Goal: Task Accomplishment & Management: Manage account settings

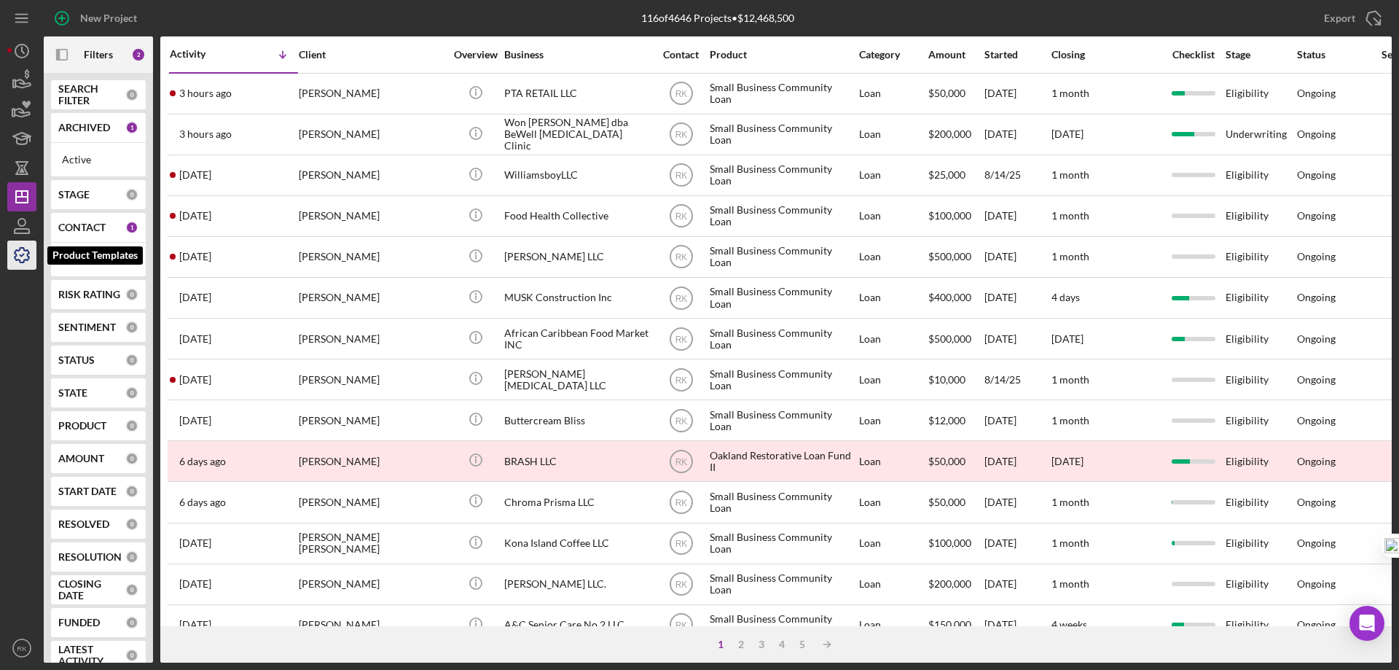
drag, startPoint x: 27, startPoint y: 256, endPoint x: 28, endPoint y: 267, distance: 11.0
click at [27, 256] on icon "button" at bounding box center [22, 255] width 36 height 36
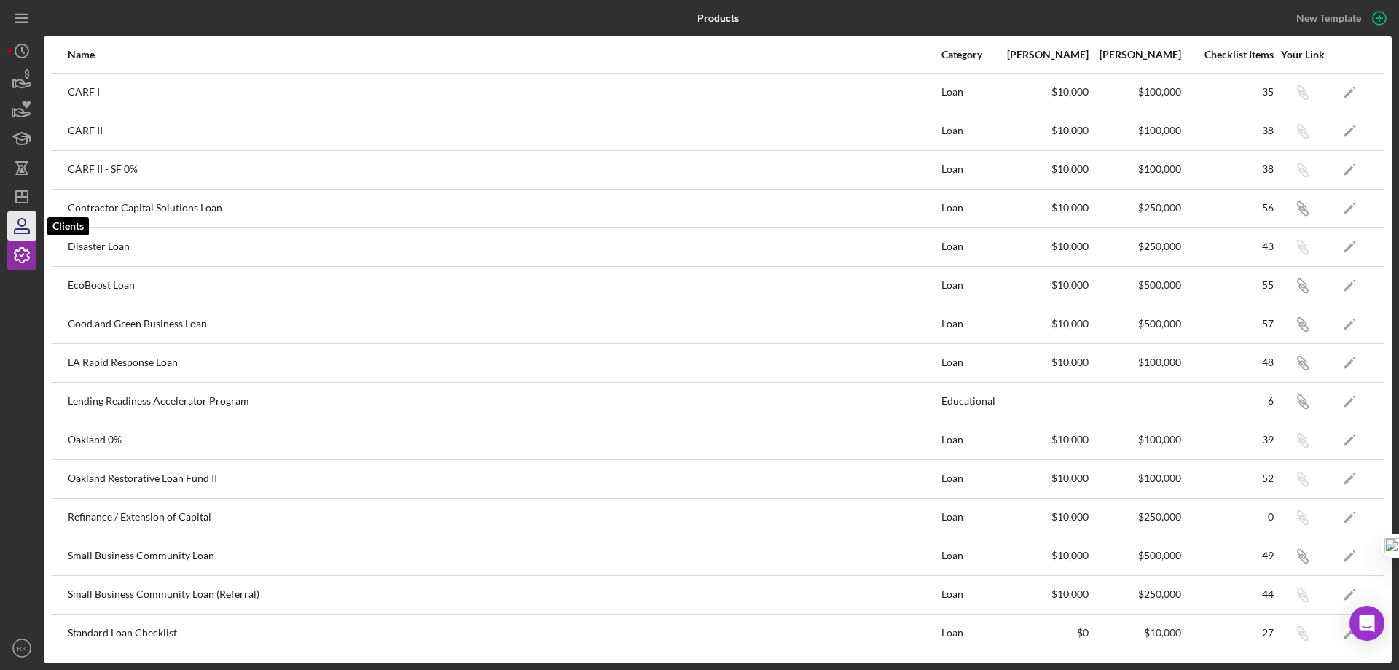
click at [19, 222] on icon "button" at bounding box center [21, 222] width 7 height 7
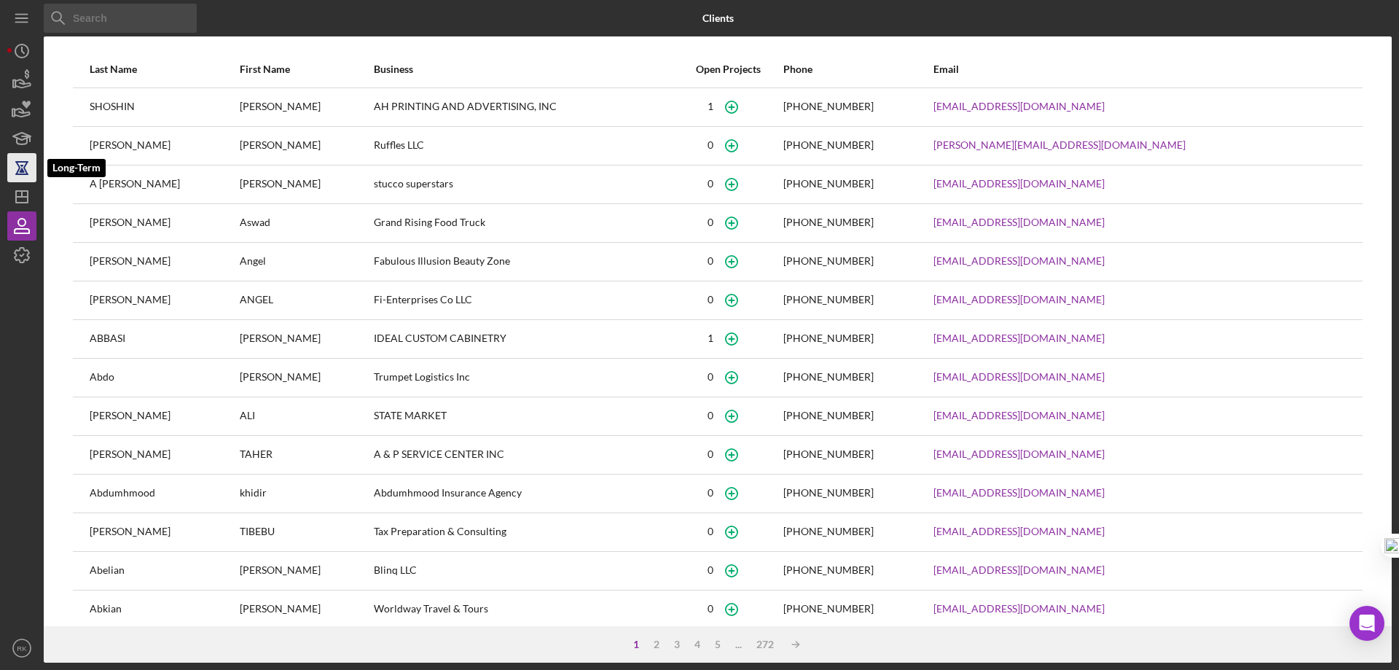
click at [23, 169] on icon "button" at bounding box center [21, 169] width 5 height 8
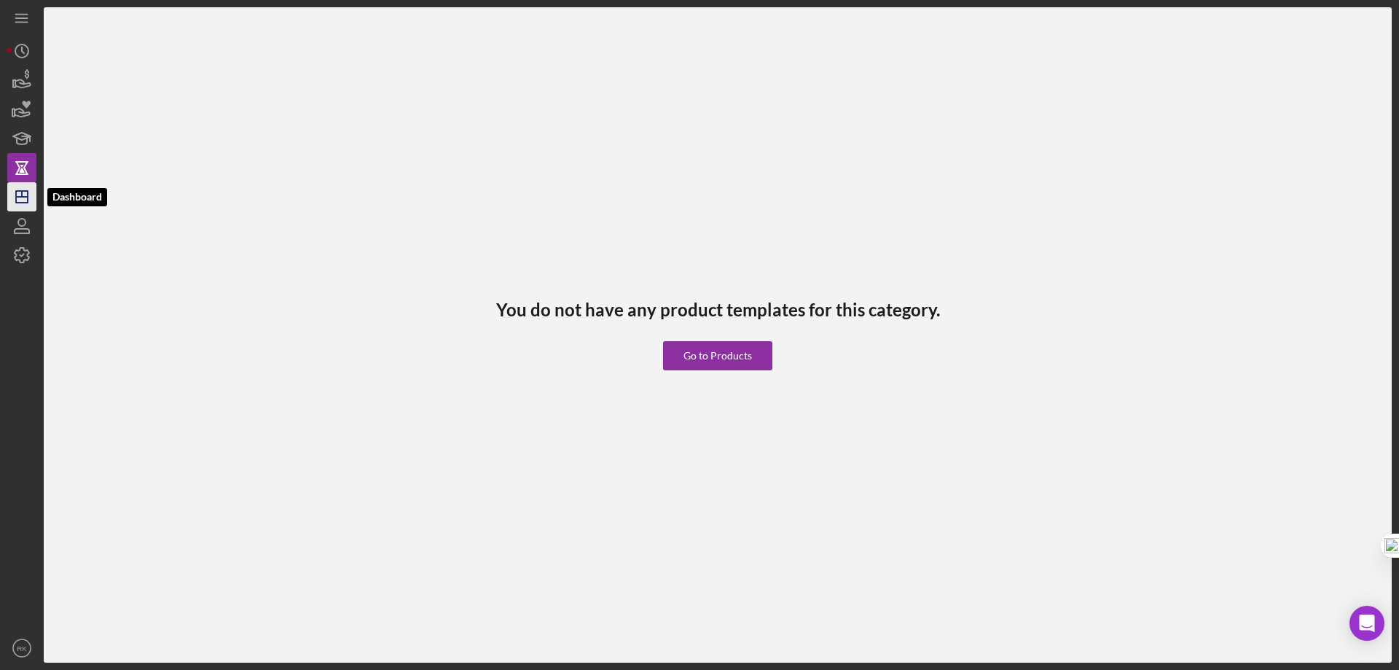
click at [25, 199] on icon "Icon/Dashboard" at bounding box center [22, 197] width 36 height 36
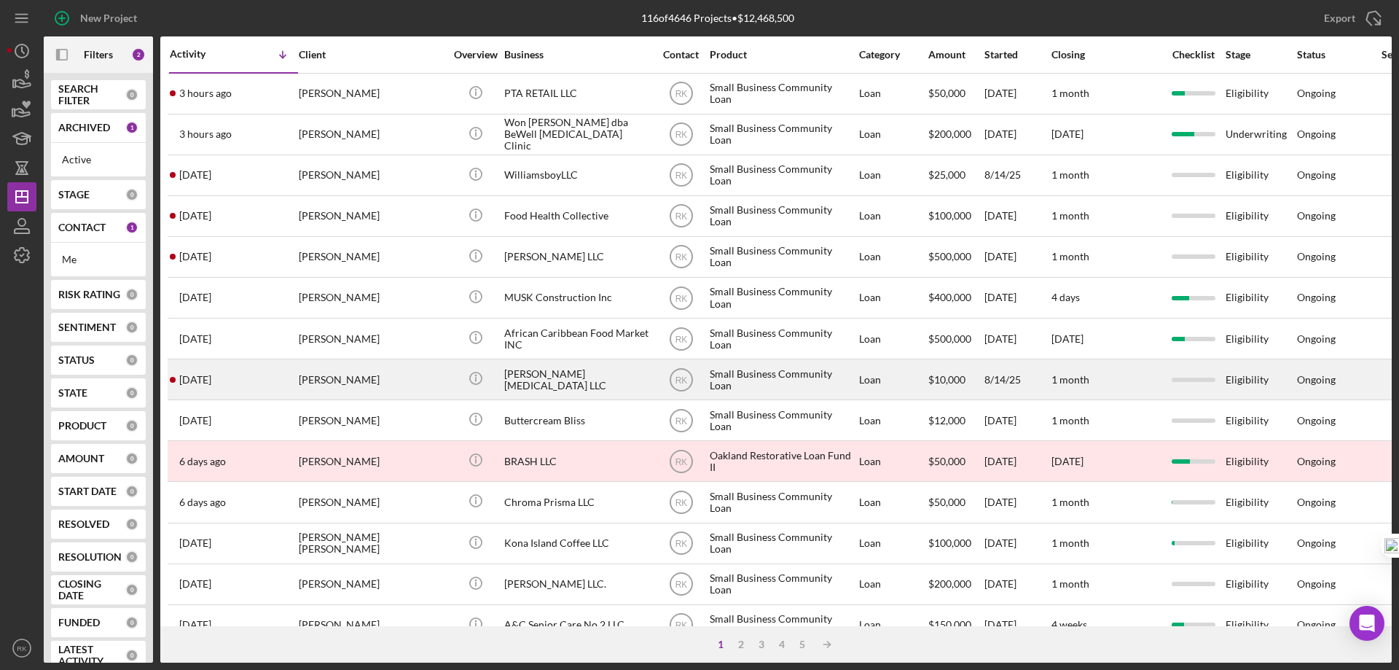
click at [427, 380] on div "Alexis Smith" at bounding box center [372, 379] width 146 height 39
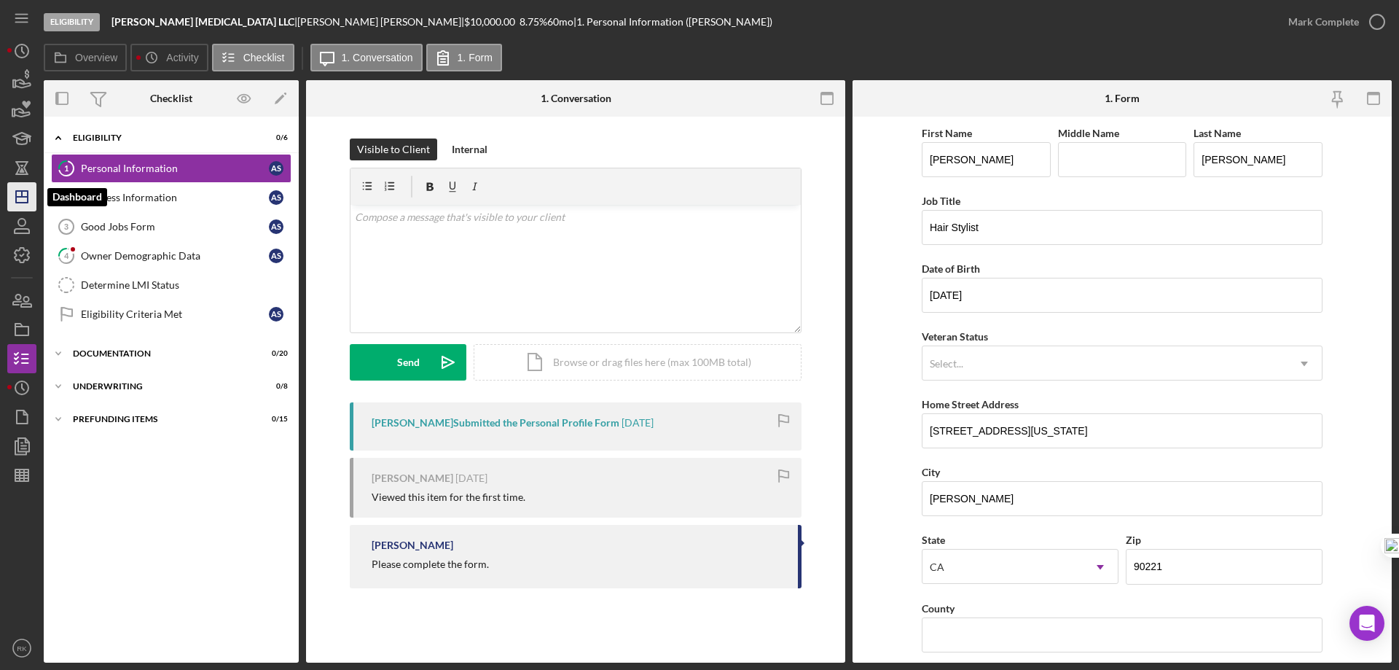
click at [17, 195] on polygon "button" at bounding box center [22, 197] width 12 height 12
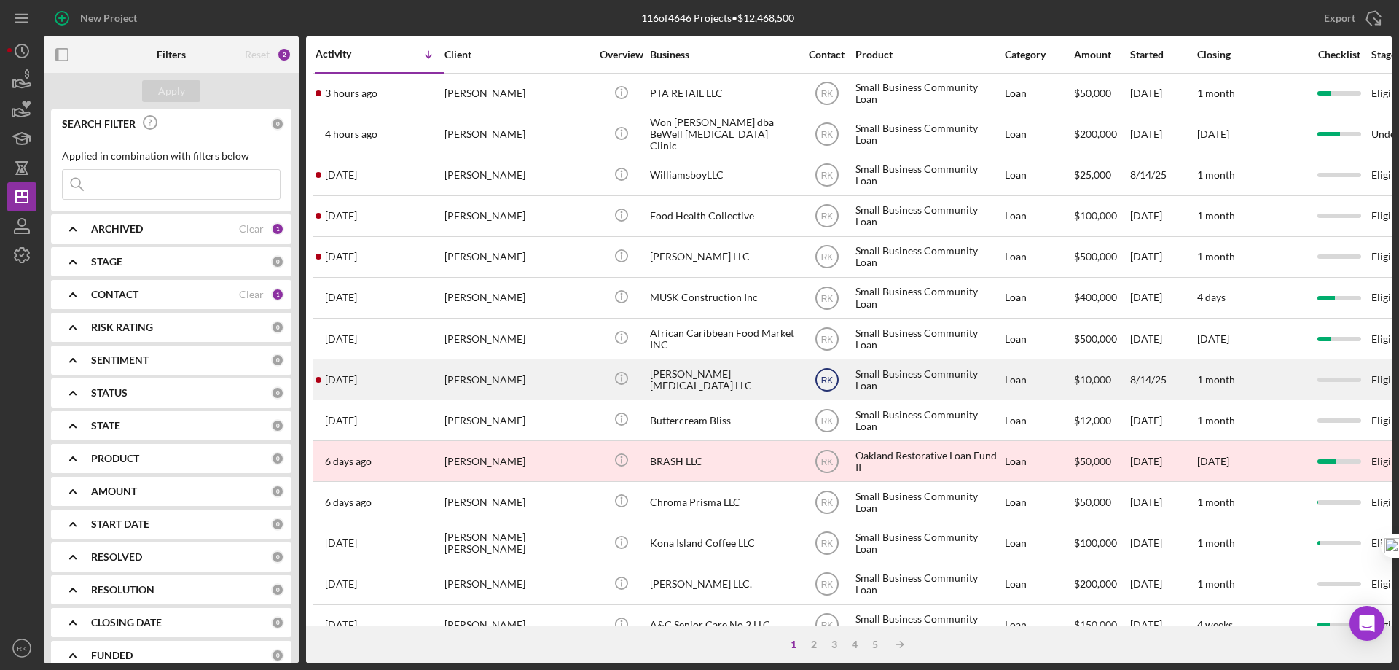
click at [828, 99] on text "RK" at bounding box center [827, 94] width 12 height 10
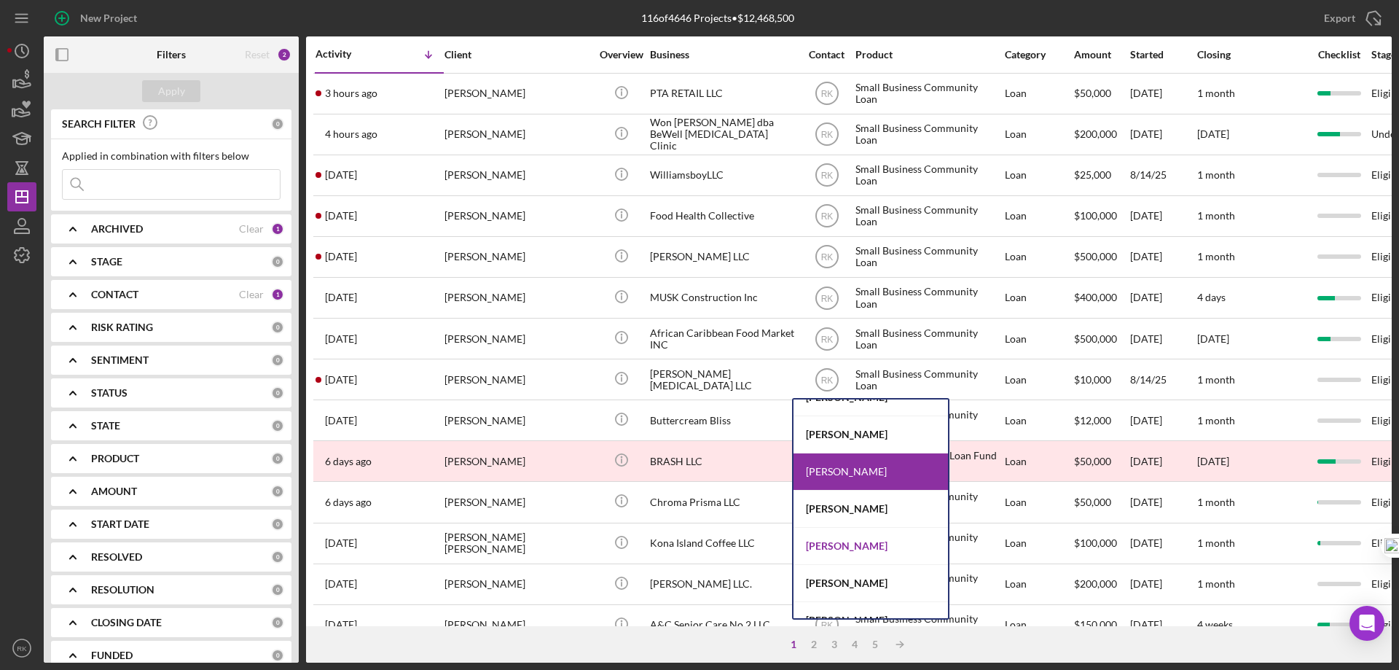
scroll to position [170, 0]
click at [823, 546] on div "Yash Abichandani" at bounding box center [871, 545] width 154 height 37
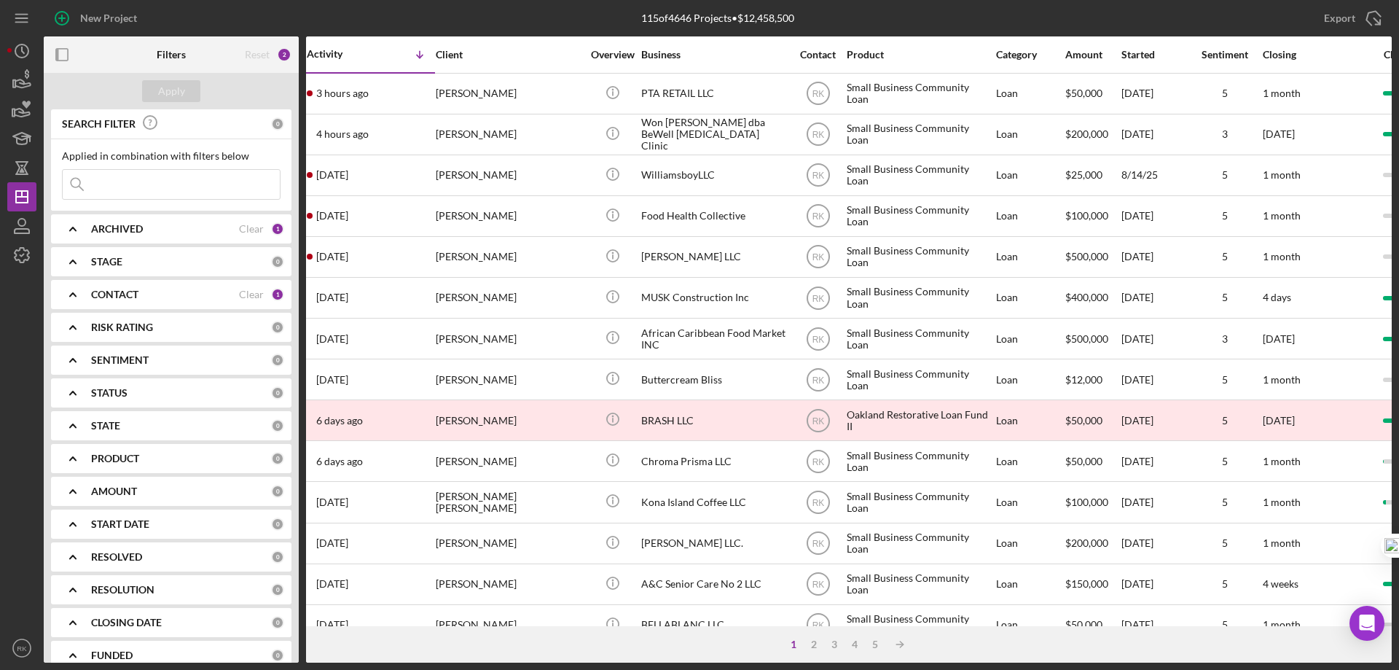
scroll to position [0, 0]
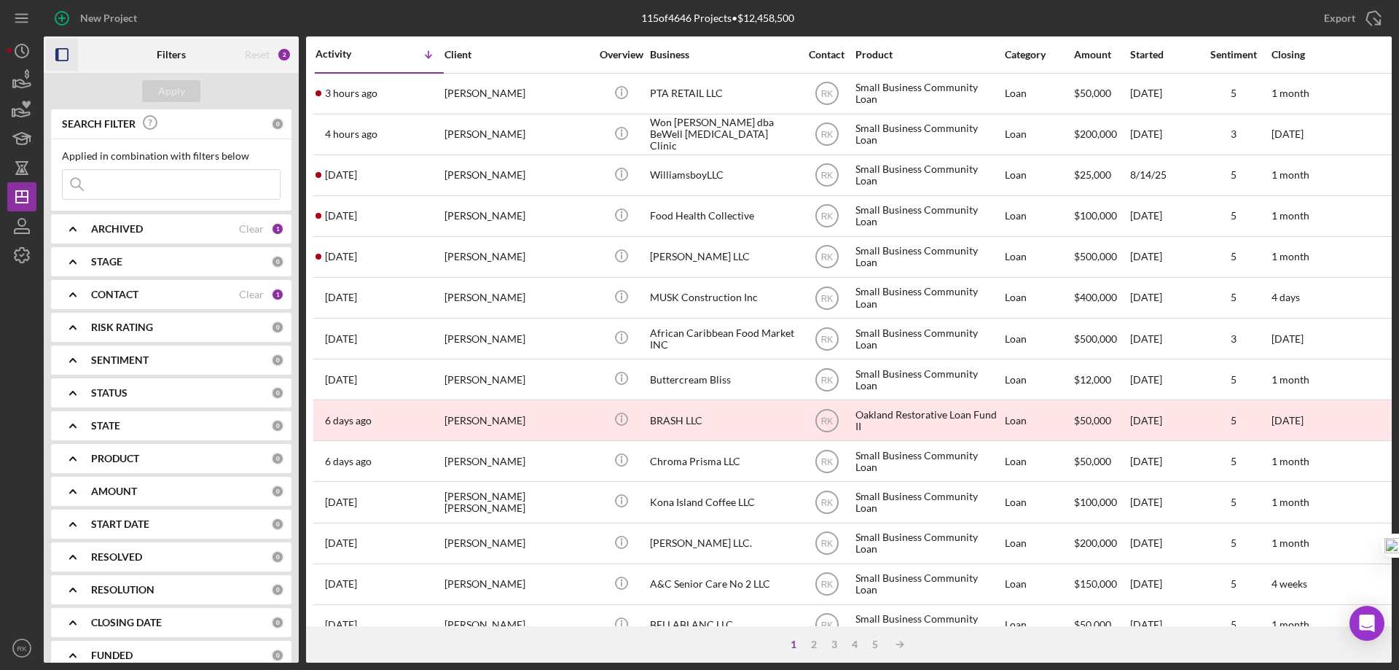
click at [58, 50] on rect "button" at bounding box center [57, 55] width 3 height 12
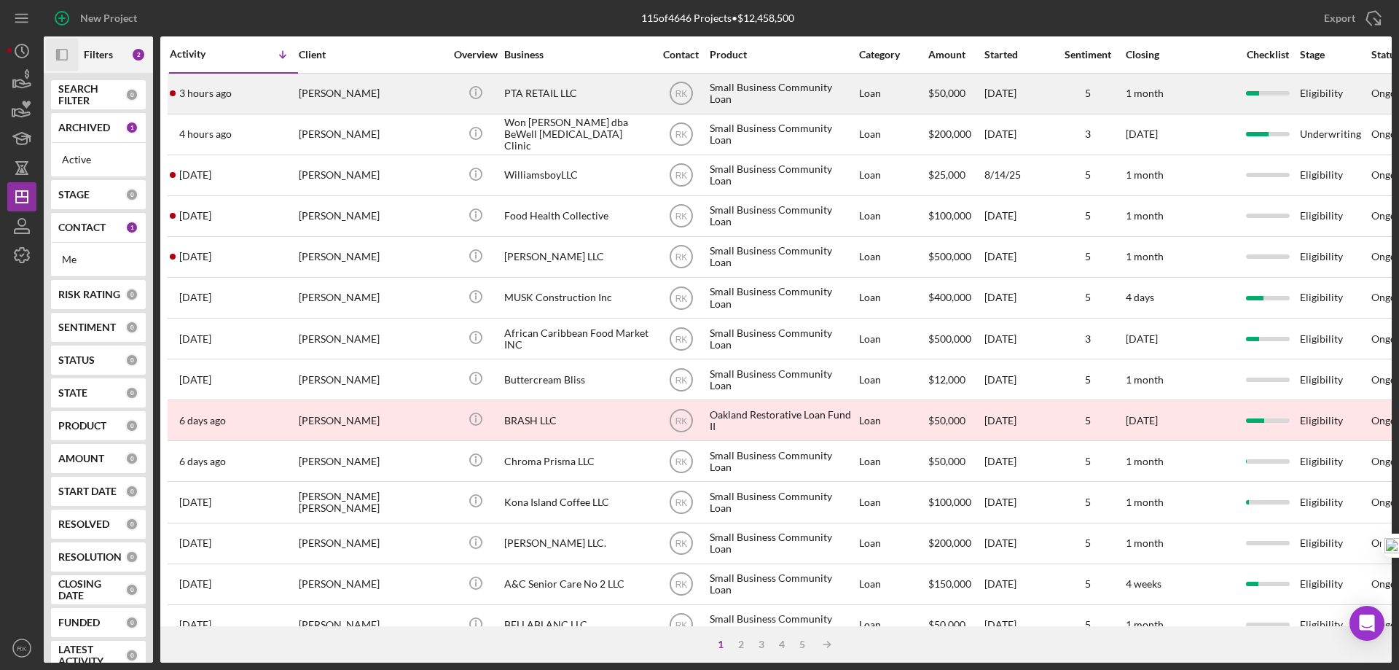
click at [510, 98] on div "PTA RETAIL LLC" at bounding box center [577, 93] width 146 height 39
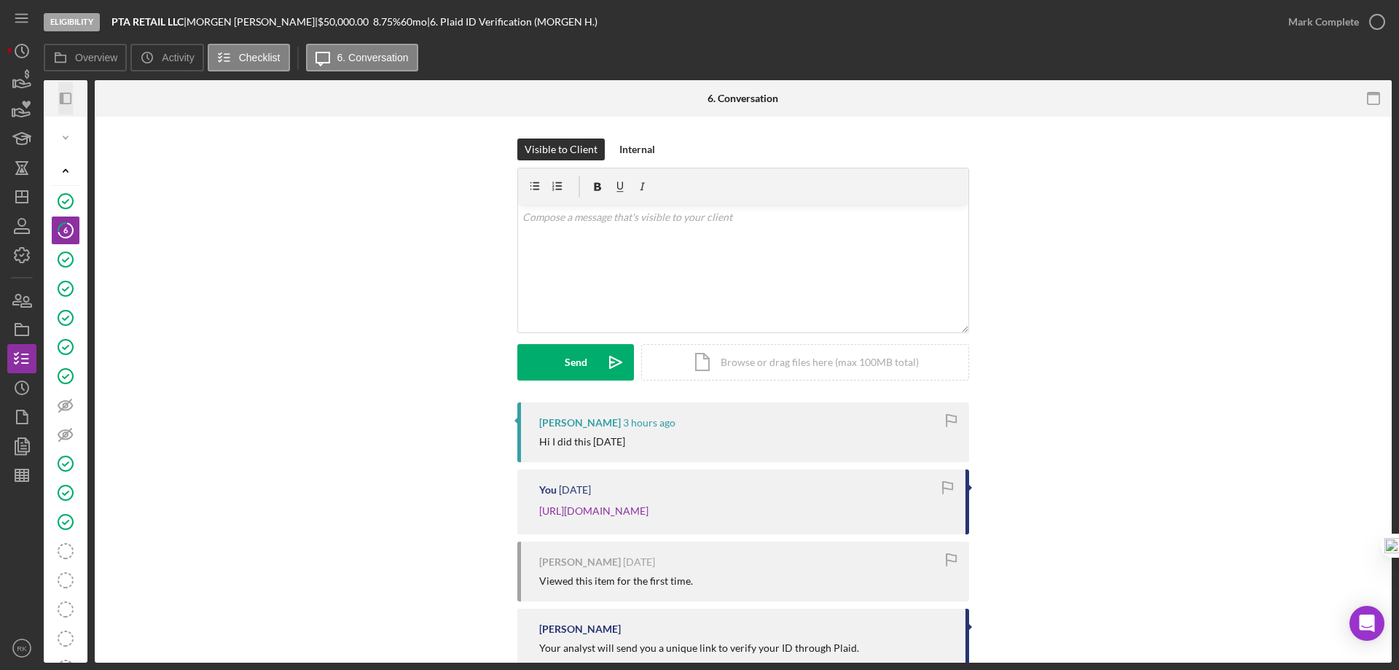
click at [62, 94] on icon "button" at bounding box center [62, 99] width 4 height 12
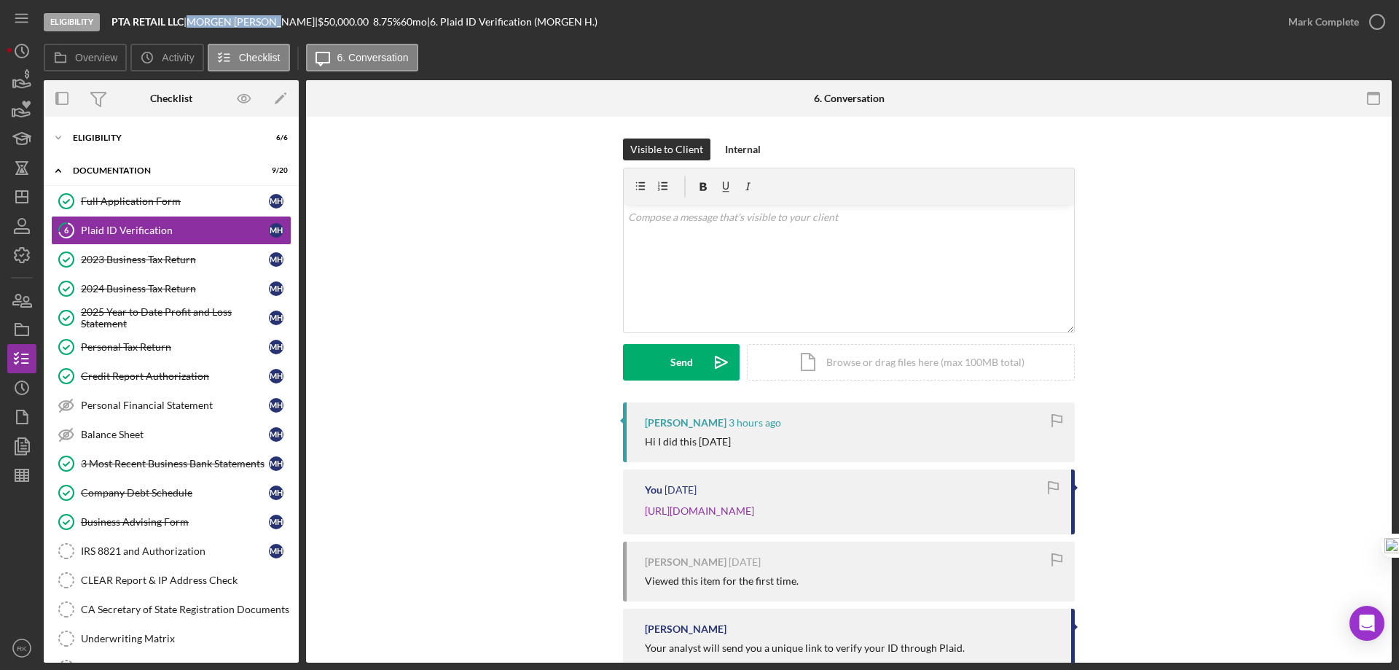
drag, startPoint x: 197, startPoint y: 23, endPoint x: 296, endPoint y: 21, distance: 98.4
click at [296, 21] on div "MORGEN HARTNETT |" at bounding box center [252, 22] width 131 height 12
copy div "MORGEN HARTNETT"
drag, startPoint x: 737, startPoint y: 148, endPoint x: 737, endPoint y: 161, distance: 13.1
click at [737, 147] on div "Internal" at bounding box center [743, 149] width 36 height 22
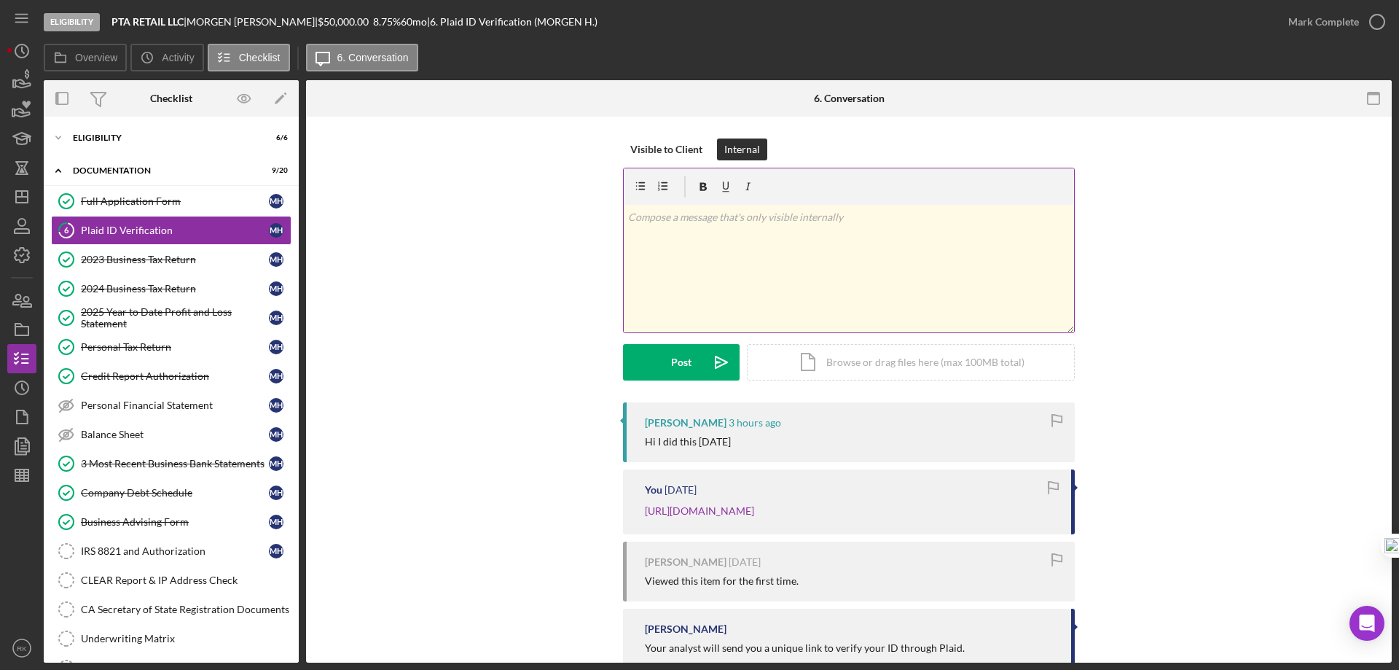
click at [733, 219] on p at bounding box center [849, 217] width 442 height 16
click at [700, 356] on button "Post Icon/icon-invite-send" at bounding box center [681, 362] width 117 height 36
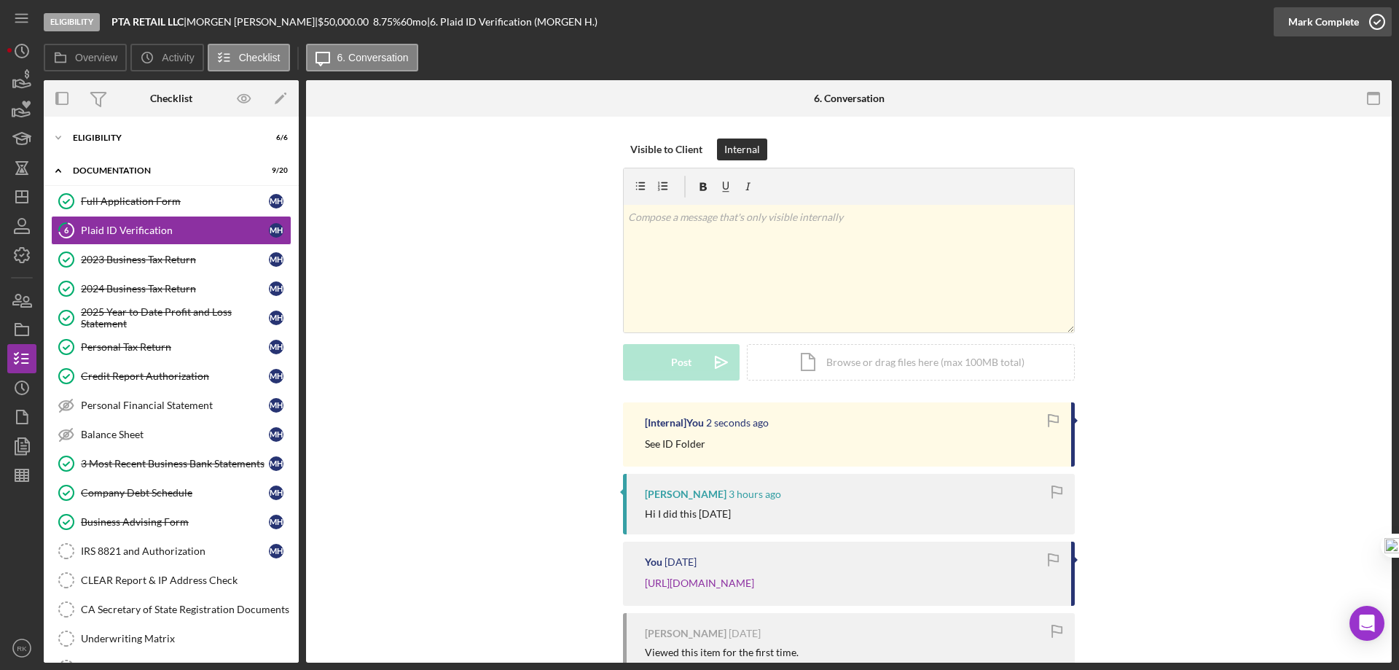
click at [1376, 23] on polyline "button" at bounding box center [1377, 22] width 6 height 4
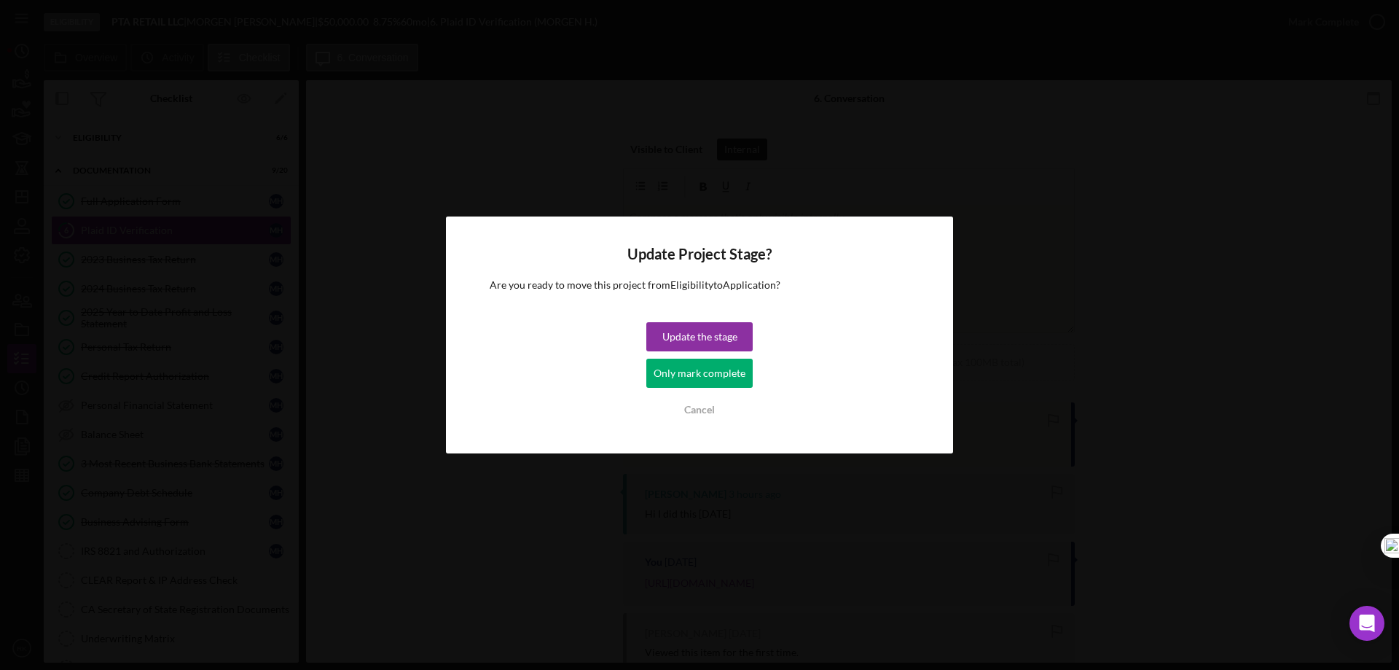
click at [714, 375] on div "Only mark complete" at bounding box center [700, 373] width 92 height 29
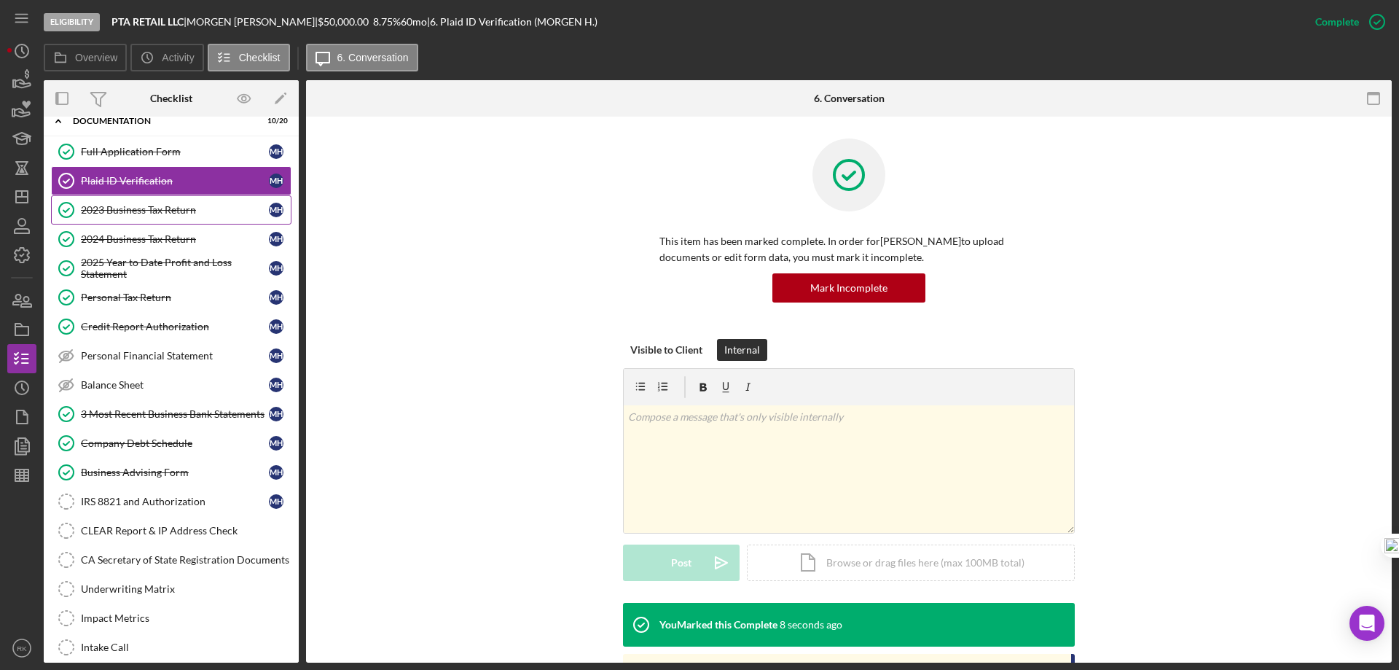
scroll to position [49, 0]
click at [141, 217] on link "2023 Business Tax Return 2023 Business Tax Return M H" at bounding box center [171, 210] width 240 height 29
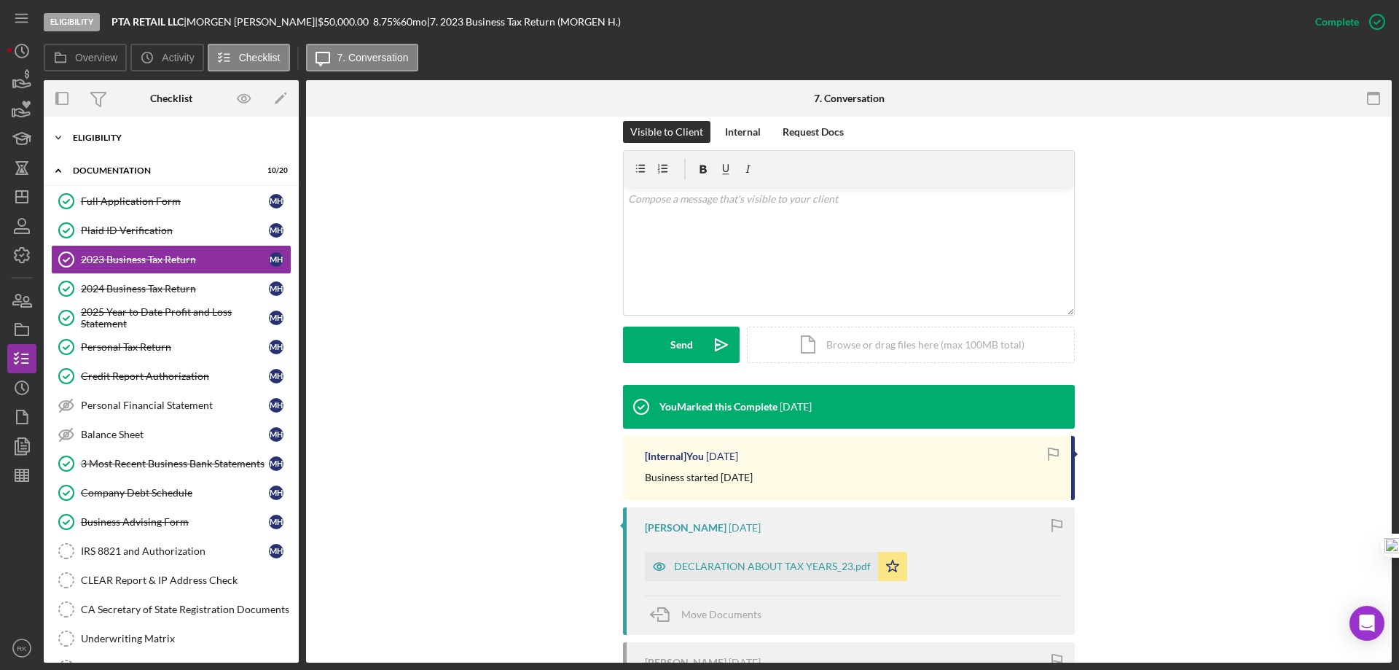
click at [95, 141] on div "Eligibility" at bounding box center [177, 137] width 208 height 9
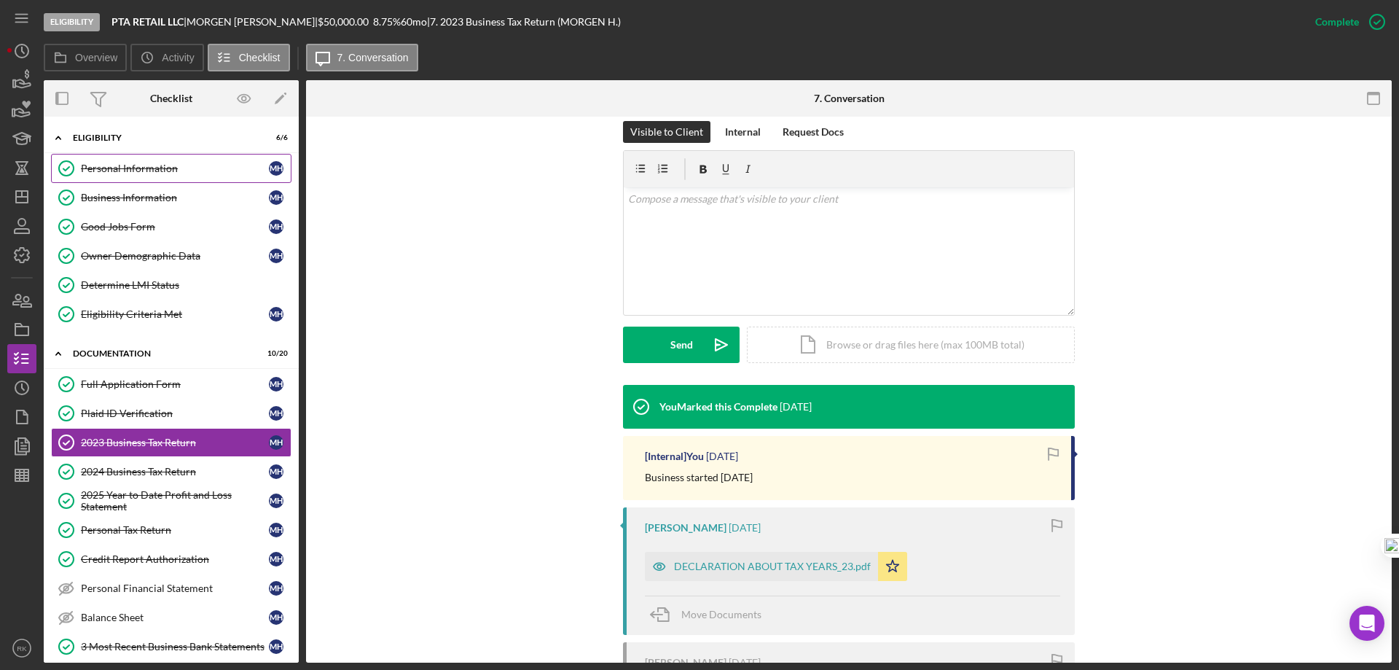
click at [117, 177] on link "Personal Information Personal Information M H" at bounding box center [171, 168] width 240 height 29
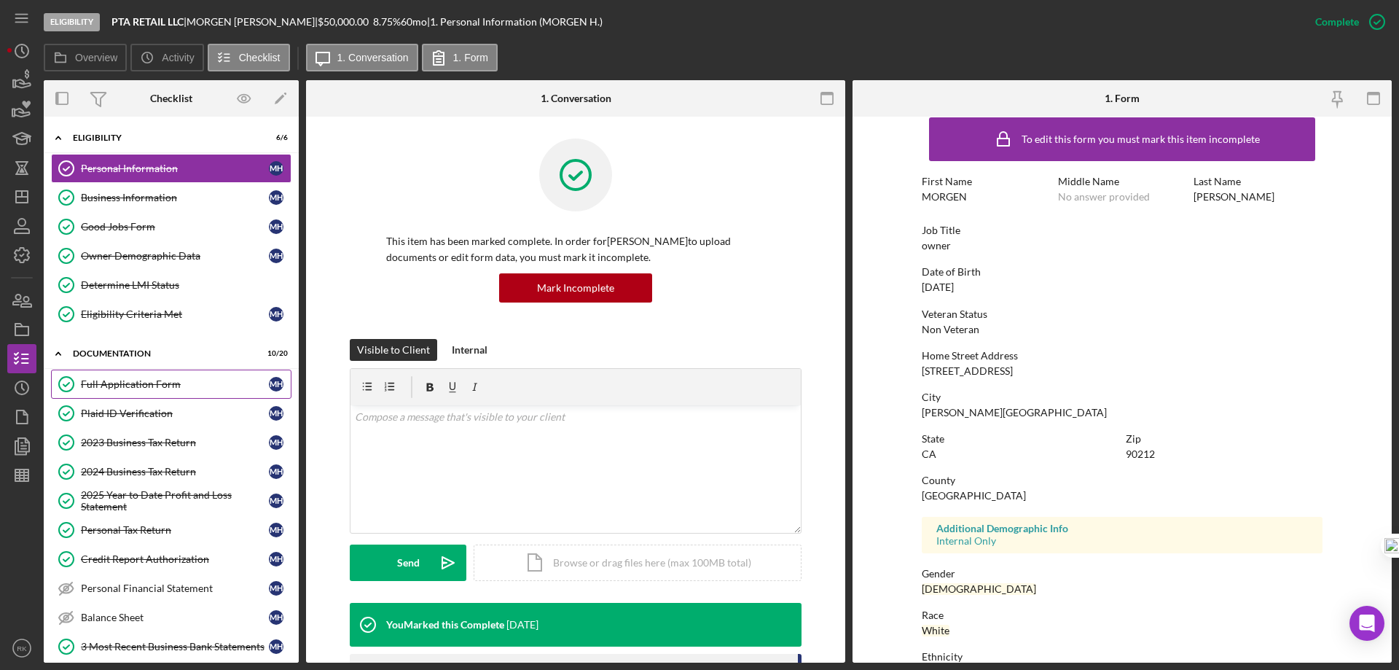
scroll to position [13, 0]
click at [133, 447] on div "2023 Business Tax Return" at bounding box center [175, 442] width 188 height 12
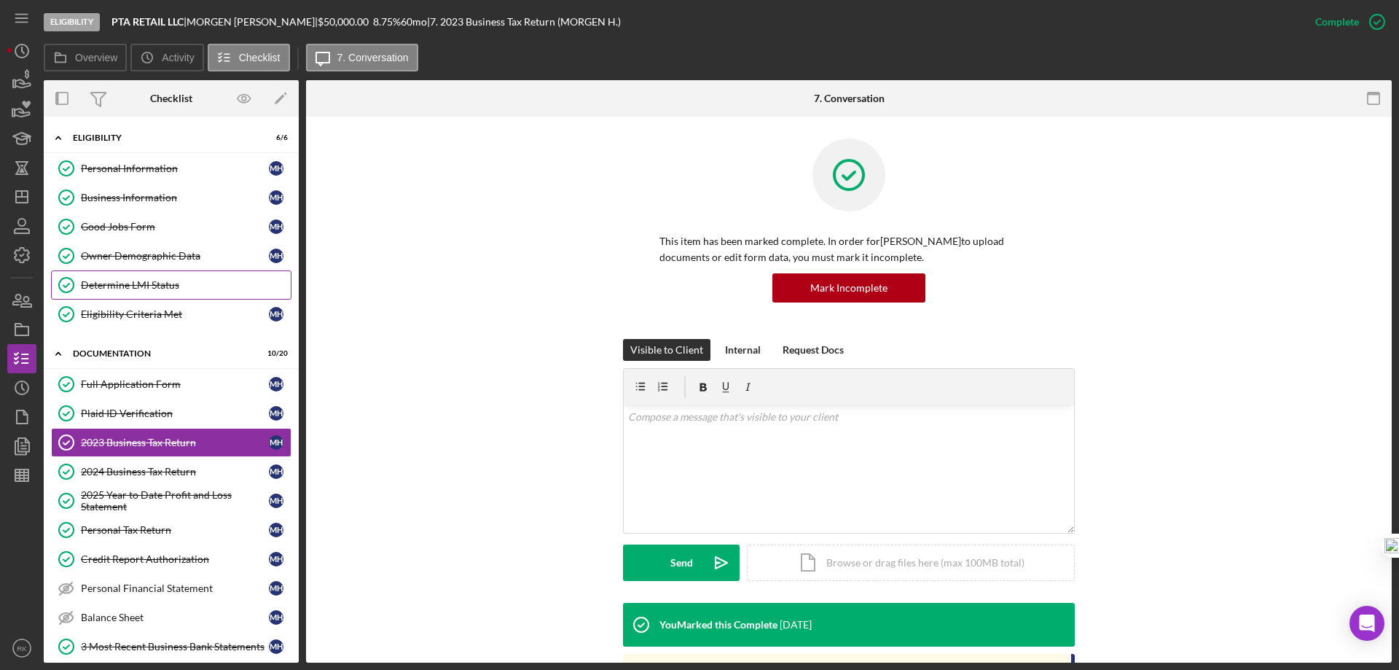
click at [146, 289] on div "Determine LMI Status" at bounding box center [186, 285] width 210 height 12
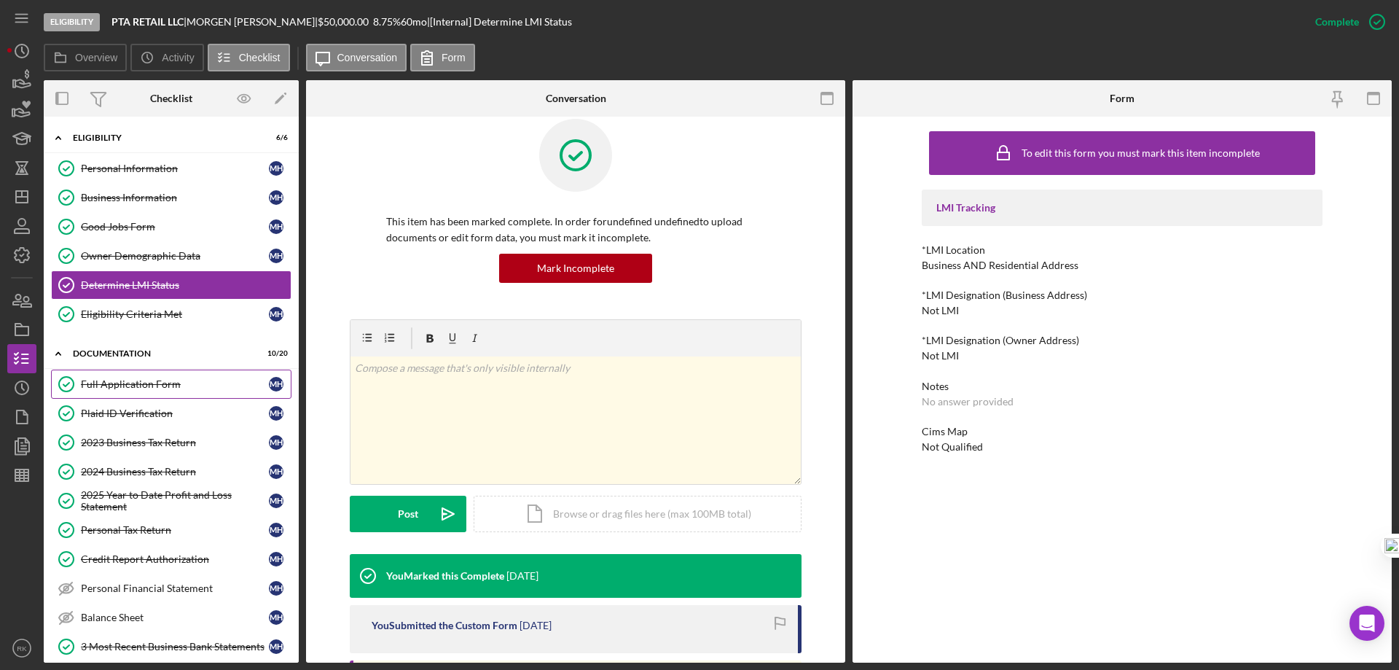
scroll to position [24, 0]
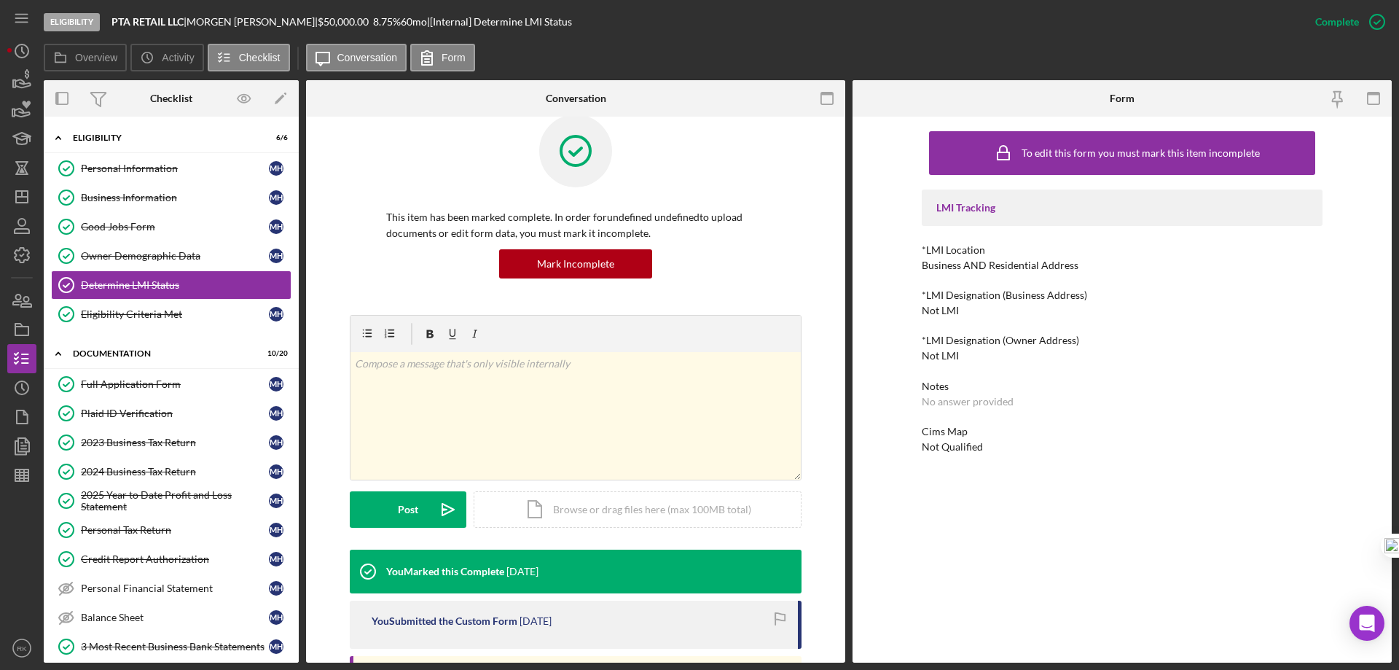
drag, startPoint x: 130, startPoint y: 442, endPoint x: 445, endPoint y: 440, distance: 314.8
click at [130, 441] on div "2023 Business Tax Return" at bounding box center [175, 442] width 188 height 12
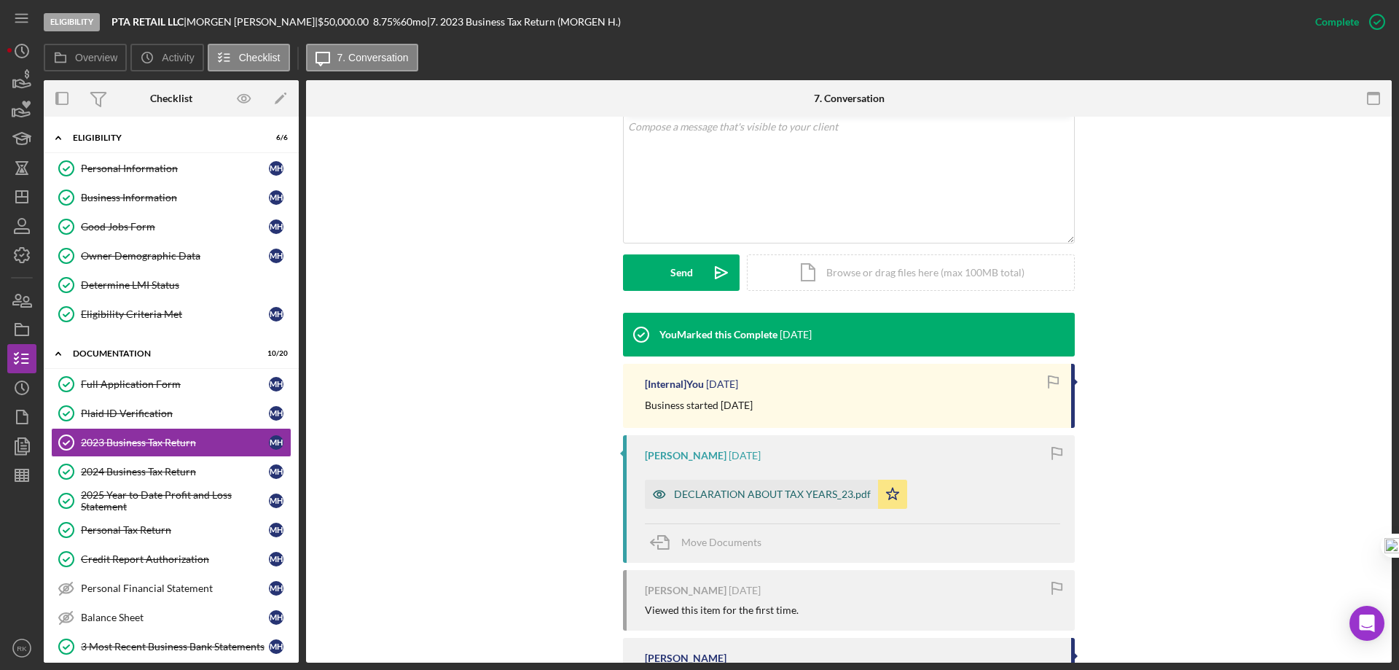
scroll to position [291, 0]
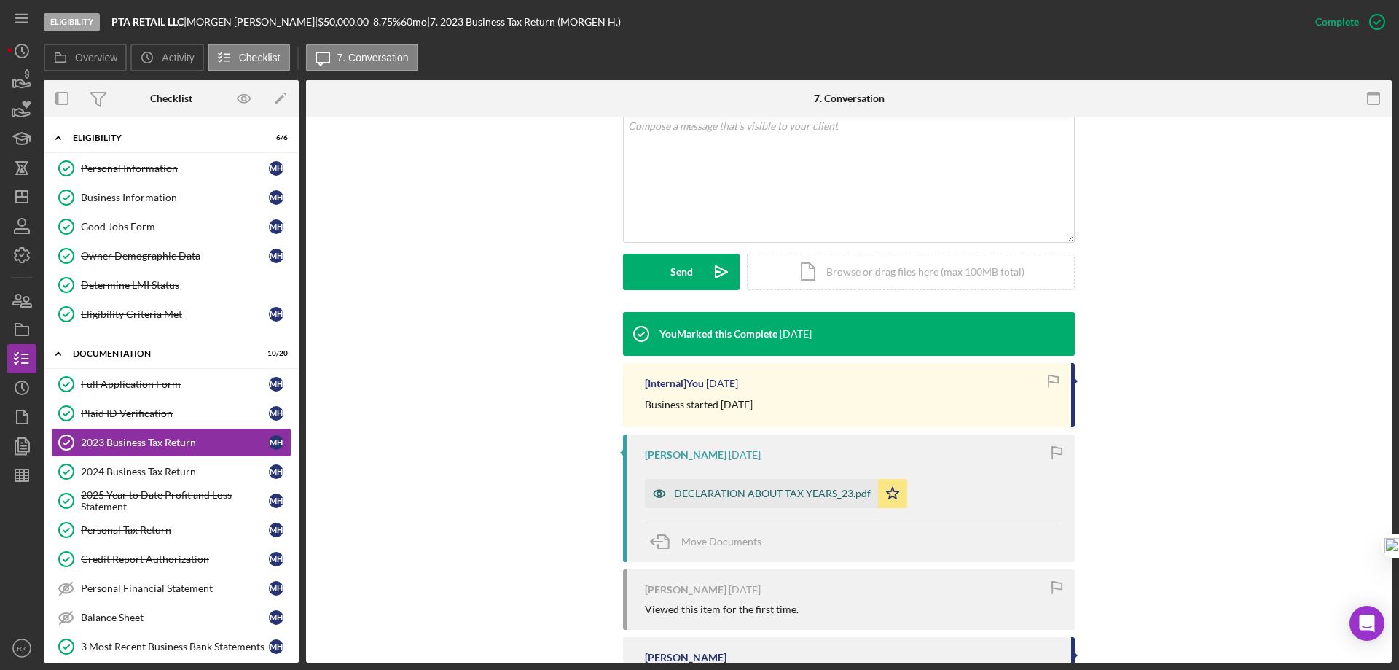
click at [741, 495] on div "DECLARATION ABOUT TAX YEARS_23.pdf" at bounding box center [772, 493] width 197 height 12
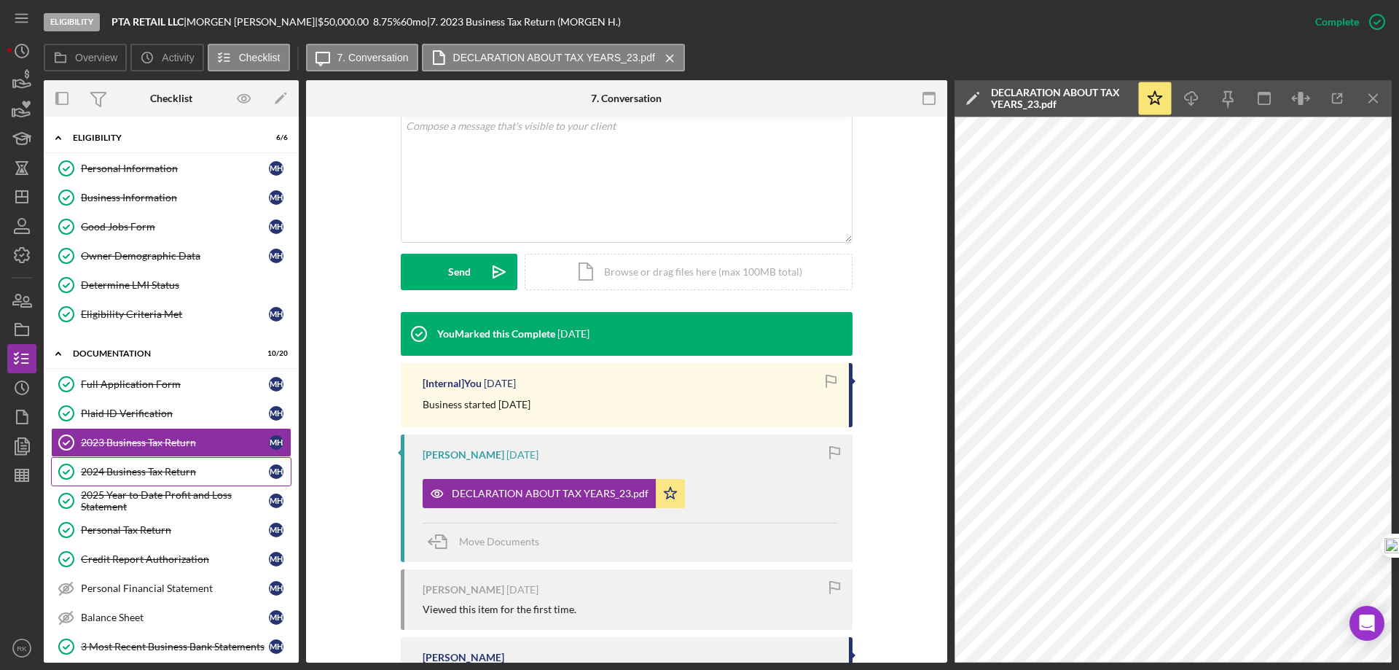
click at [138, 477] on div "2024 Business Tax Return" at bounding box center [175, 472] width 188 height 12
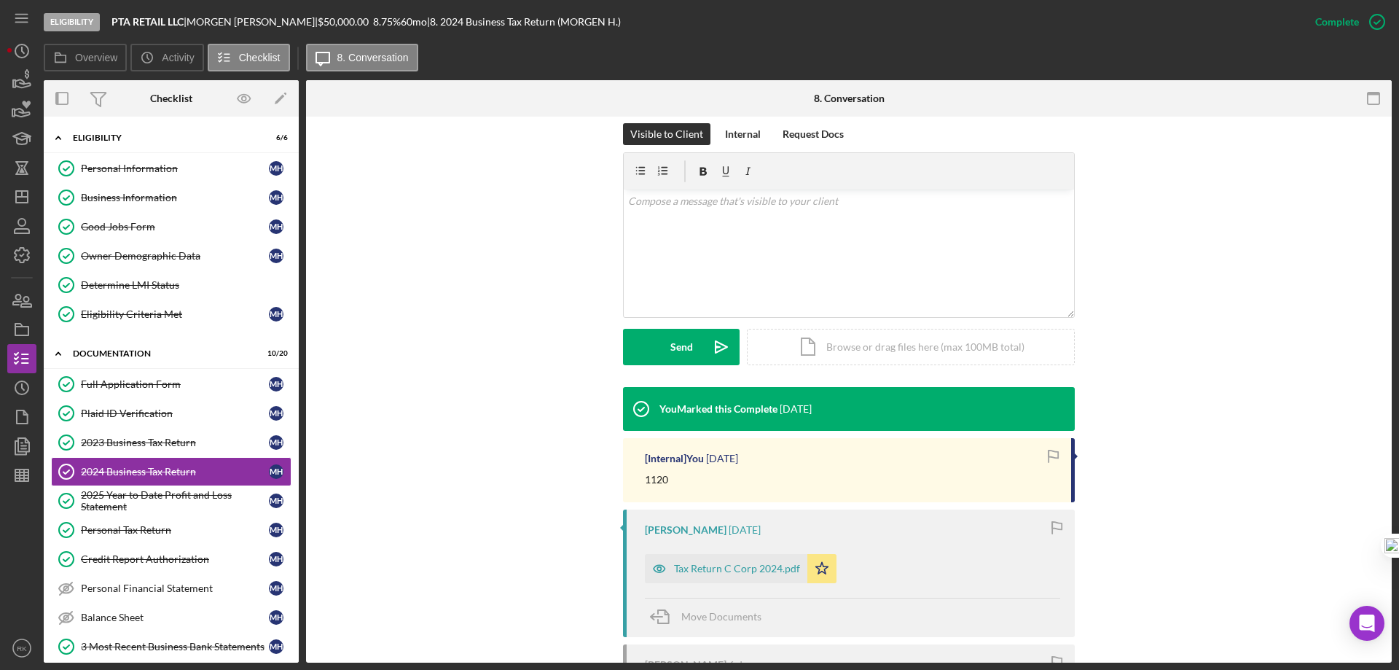
scroll to position [216, 0]
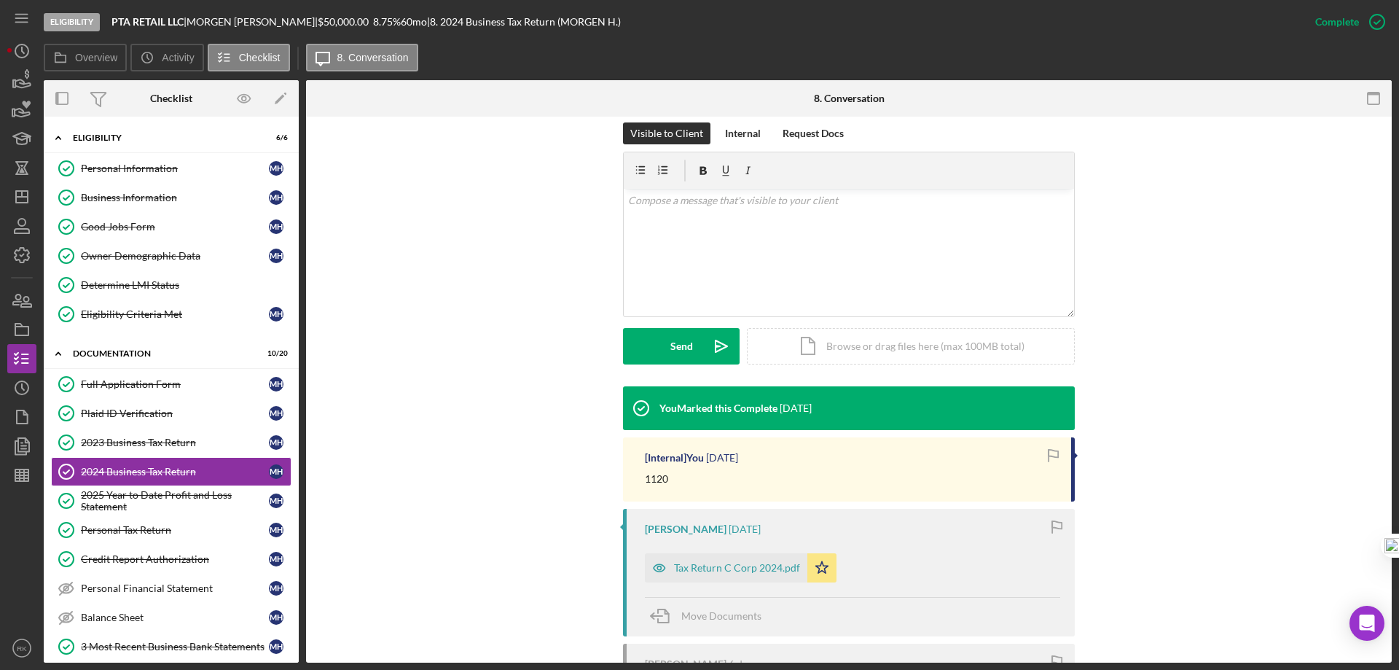
drag, startPoint x: 117, startPoint y: 199, endPoint x: 5, endPoint y: 290, distance: 144.0
click at [117, 199] on div "Business Information" at bounding box center [175, 198] width 188 height 12
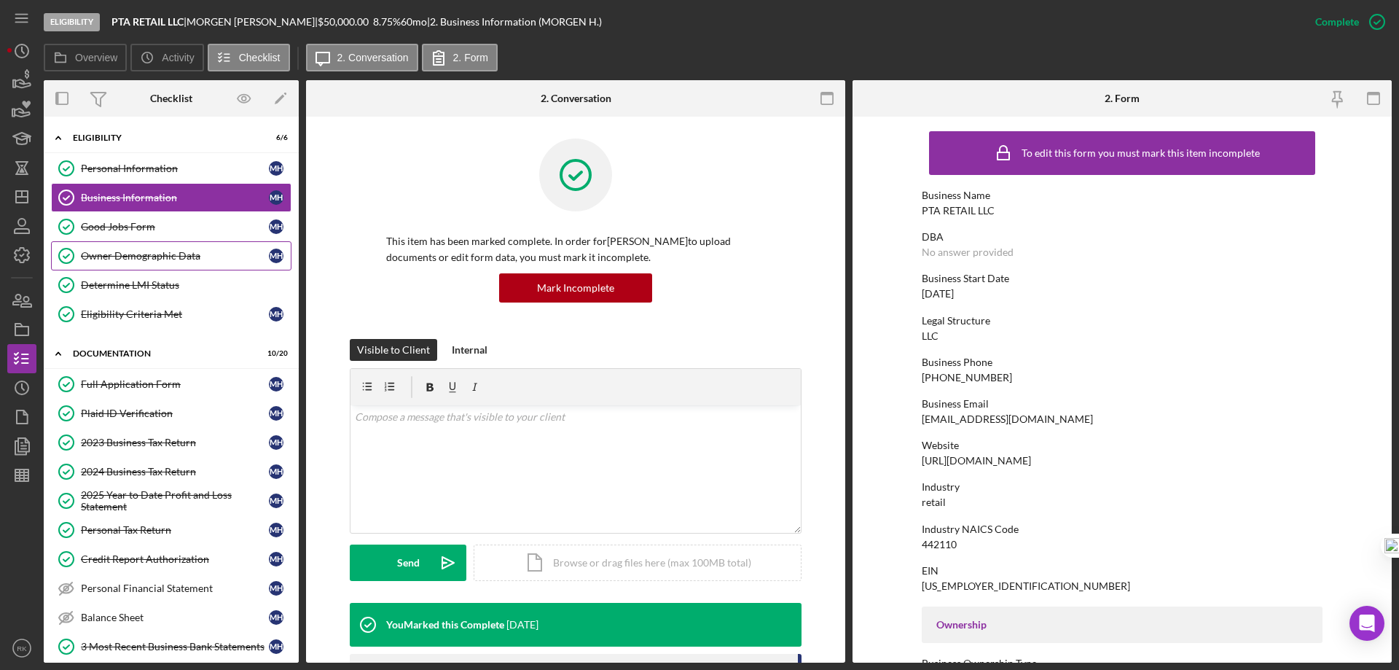
drag, startPoint x: 148, startPoint y: 230, endPoint x: 182, endPoint y: 261, distance: 45.9
click at [149, 230] on div "Good Jobs Form" at bounding box center [175, 227] width 188 height 12
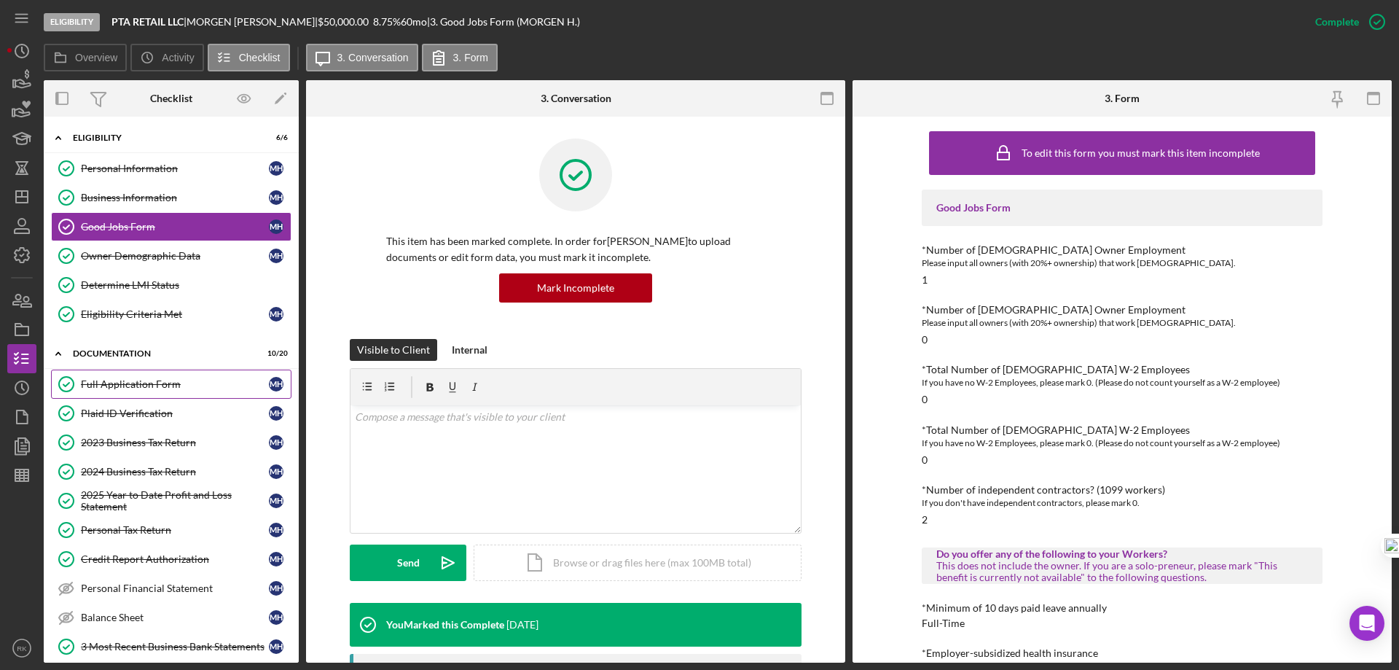
click at [151, 387] on div "Full Application Form" at bounding box center [175, 384] width 188 height 12
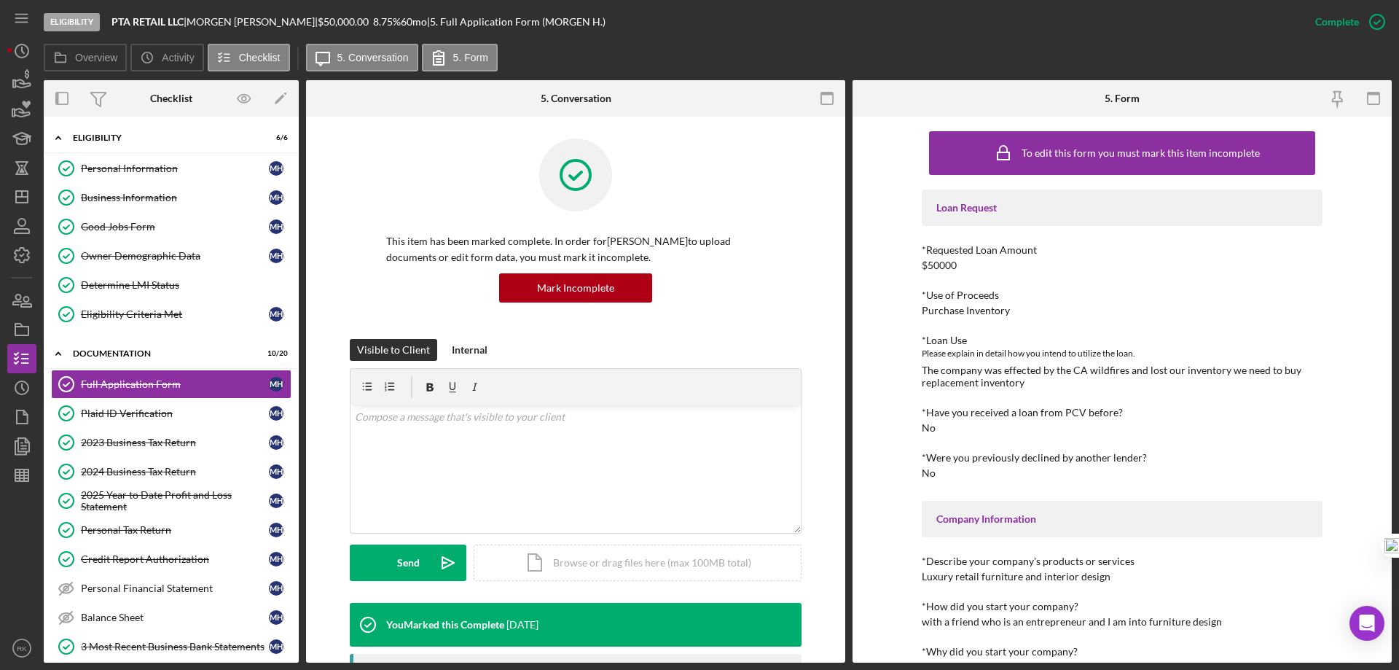
drag, startPoint x: 920, startPoint y: 308, endPoint x: 1012, endPoint y: 300, distance: 92.2
click at [1012, 300] on div "*Use of Proceeds Purchase Inventory" at bounding box center [1122, 302] width 401 height 27
drag, startPoint x: 1012, startPoint y: 312, endPoint x: 920, endPoint y: 313, distance: 91.8
click at [919, 313] on div "To edit this form you must mark this item incomplete Loan Request *Requested Lo…" at bounding box center [1122, 390] width 539 height 546
copy div "Purchase Inventory"
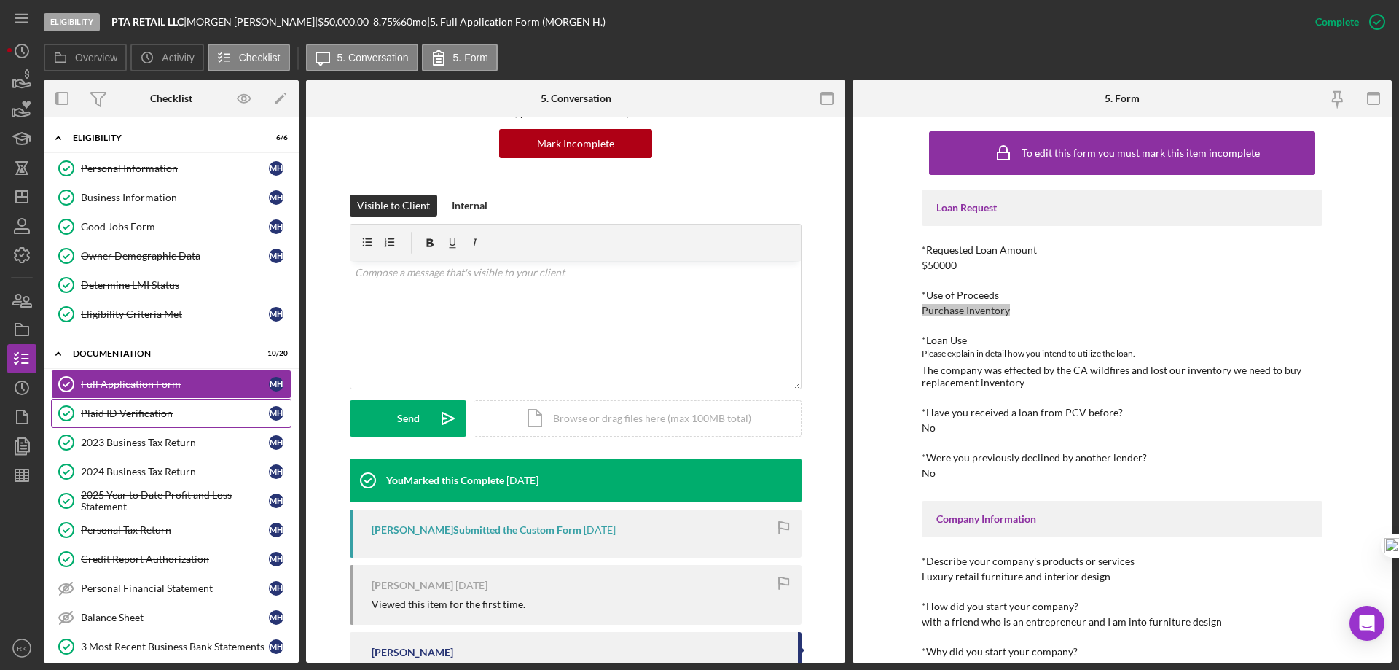
scroll to position [146, 0]
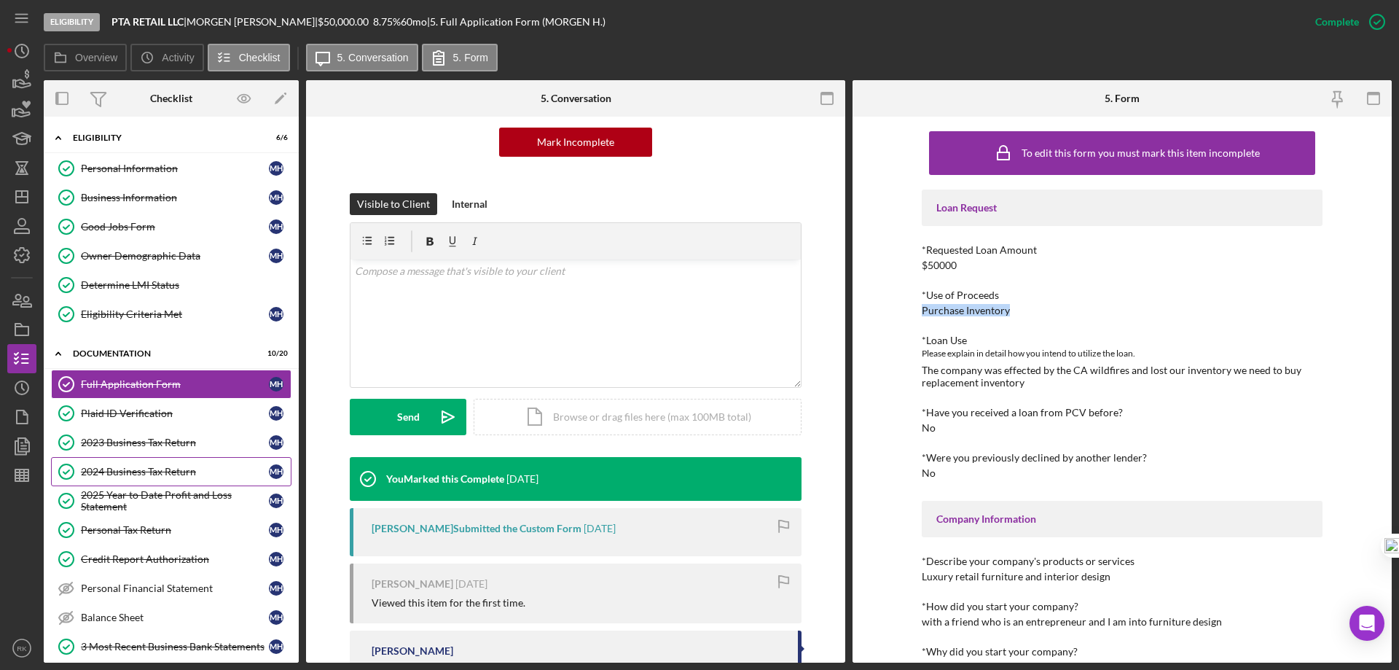
drag, startPoint x: 125, startPoint y: 476, endPoint x: 83, endPoint y: 485, distance: 43.3
click at [125, 475] on div "2024 Business Tax Return" at bounding box center [175, 472] width 188 height 12
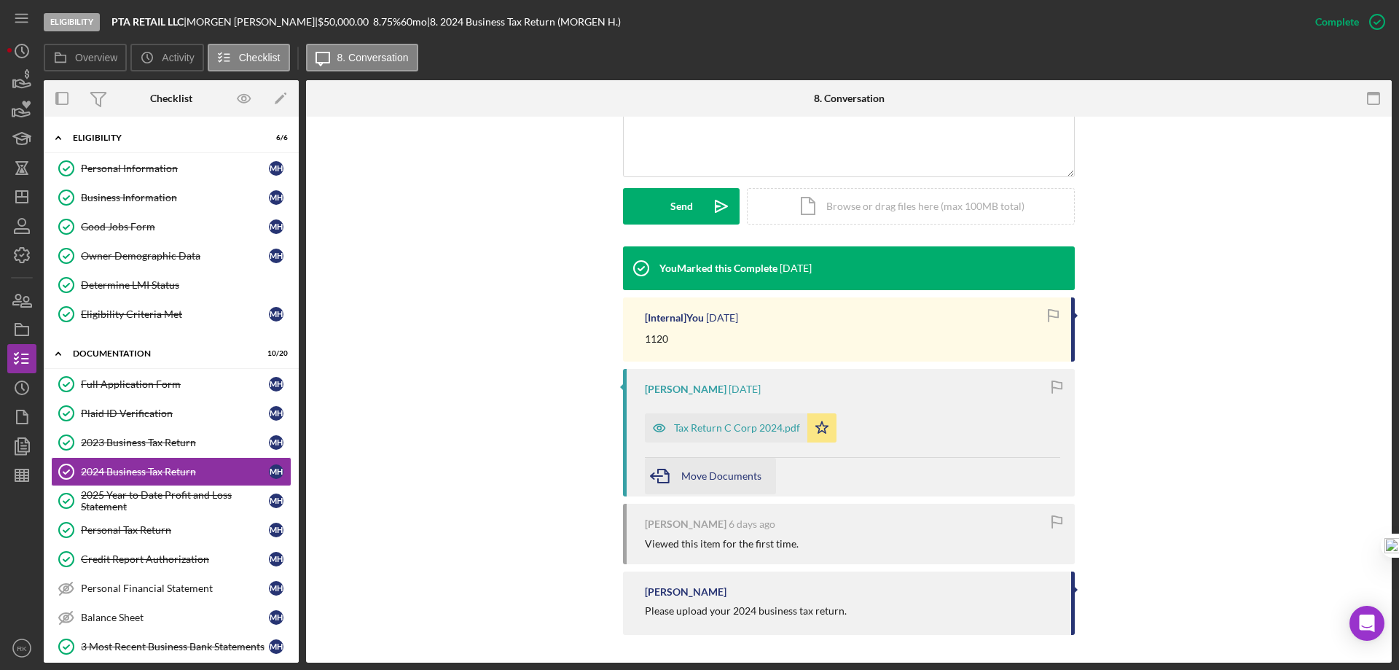
scroll to position [358, 0]
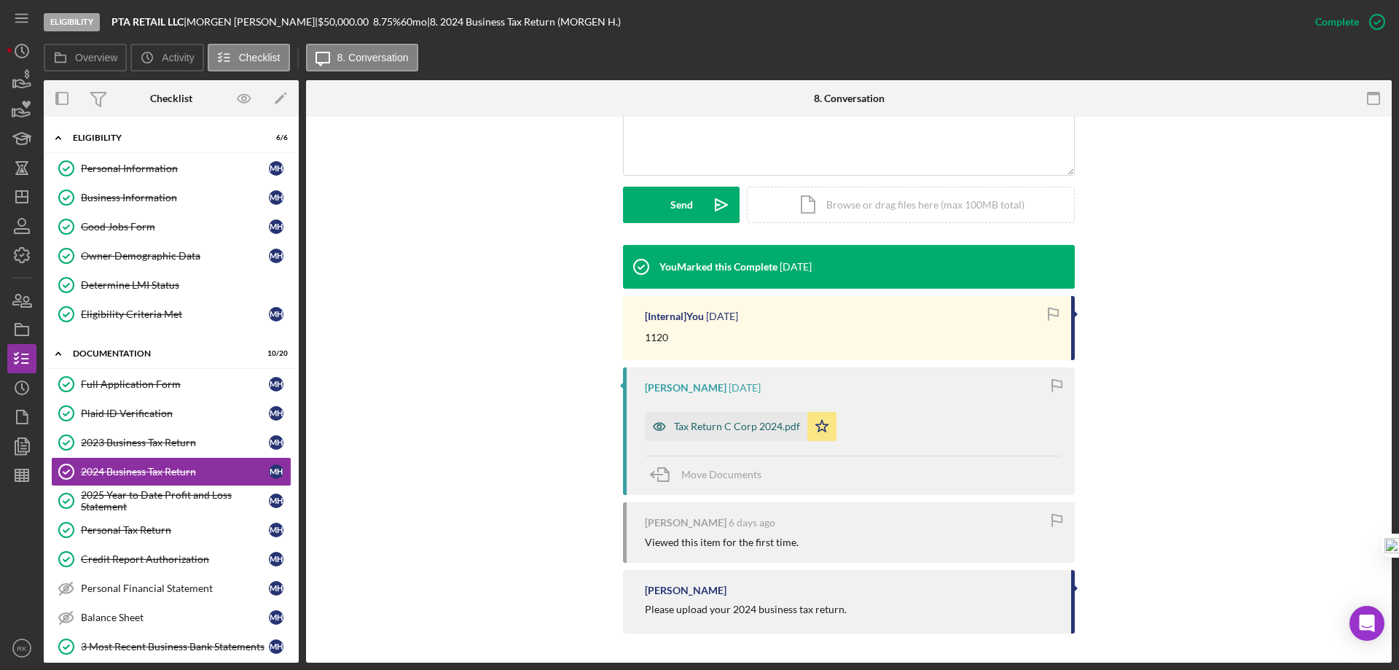
click at [732, 423] on div "Tax Return C Corp 2024.pdf" at bounding box center [737, 426] width 126 height 12
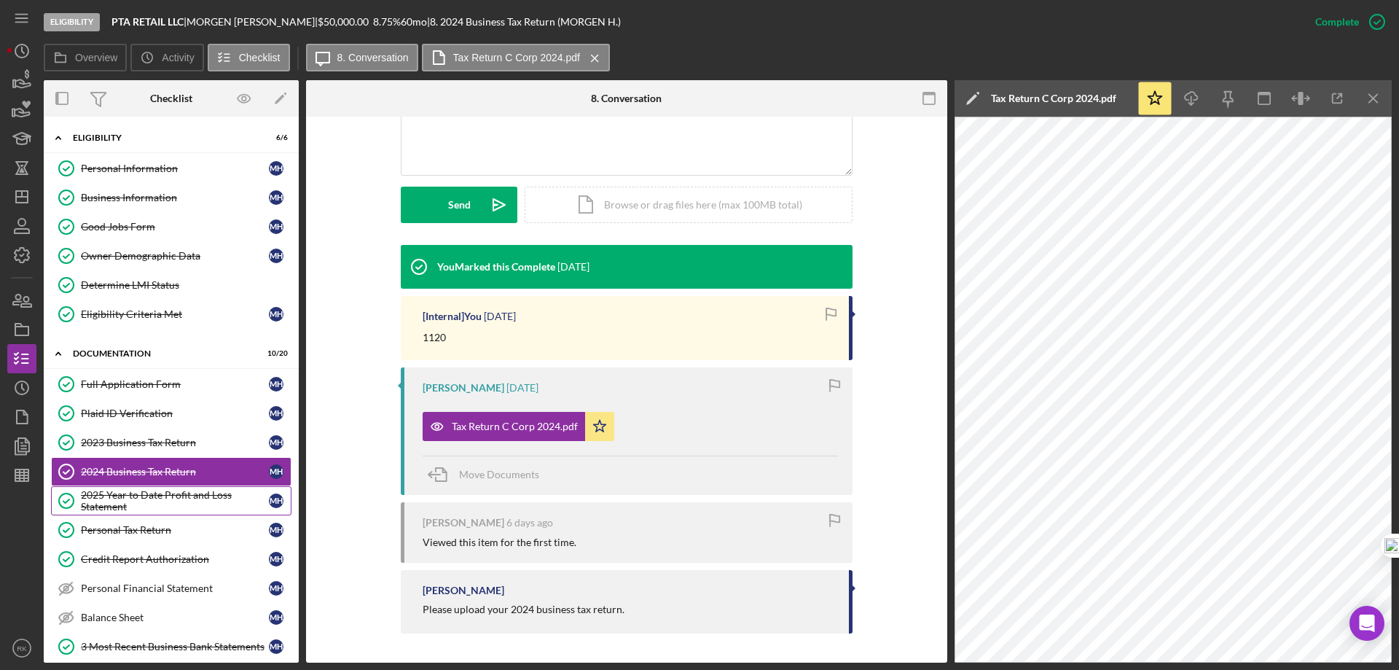
drag, startPoint x: 185, startPoint y: 503, endPoint x: 430, endPoint y: 477, distance: 246.2
click at [185, 503] on div "2025 Year to Date Profit and Loss Statement" at bounding box center [175, 500] width 188 height 23
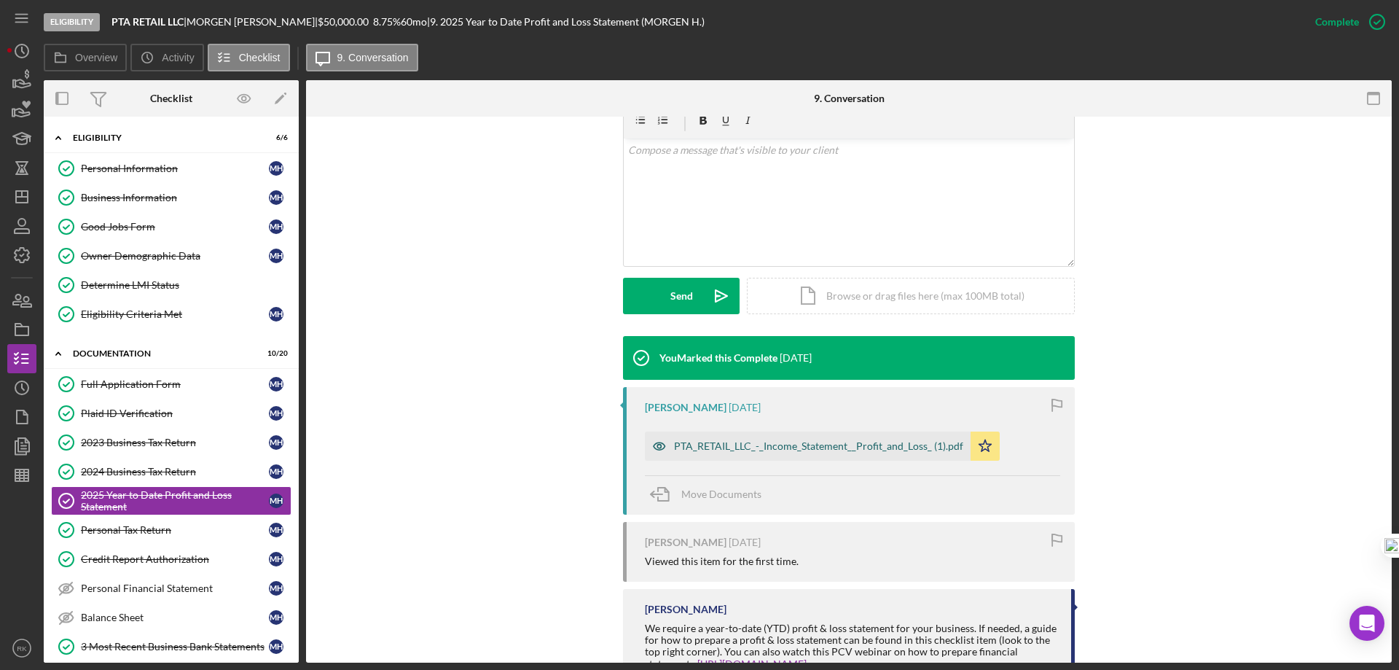
scroll to position [267, 0]
click at [835, 450] on div "PTA_RETAIL_LLC_-_Income_Statement__Profit_and_Loss_ (1).pdf" at bounding box center [818, 445] width 289 height 12
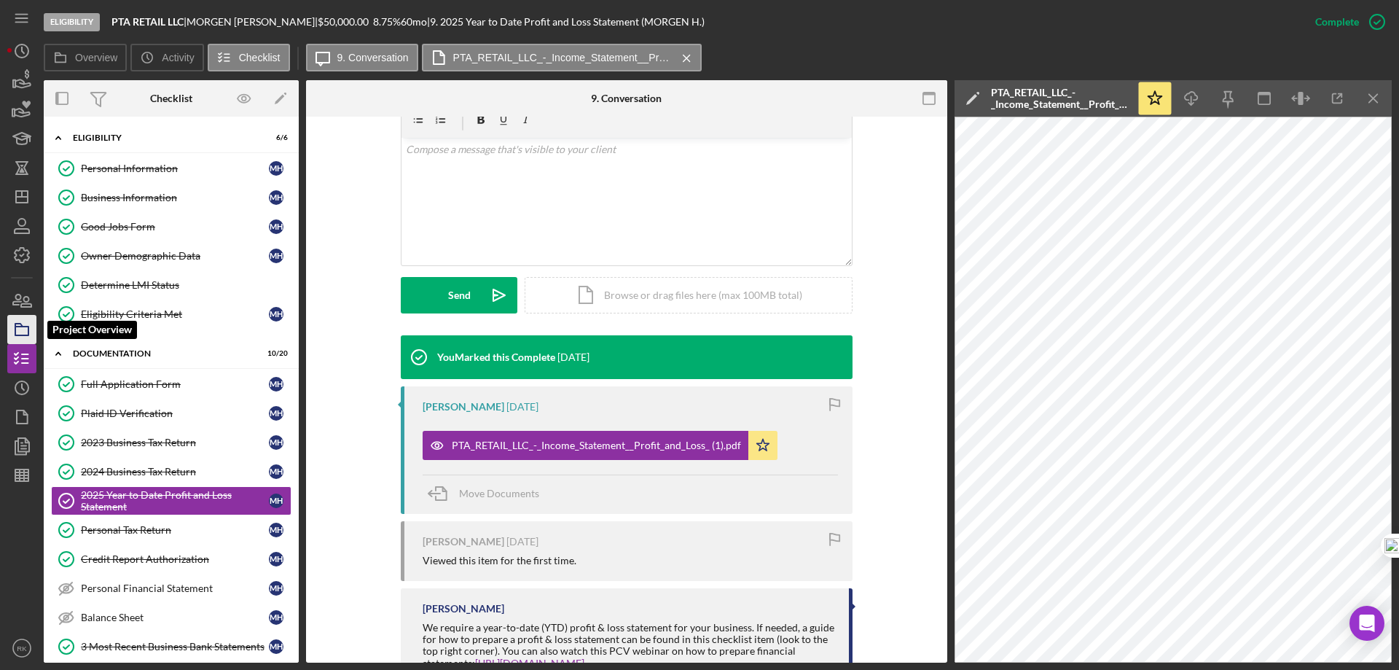
click at [25, 326] on rect "button" at bounding box center [21, 330] width 13 height 9
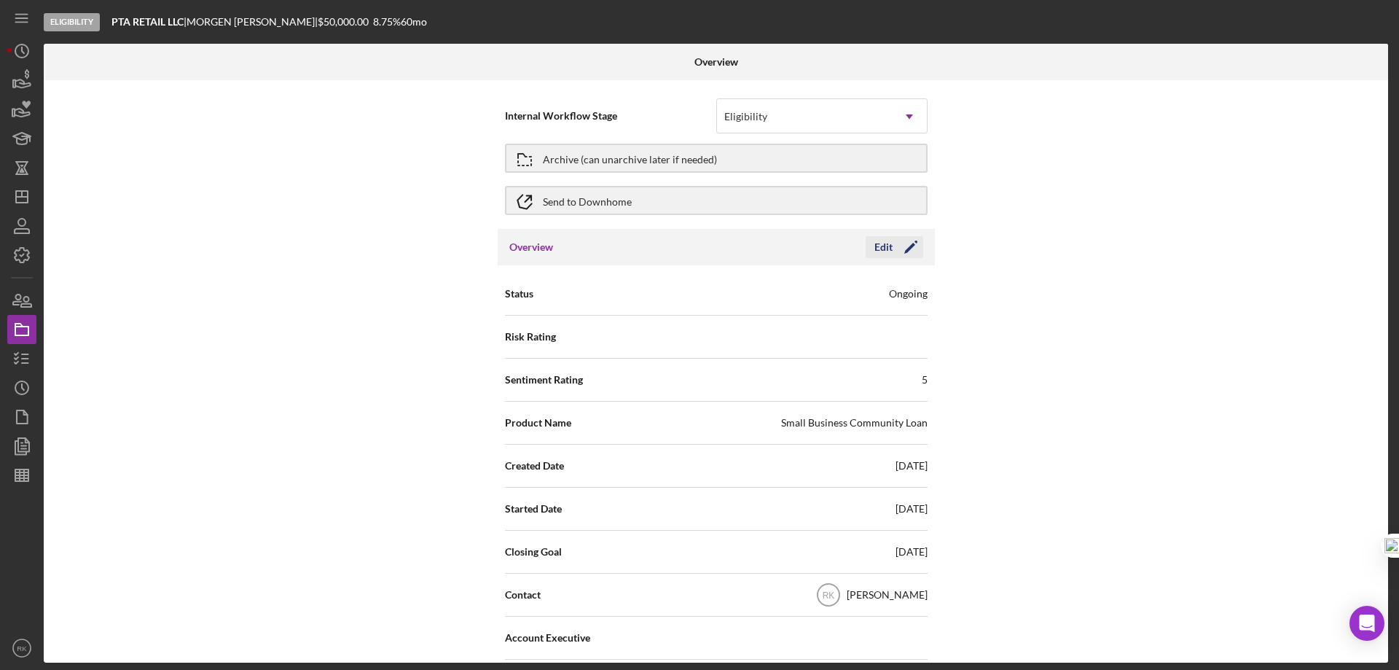
click at [906, 249] on polygon "button" at bounding box center [909, 248] width 11 height 11
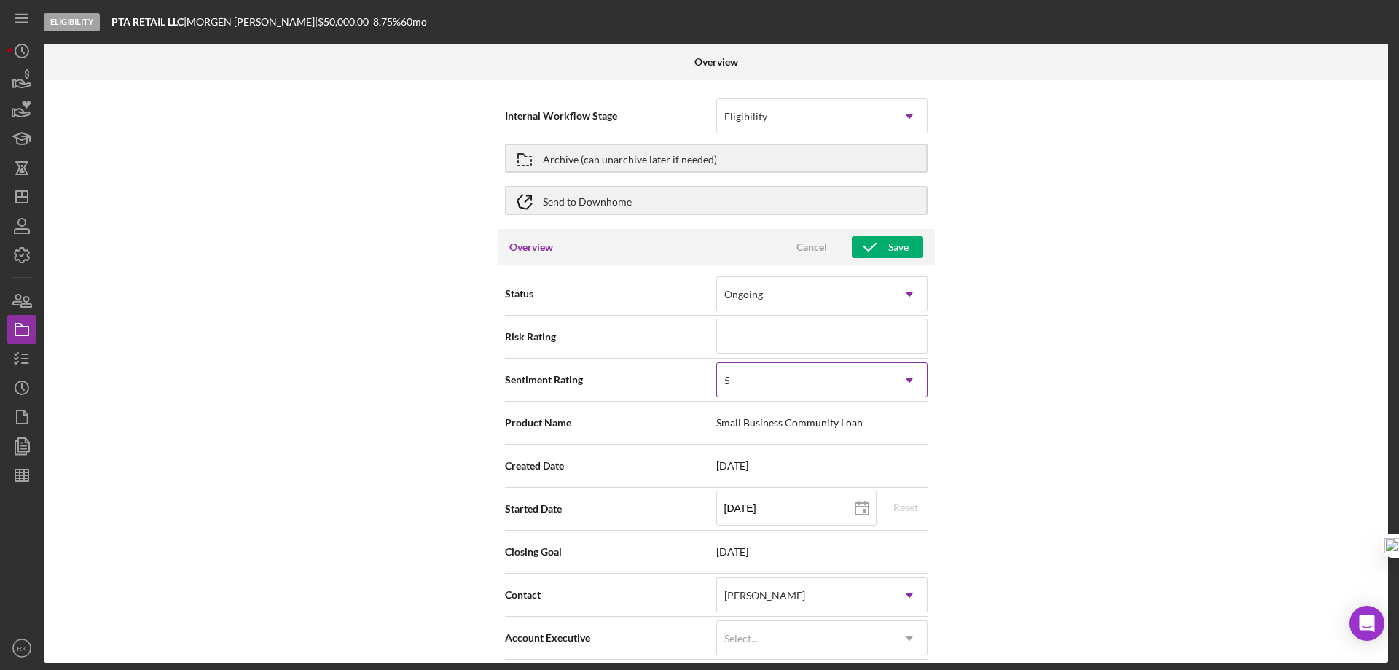
click at [902, 383] on icon "Icon/Dropdown Arrow" at bounding box center [909, 380] width 35 height 35
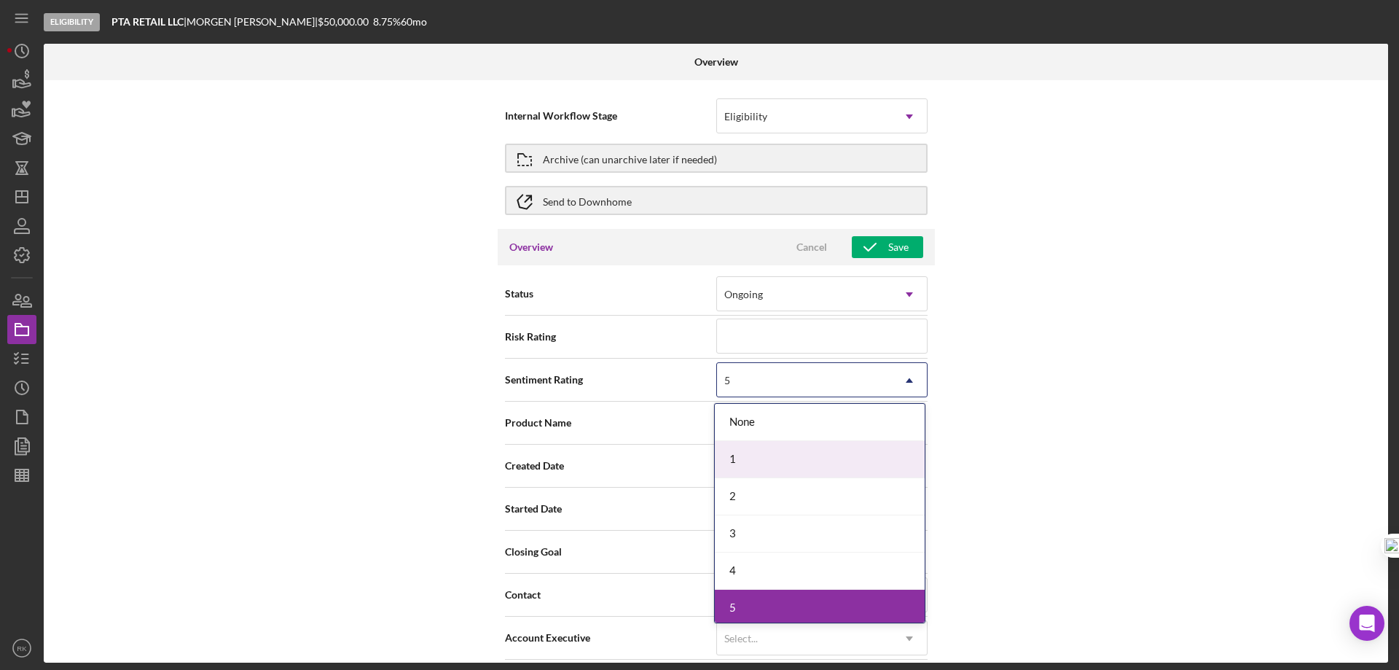
click at [751, 455] on div "1" at bounding box center [820, 459] width 210 height 37
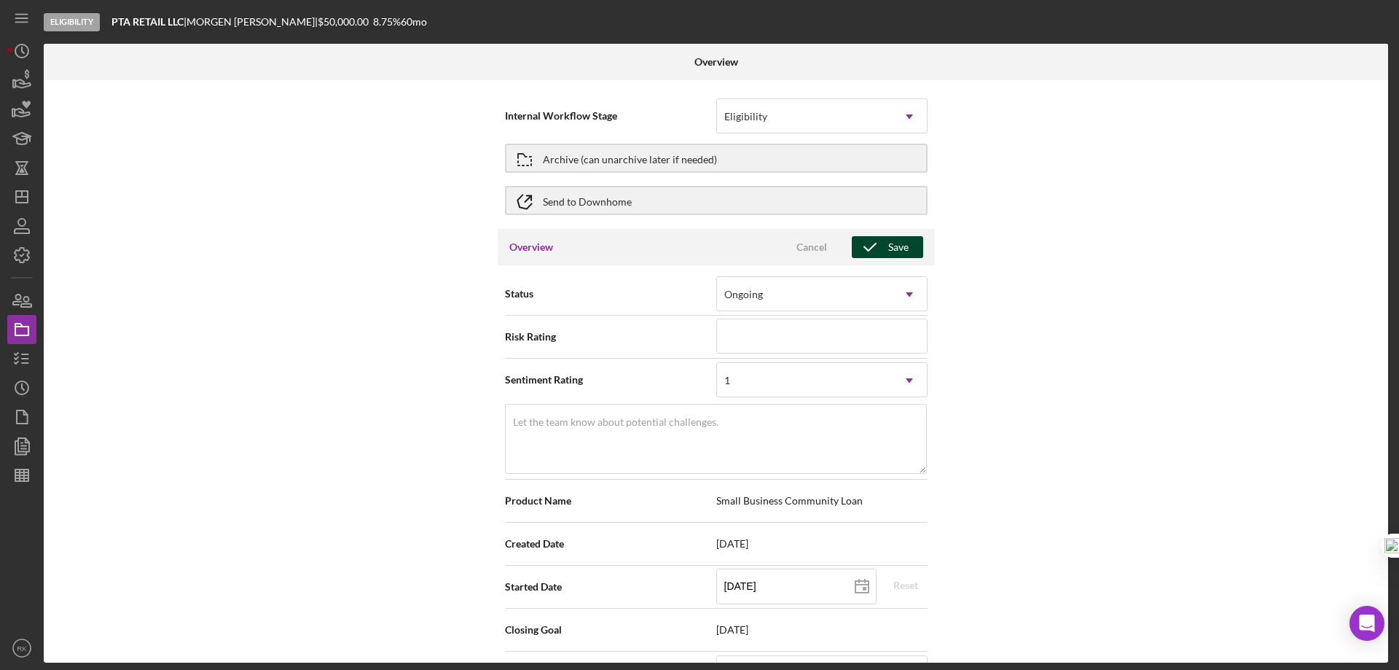
click at [889, 250] on div "Save" at bounding box center [898, 247] width 20 height 22
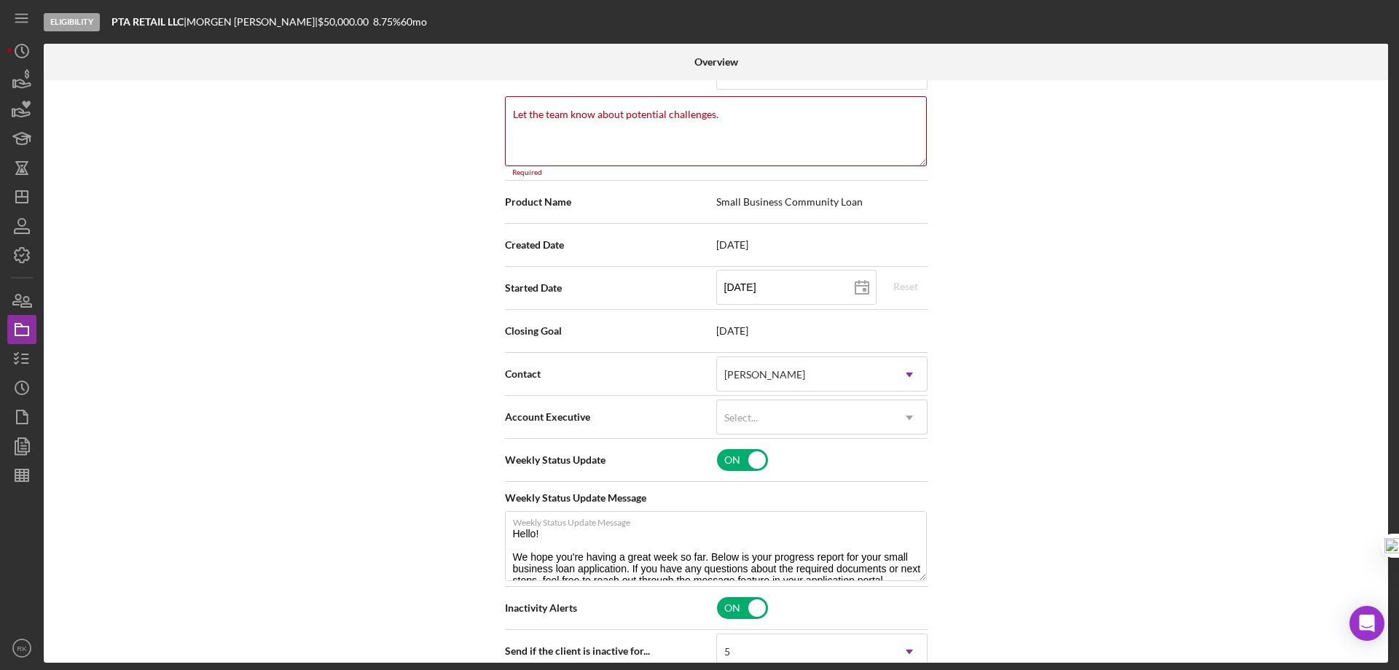
scroll to position [324, 0]
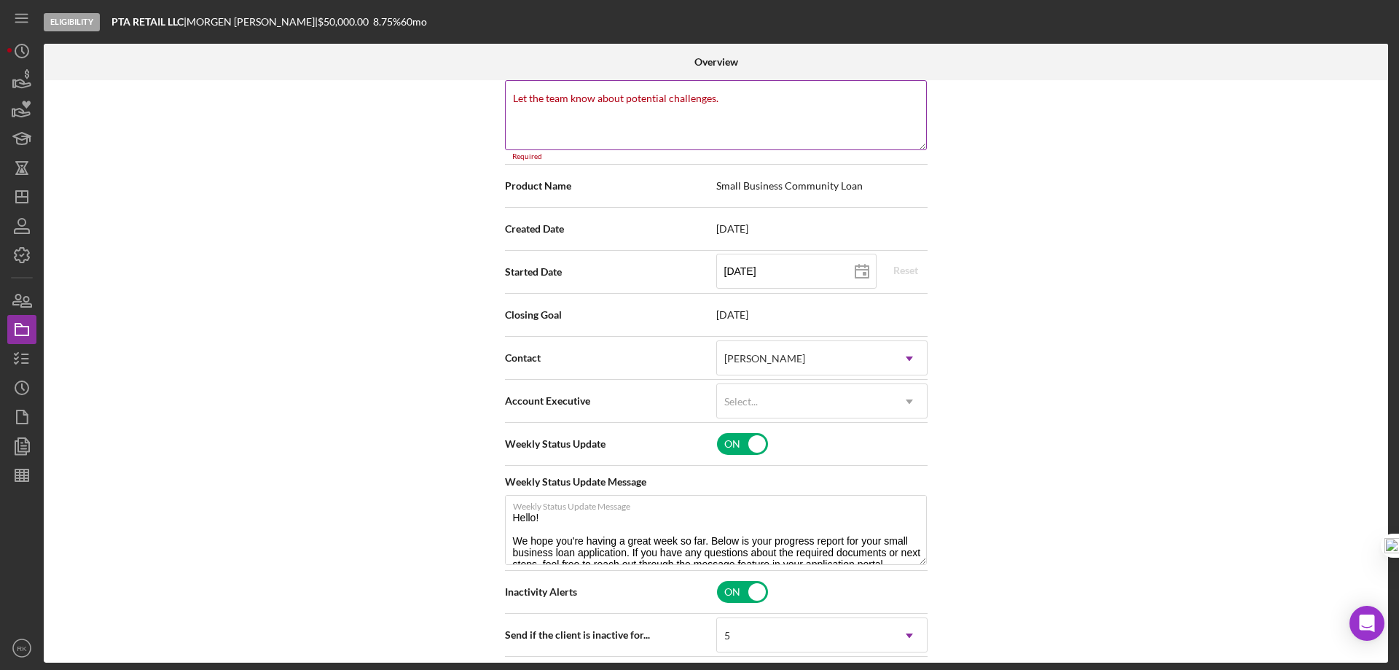
click at [543, 102] on label "Let the team know about potential challenges." at bounding box center [615, 99] width 205 height 12
click at [543, 102] on textarea "Let the team know about potential challenges." at bounding box center [716, 115] width 422 height 70
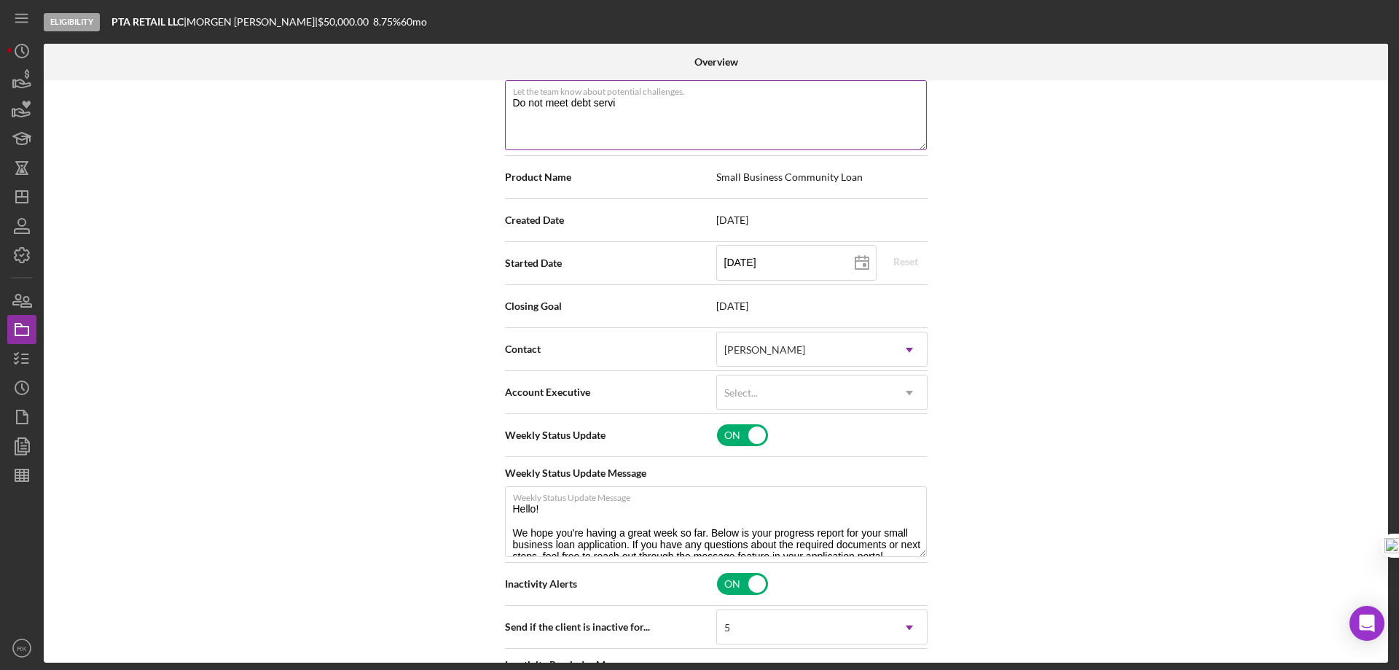
drag, startPoint x: 543, startPoint y: 104, endPoint x: 785, endPoint y: 120, distance: 242.5
click at [787, 120] on textarea "Do not meet debt servi" at bounding box center [716, 115] width 422 height 70
click at [649, 121] on textarea "Do not meet debt servi" at bounding box center [716, 115] width 422 height 70
click at [523, 101] on textarea "Do not meet debt service coverage ratio," at bounding box center [716, 115] width 422 height 70
click at [740, 107] on textarea "Does not meet debt service coverage ratio," at bounding box center [716, 115] width 422 height 70
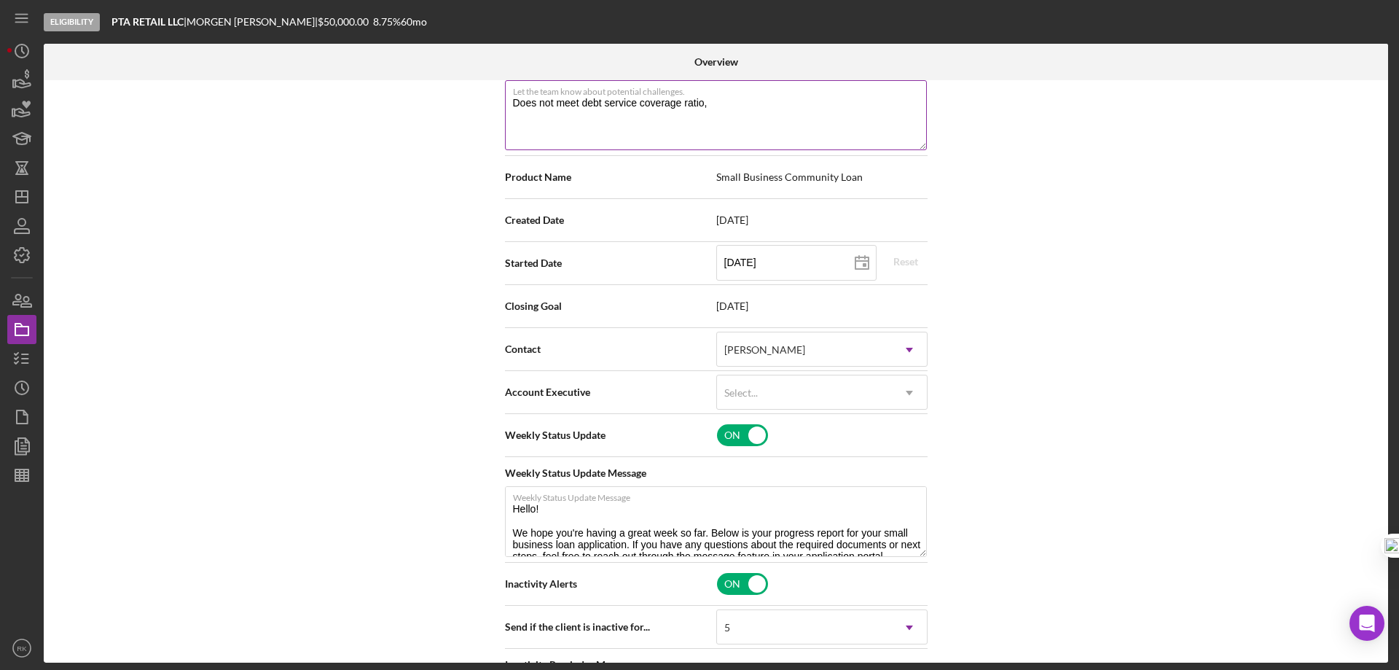
drag, startPoint x: 570, startPoint y: 120, endPoint x: 572, endPoint y: 109, distance: 11.9
click at [570, 114] on textarea "Does not meet debt service coverage ratio," at bounding box center [716, 115] width 422 height 70
drag, startPoint x: 576, startPoint y: 103, endPoint x: 498, endPoint y: 111, distance: 78.3
click at [498, 109] on div "Status Ongoing Icon/Dropdown Arrow Risk Rating Sentiment Rating 1 Icon/Dropdown…" at bounding box center [716, 351] width 437 height 818
click at [649, 128] on textarea "Insufficient debt service coverage ratio," at bounding box center [716, 115] width 422 height 70
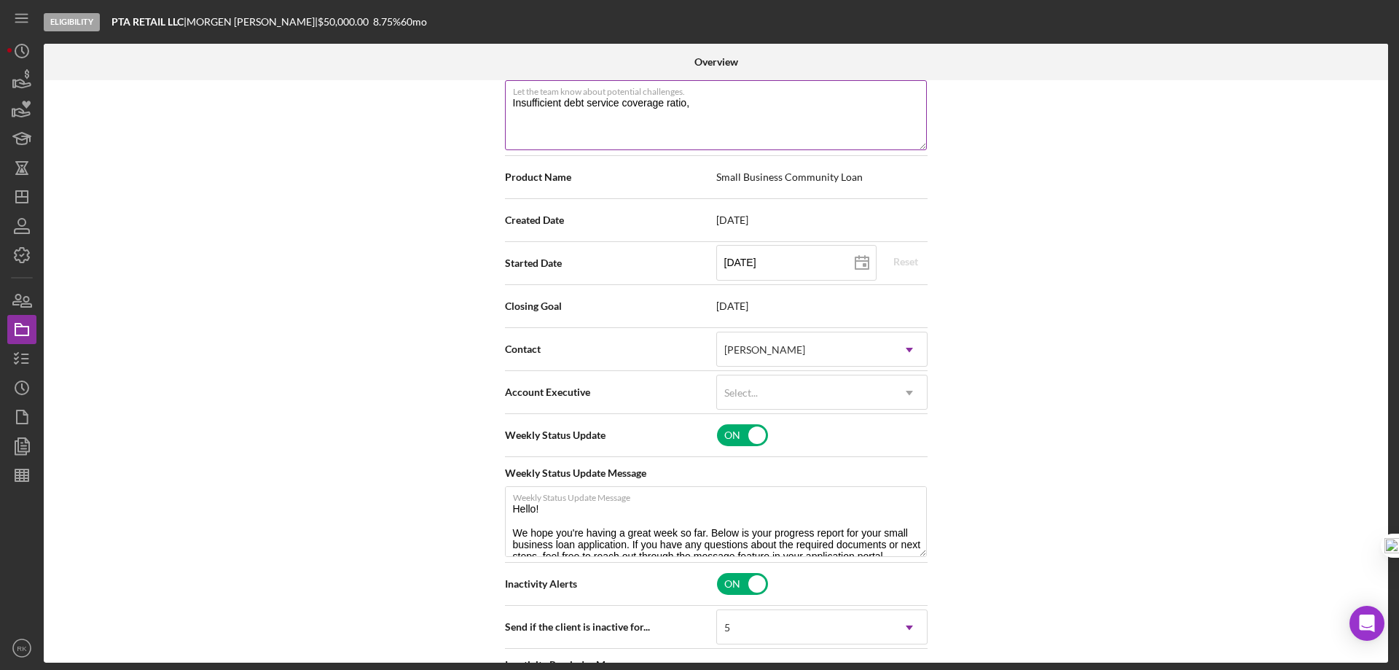
drag, startPoint x: 584, startPoint y: 101, endPoint x: 659, endPoint y: 107, distance: 75.3
click at [659, 107] on textarea "Insufficient debt service coverage ratio," at bounding box center [716, 115] width 422 height 70
click at [705, 103] on textarea "Insufficient debt service coverage ratio," at bounding box center [716, 115] width 422 height 70
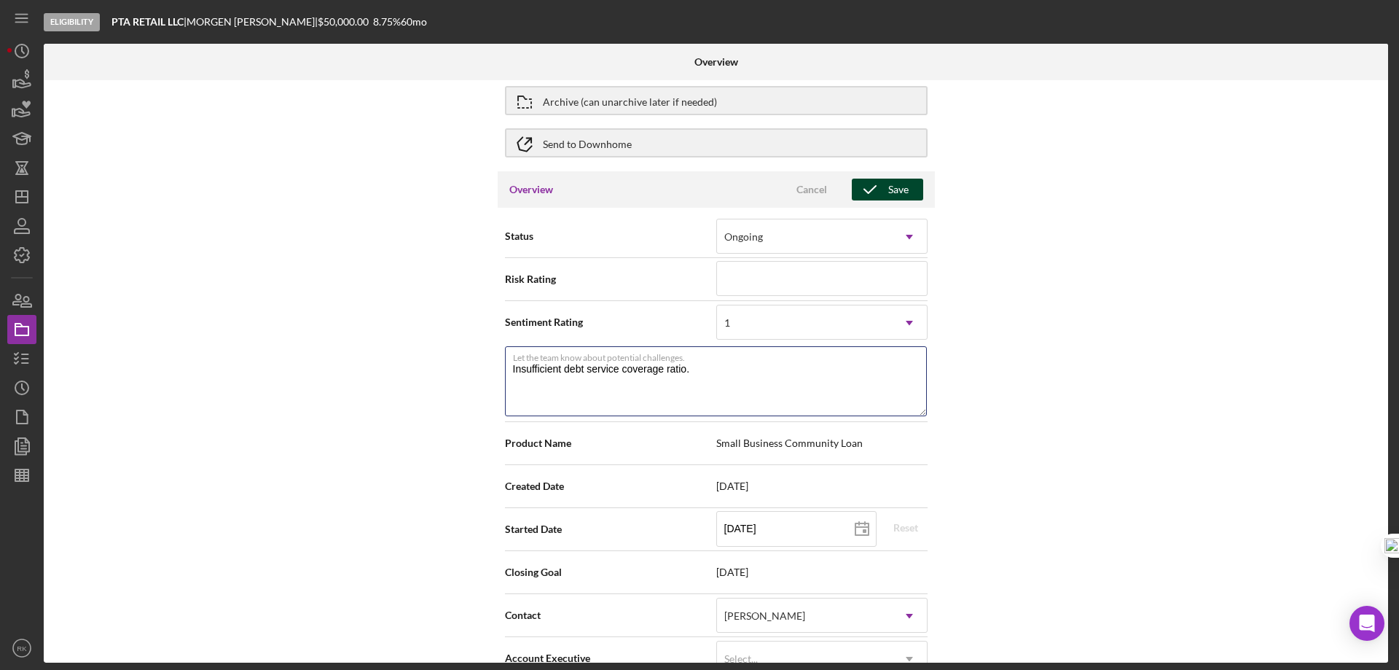
scroll to position [57, 0]
type textarea "Insufficient debt service coverage ratio."
click at [899, 192] on div "Save" at bounding box center [898, 190] width 20 height 22
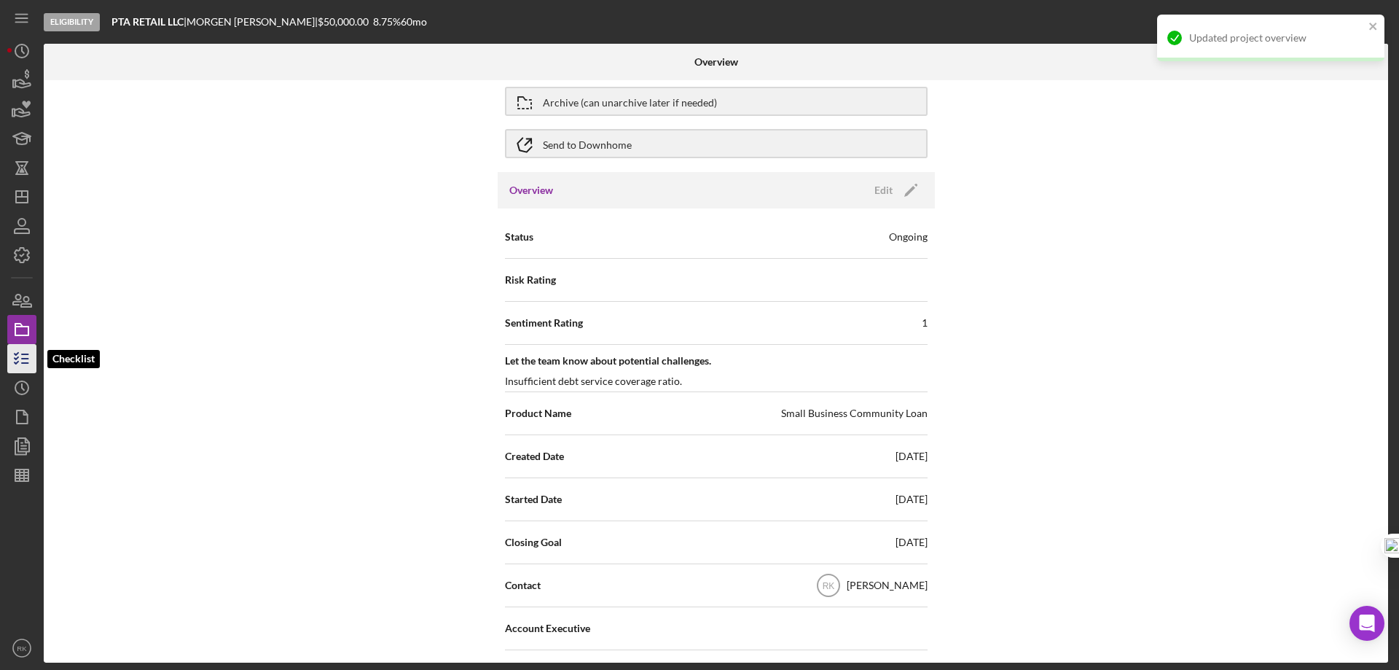
click at [26, 357] on icon "button" at bounding box center [22, 358] width 36 height 36
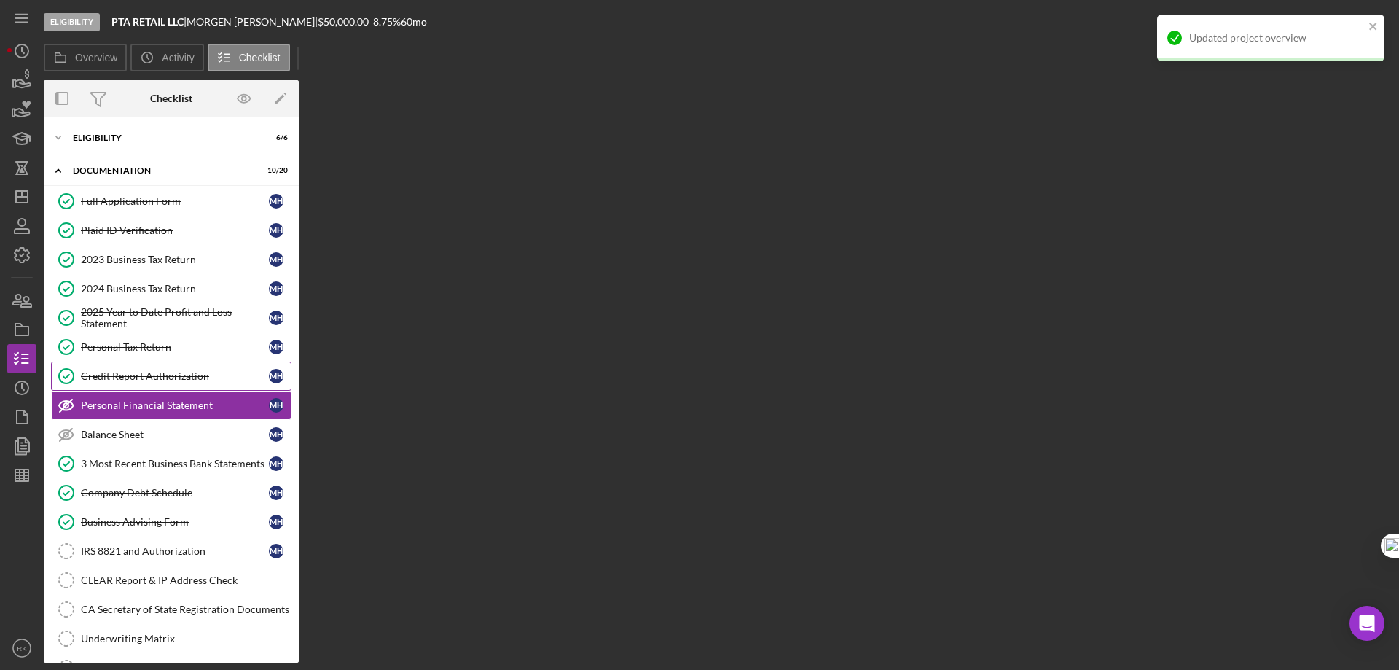
scroll to position [16, 0]
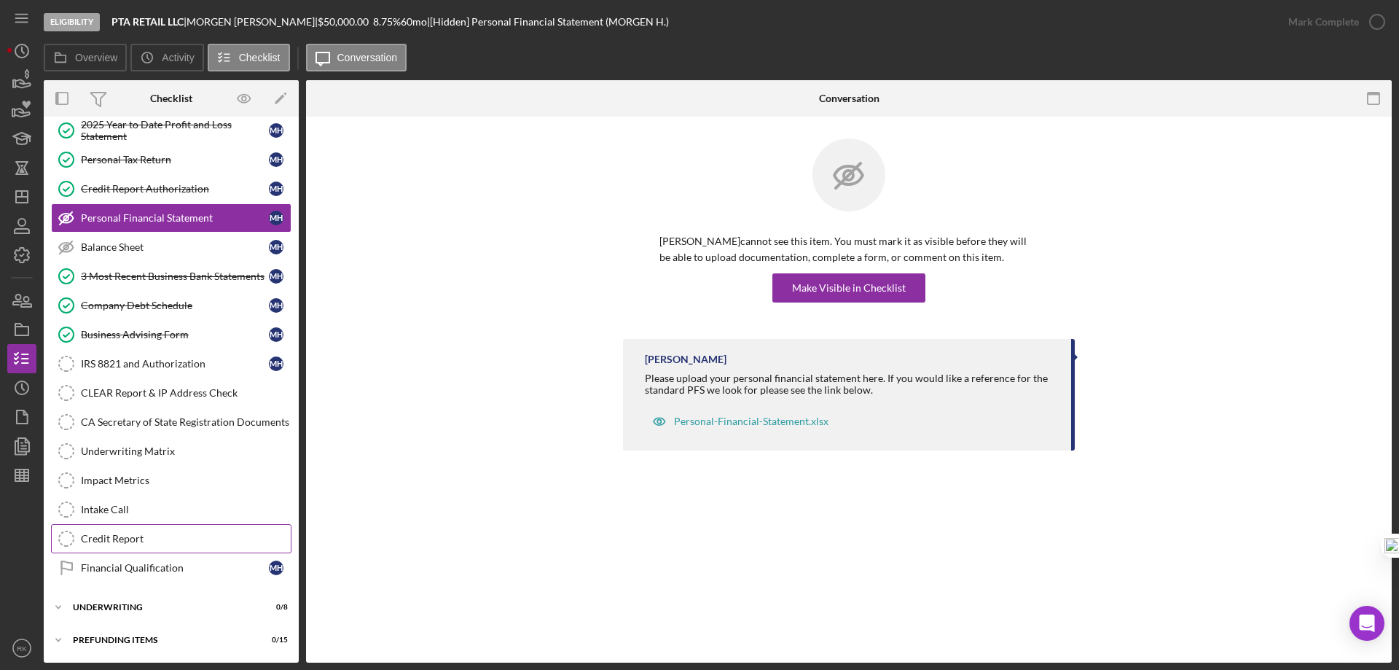
click at [179, 573] on div "Financial Qualification" at bounding box center [175, 568] width 188 height 12
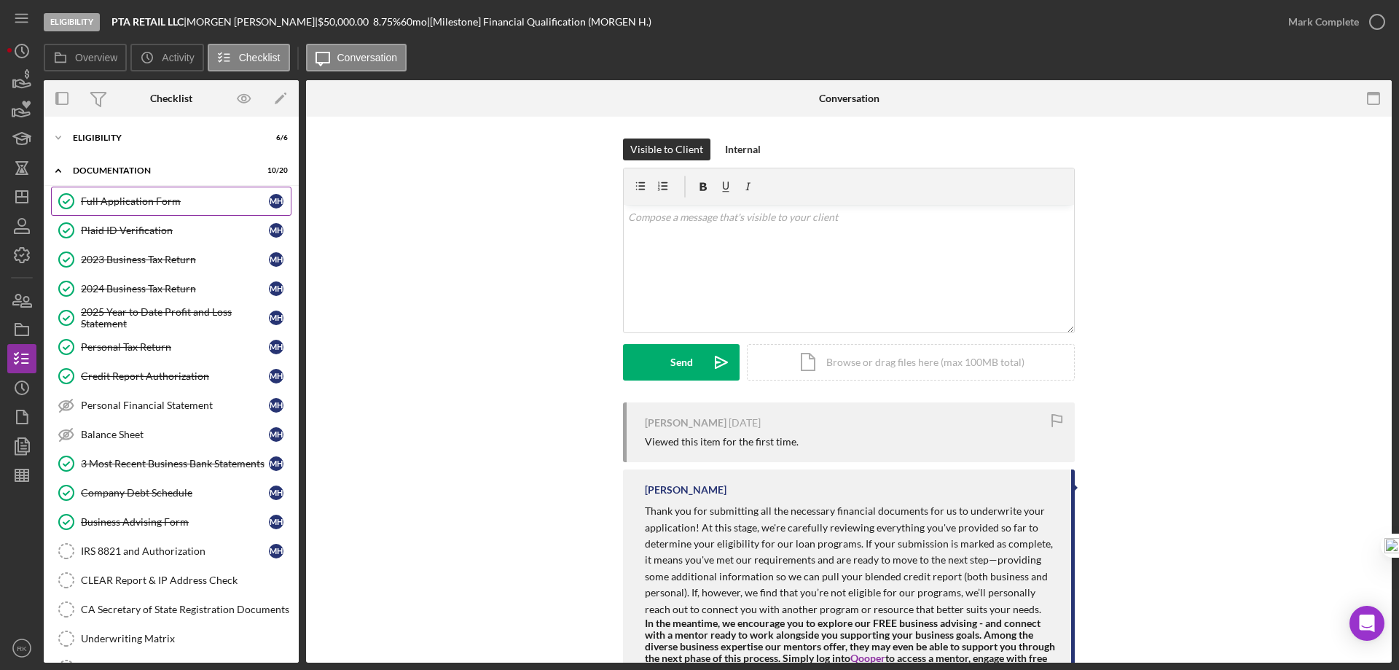
drag, startPoint x: 101, startPoint y: 200, endPoint x: 200, endPoint y: 219, distance: 100.3
click at [101, 200] on div "Full Application Form" at bounding box center [175, 201] width 188 height 12
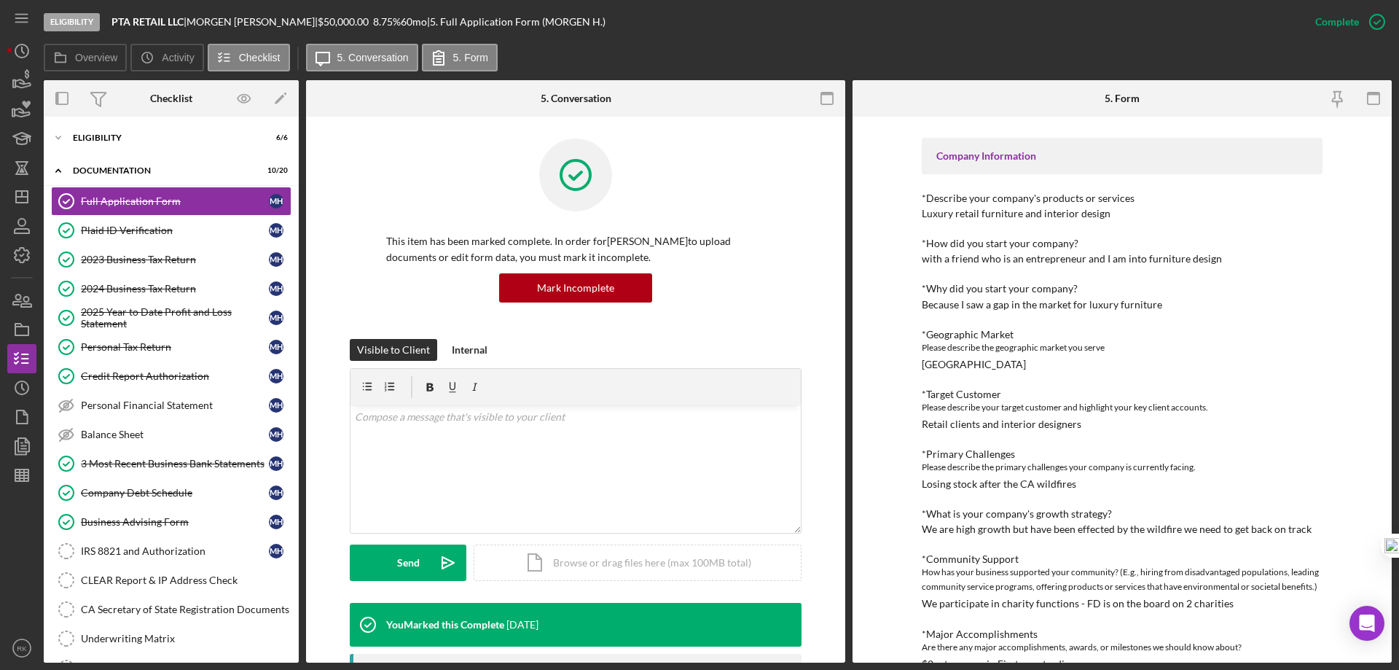
scroll to position [364, 0]
click at [18, 201] on icon "Icon/Dashboard" at bounding box center [22, 197] width 36 height 36
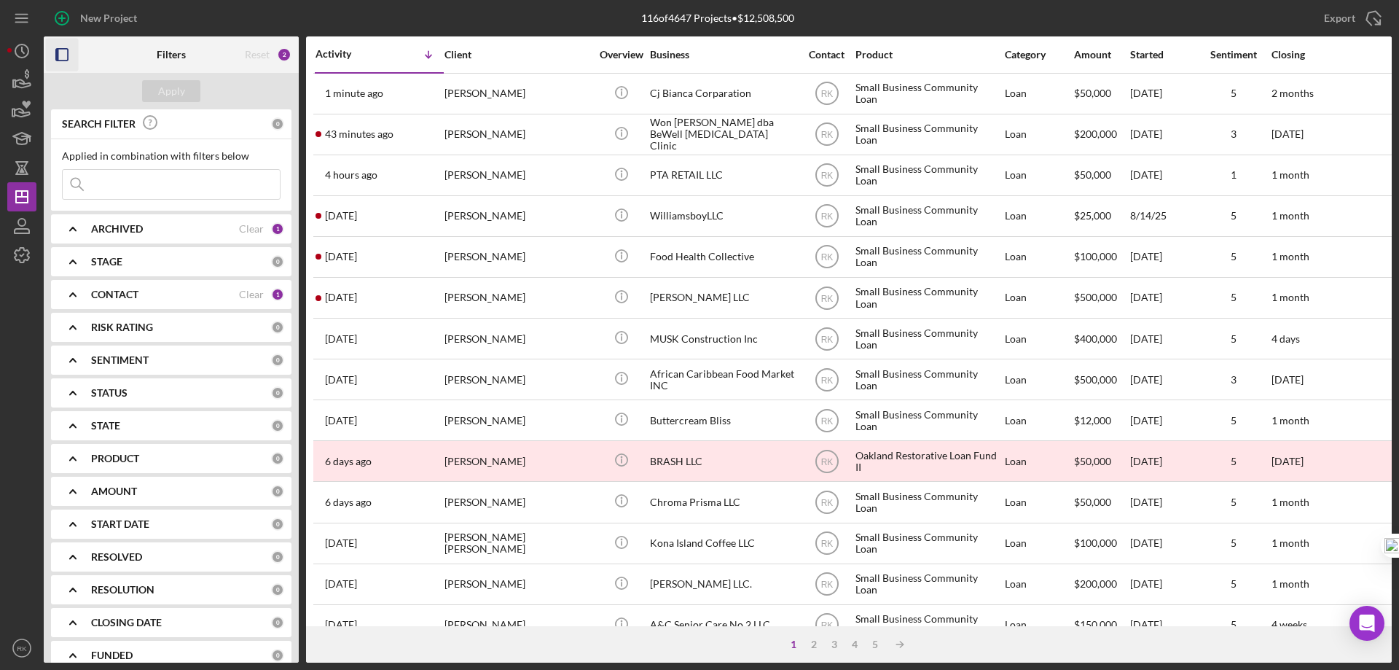
click at [64, 57] on icon "button" at bounding box center [62, 55] width 33 height 33
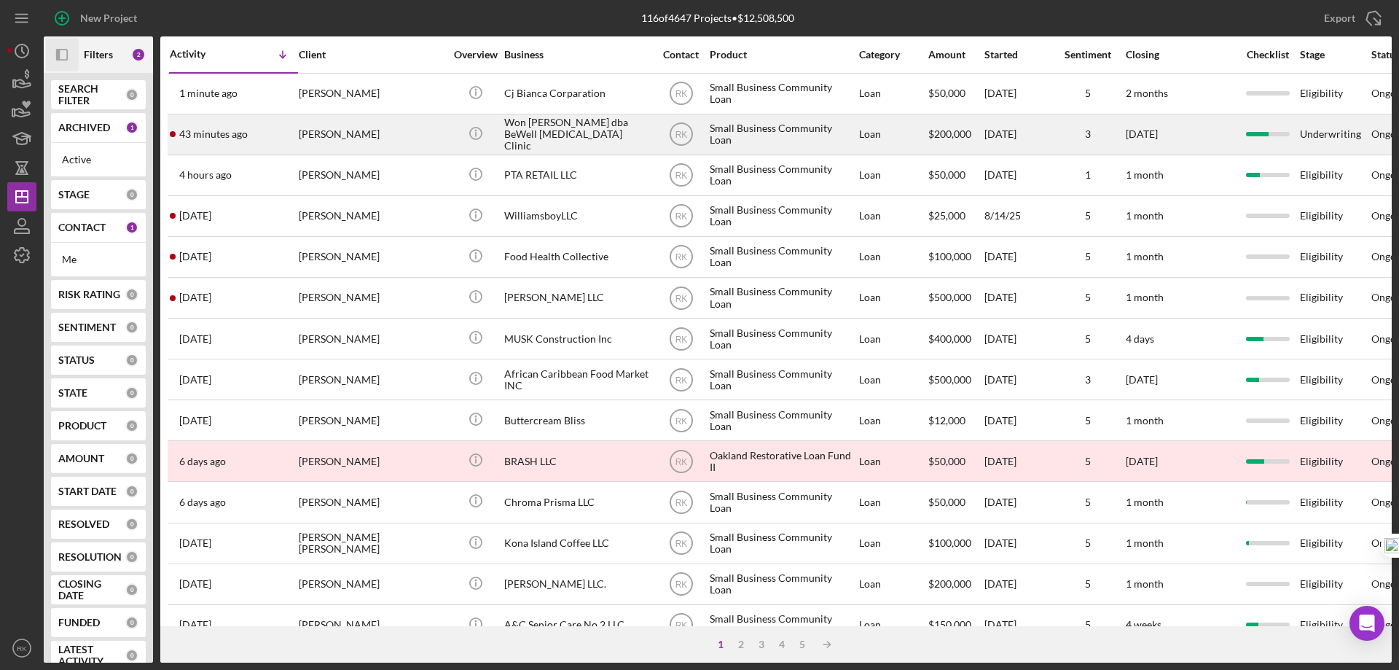
click at [518, 135] on div "Won [PERSON_NAME] dba BeWell [MEDICAL_DATA] Clinic" at bounding box center [577, 134] width 146 height 39
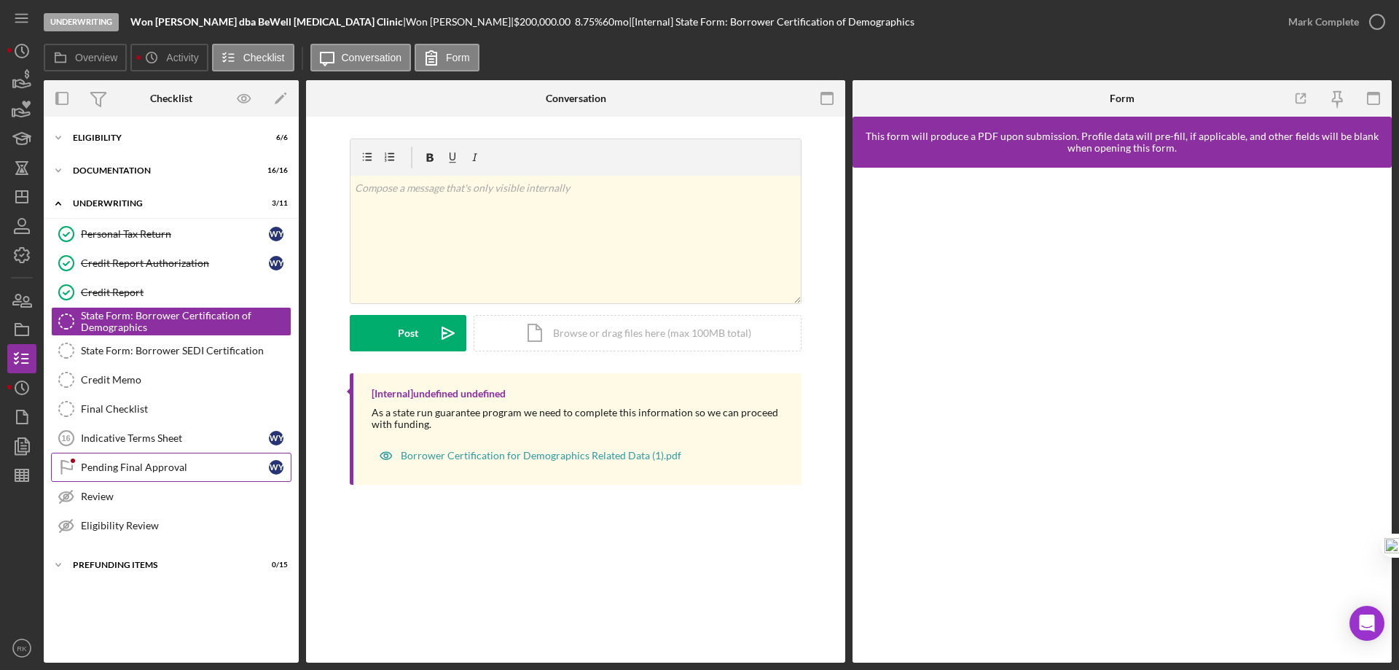
click at [106, 468] on div "Pending Final Approval" at bounding box center [175, 467] width 188 height 12
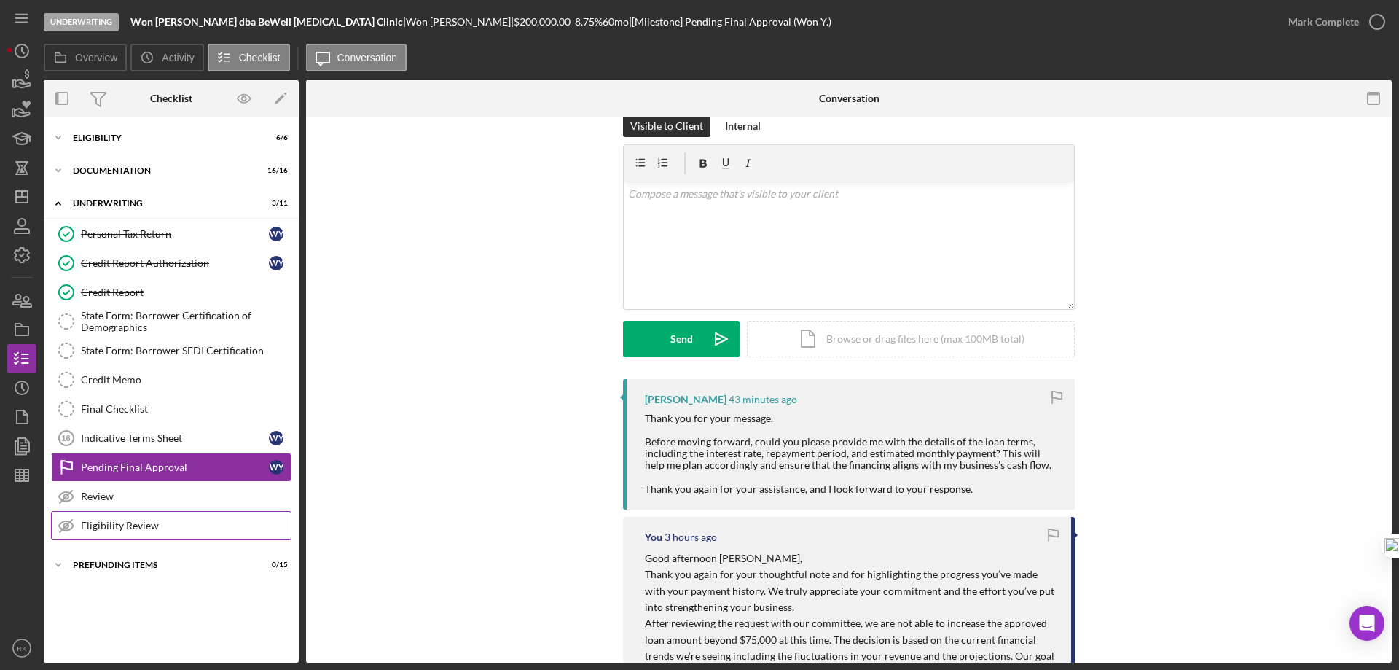
scroll to position [24, 0]
click at [114, 569] on div "Icon/Expander Prefunding Items 0 / 15" at bounding box center [171, 564] width 255 height 29
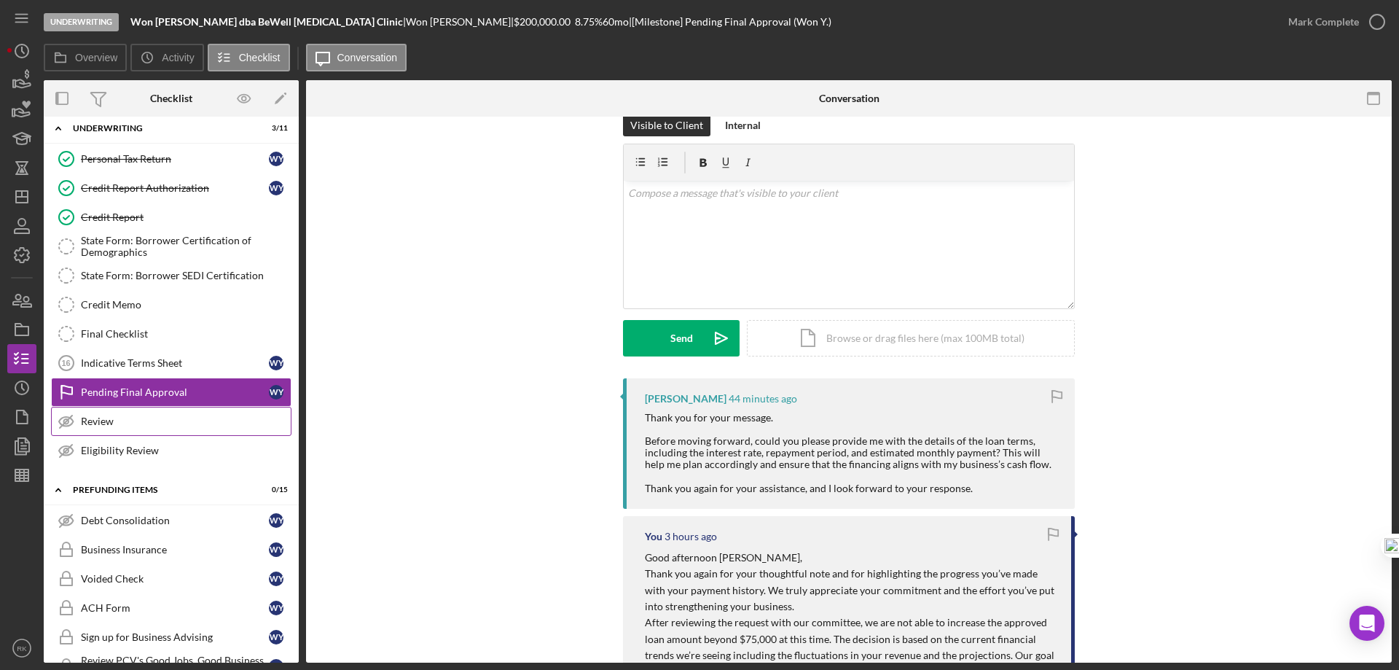
scroll to position [73, 0]
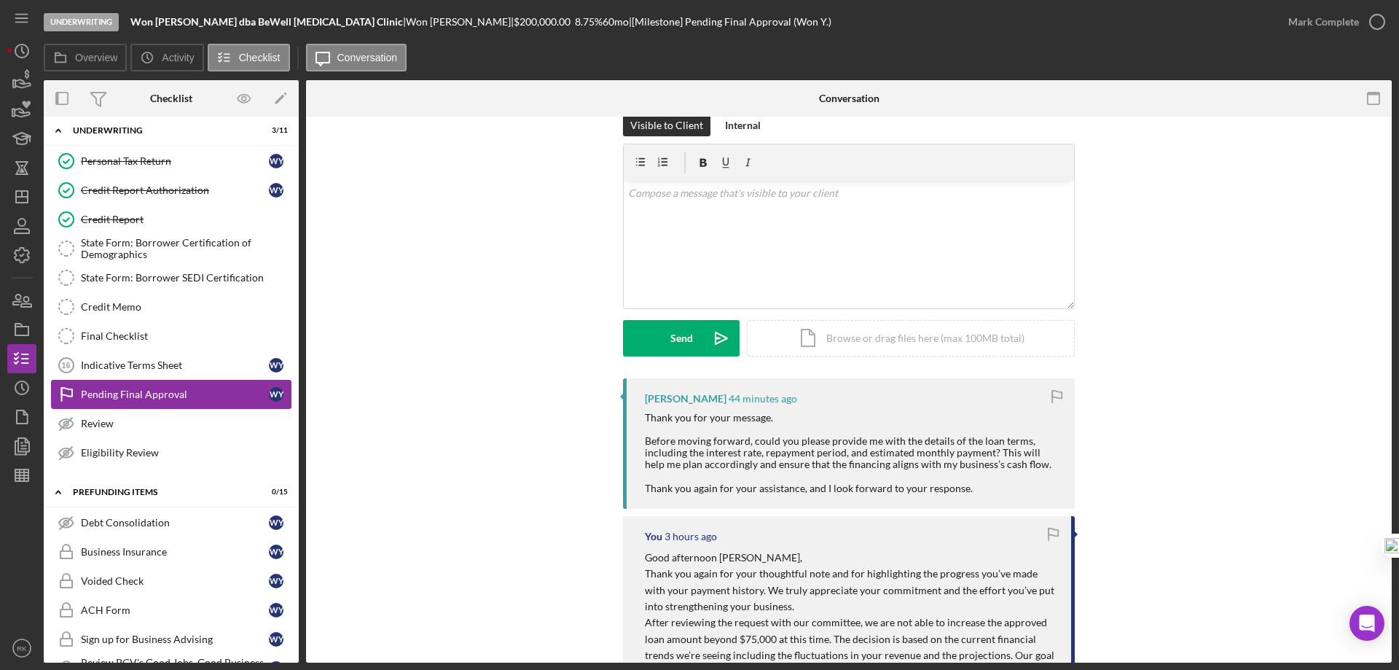
drag, startPoint x: 149, startPoint y: 361, endPoint x: 169, endPoint y: 379, distance: 26.3
click at [149, 361] on div "Indicative Terms Sheet" at bounding box center [175, 365] width 188 height 12
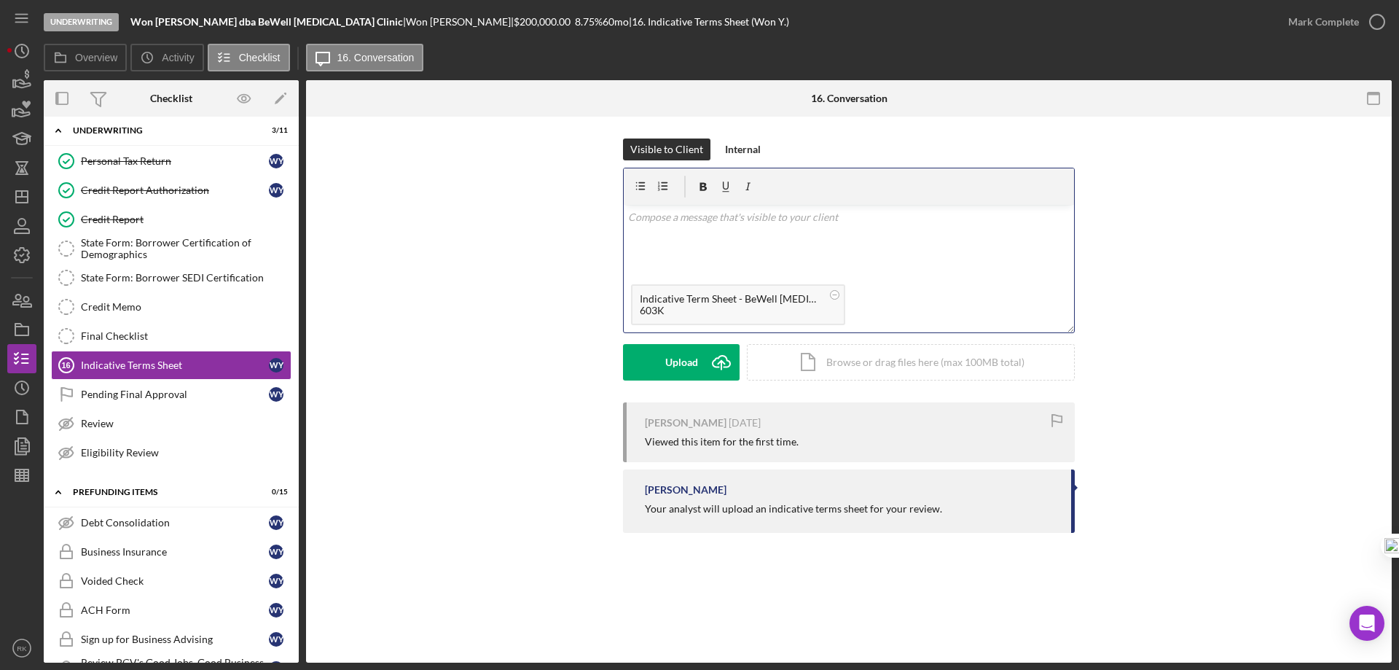
click at [704, 230] on div "v Color teal Color pink Remove color Add row above Add row below Add column bef…" at bounding box center [849, 241] width 450 height 72
click at [672, 363] on div "Send" at bounding box center [681, 362] width 23 height 36
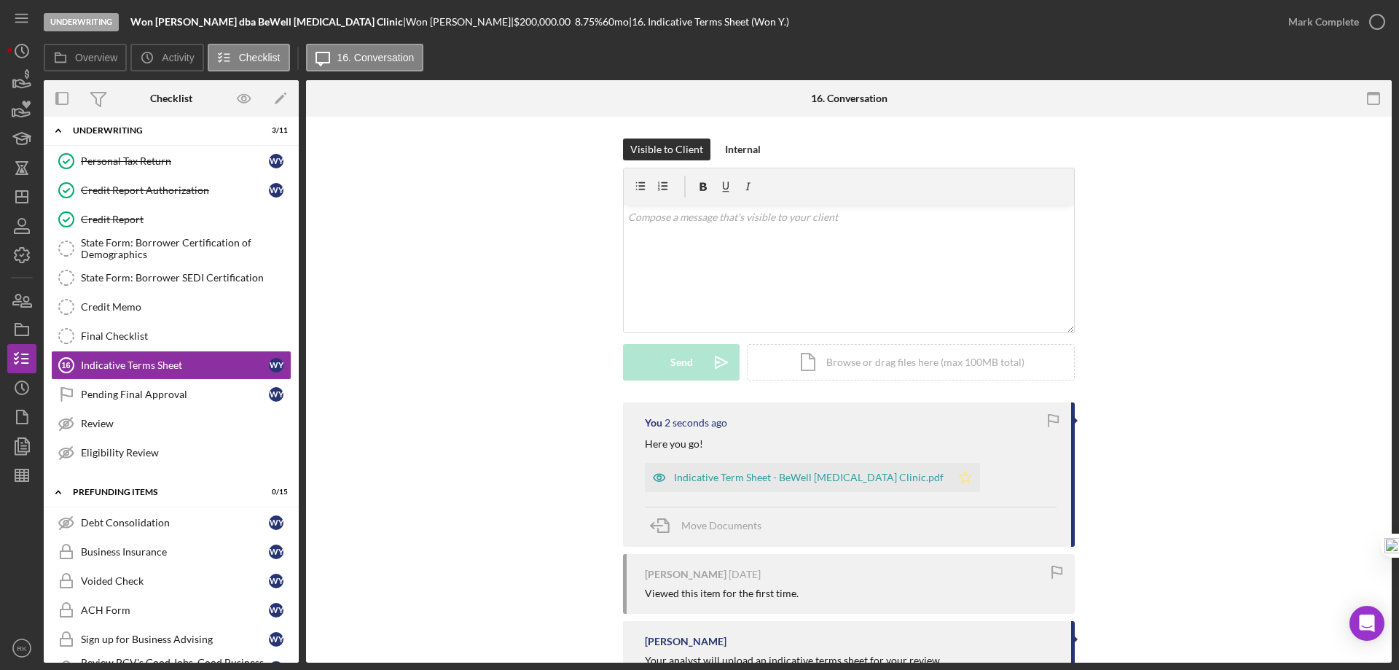
click at [960, 474] on polygon "button" at bounding box center [966, 477] width 12 height 12
click at [1382, 17] on circle "button" at bounding box center [1377, 22] width 15 height 15
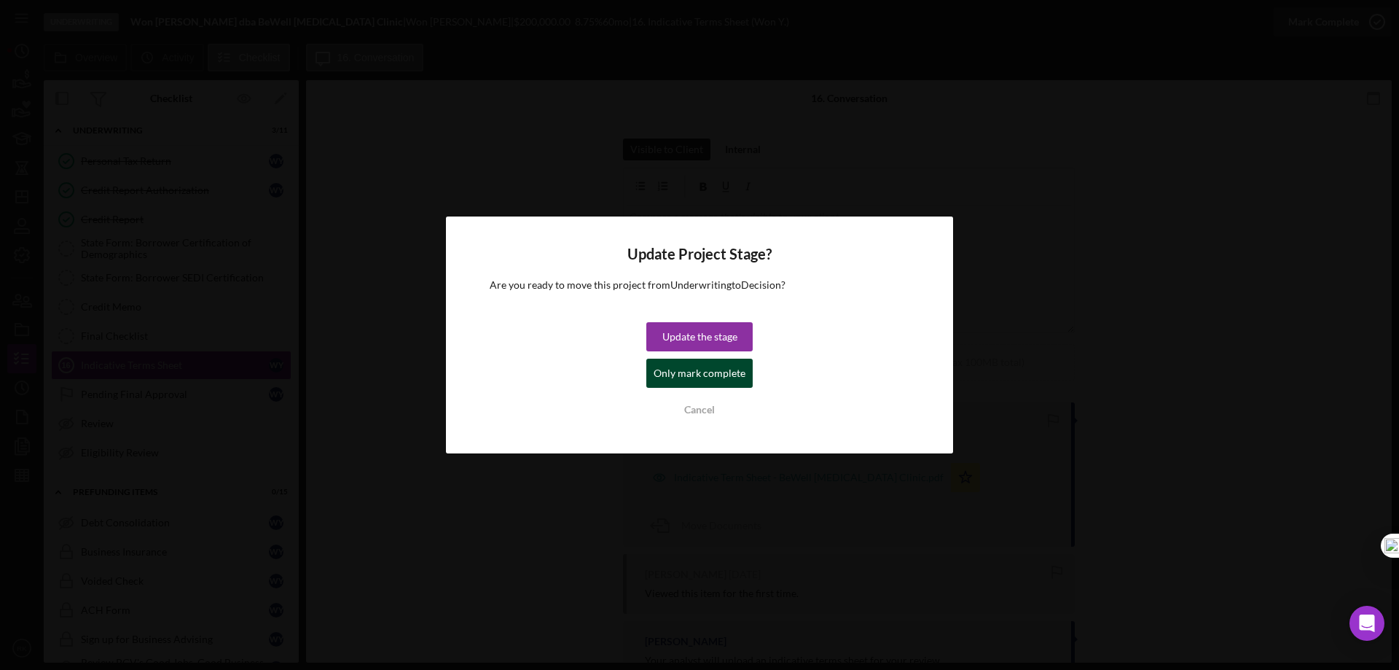
click at [728, 375] on div "Only mark complete" at bounding box center [700, 373] width 92 height 29
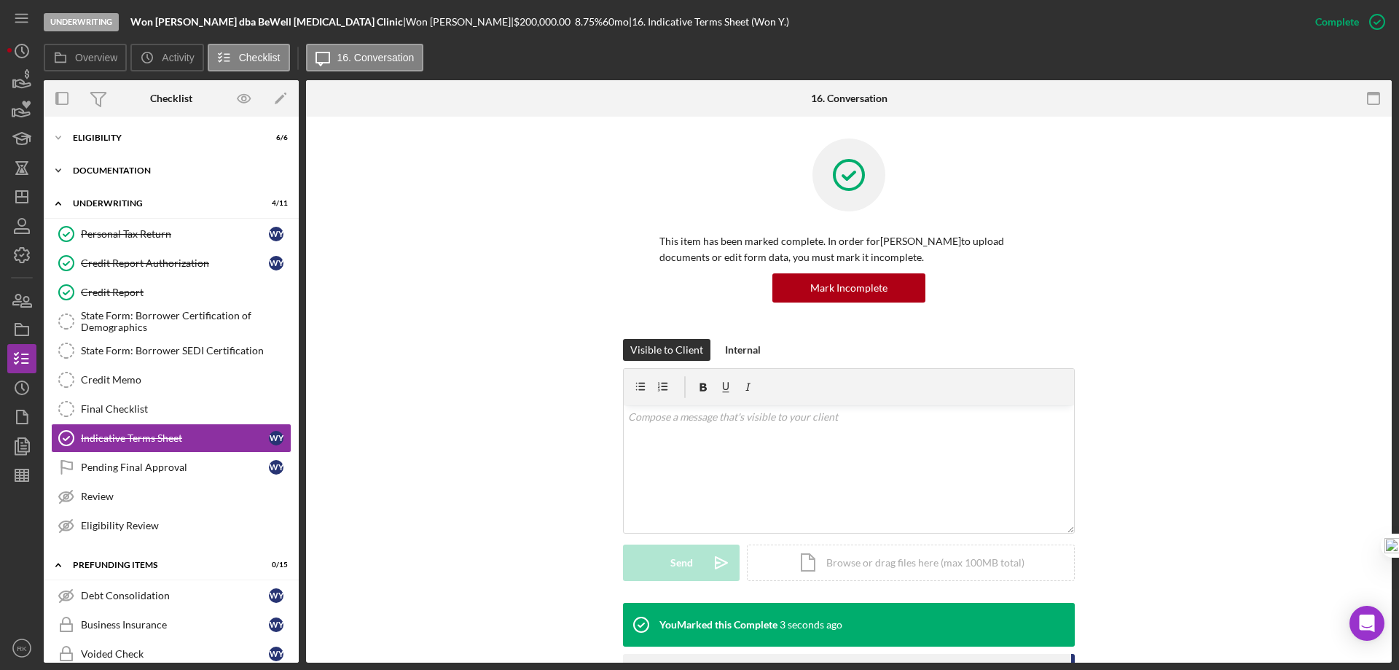
click at [111, 177] on div "Icon/Expander Documentation 16 / 16" at bounding box center [171, 170] width 255 height 29
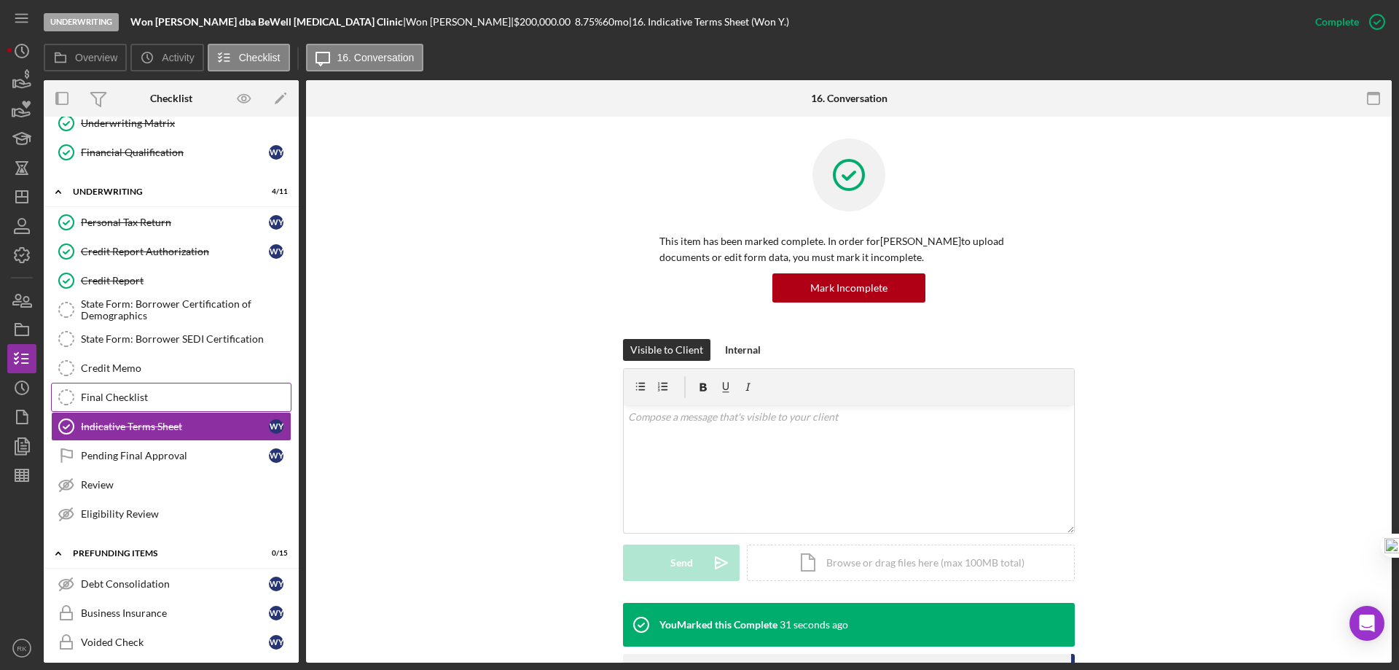
scroll to position [485, 0]
drag, startPoint x: 138, startPoint y: 455, endPoint x: 281, endPoint y: 428, distance: 145.9
click at [138, 455] on div "Pending Final Approval" at bounding box center [175, 456] width 188 height 12
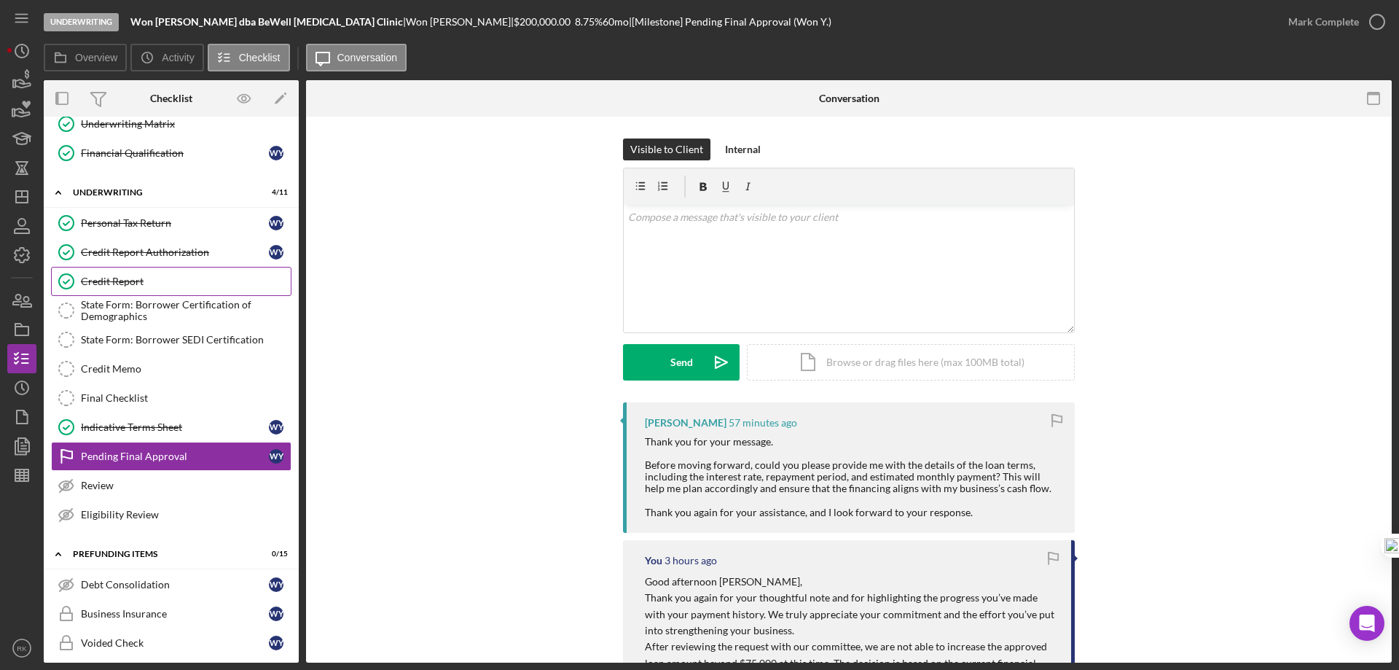
drag, startPoint x: 107, startPoint y: 281, endPoint x: 491, endPoint y: 323, distance: 386.3
click at [107, 281] on div "Credit Report" at bounding box center [186, 281] width 210 height 12
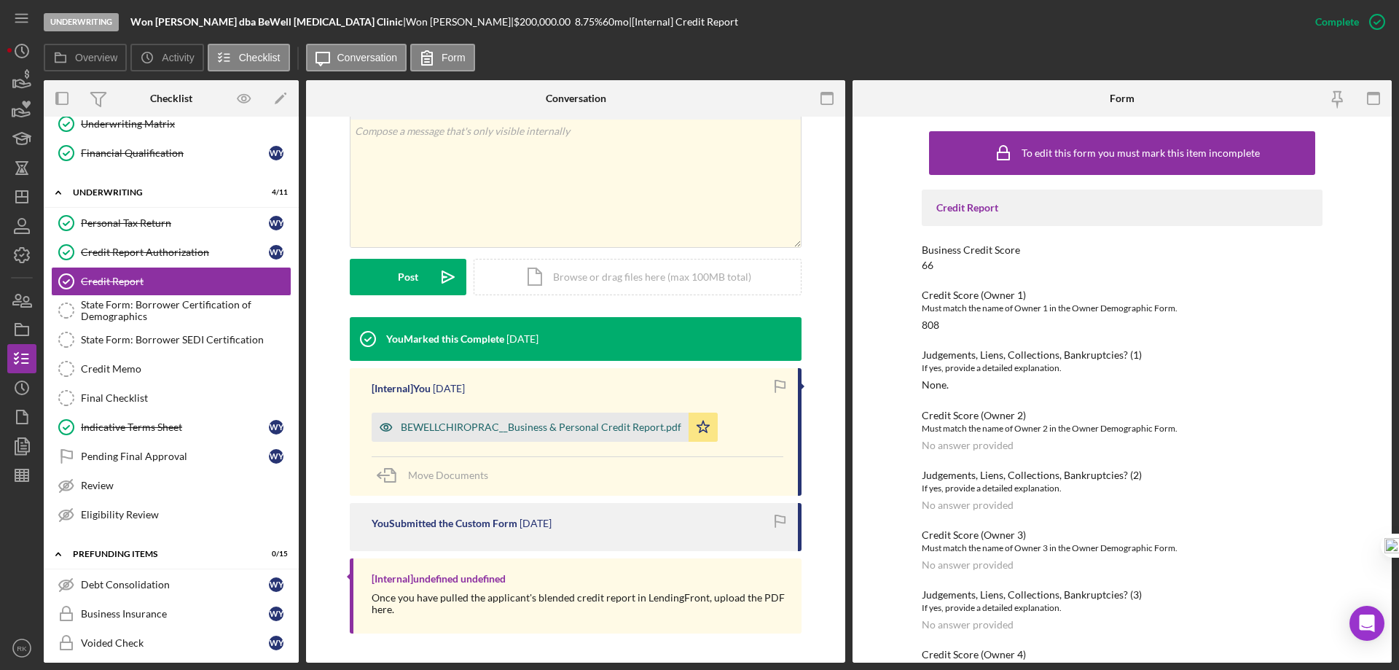
click at [568, 428] on div "BEWELLCHIROPRAC__Business & Personal Credit Report.pdf" at bounding box center [541, 427] width 281 height 12
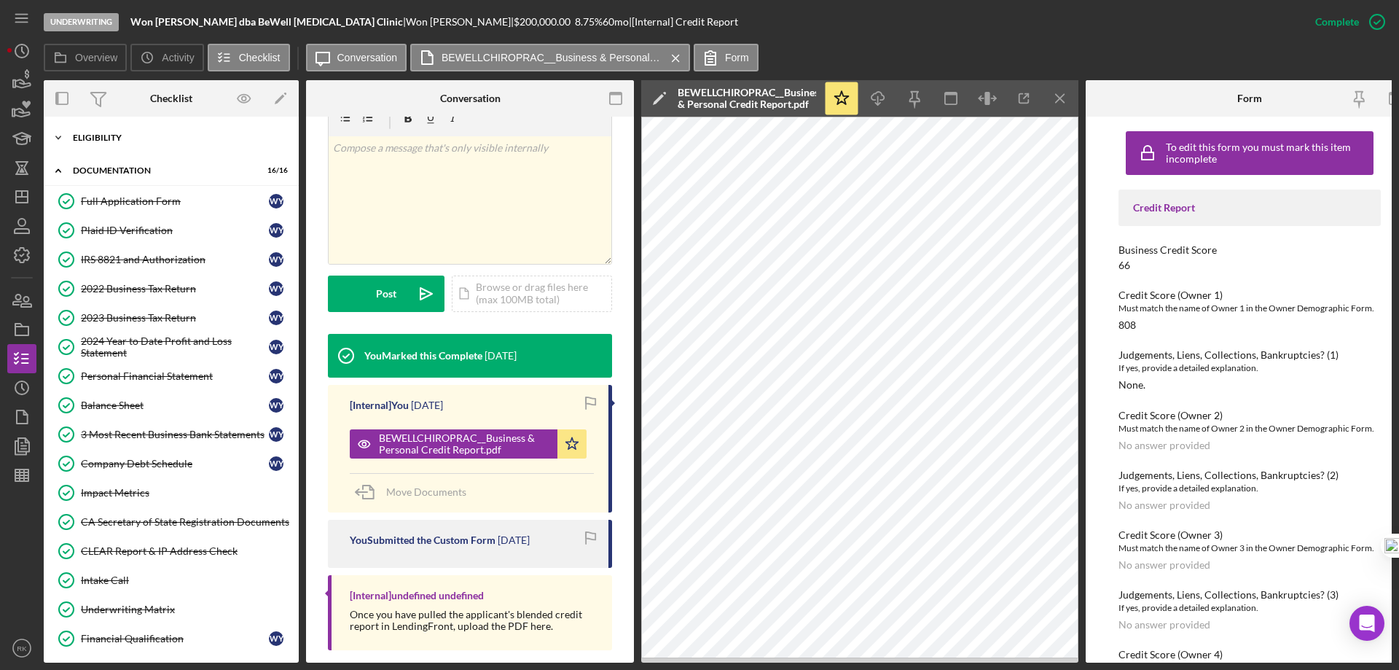
click at [96, 141] on div "Eligibility" at bounding box center [177, 137] width 208 height 9
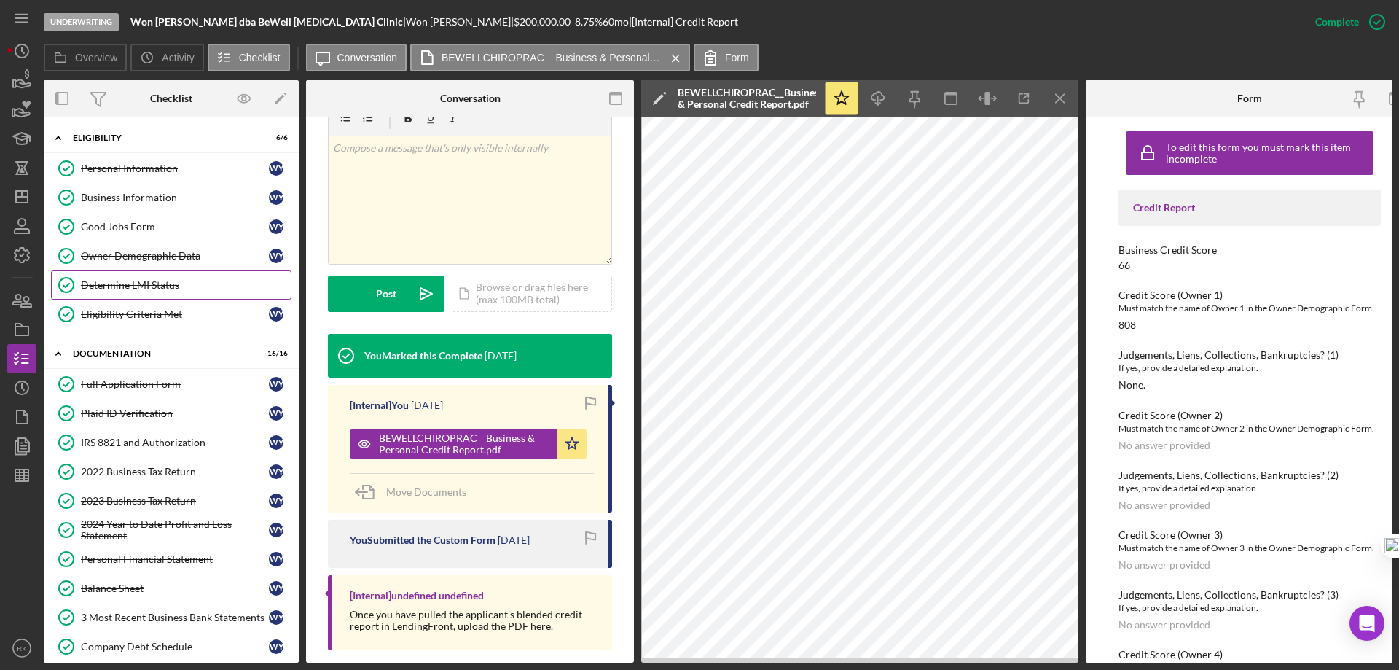
click at [153, 283] on div "Determine LMI Status" at bounding box center [186, 285] width 210 height 12
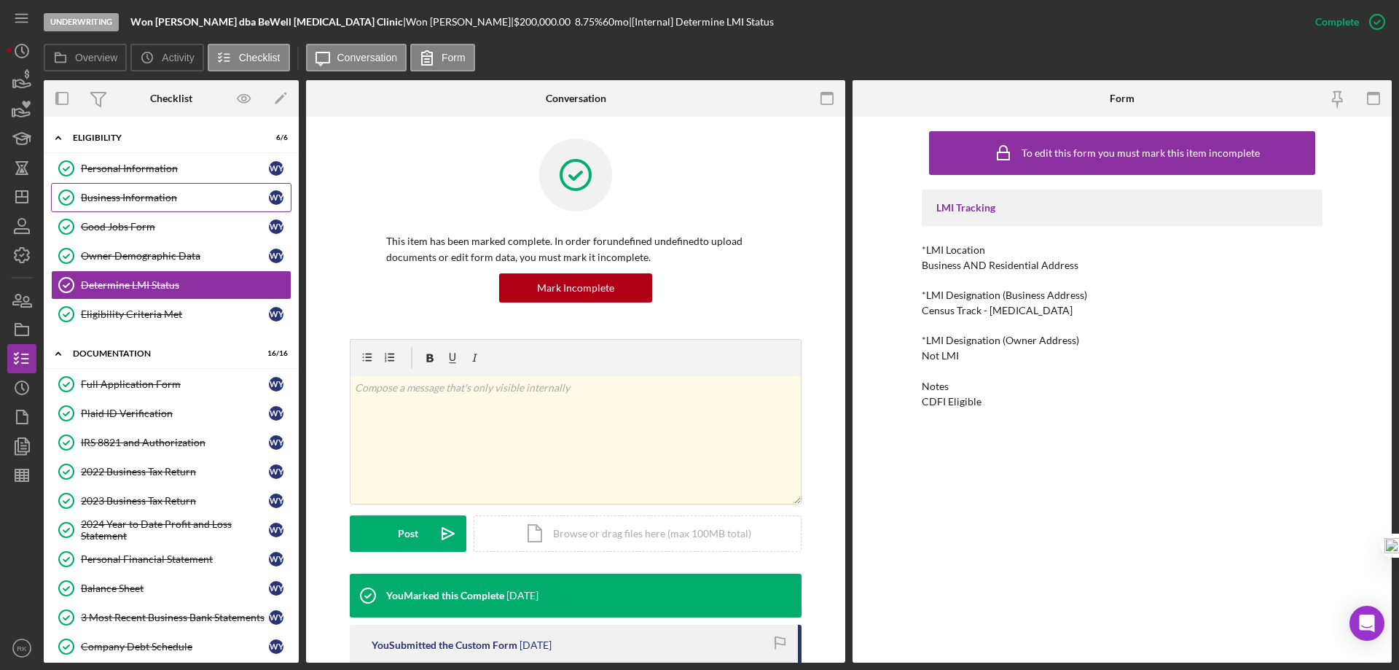
click at [130, 202] on div "Business Information" at bounding box center [175, 198] width 188 height 12
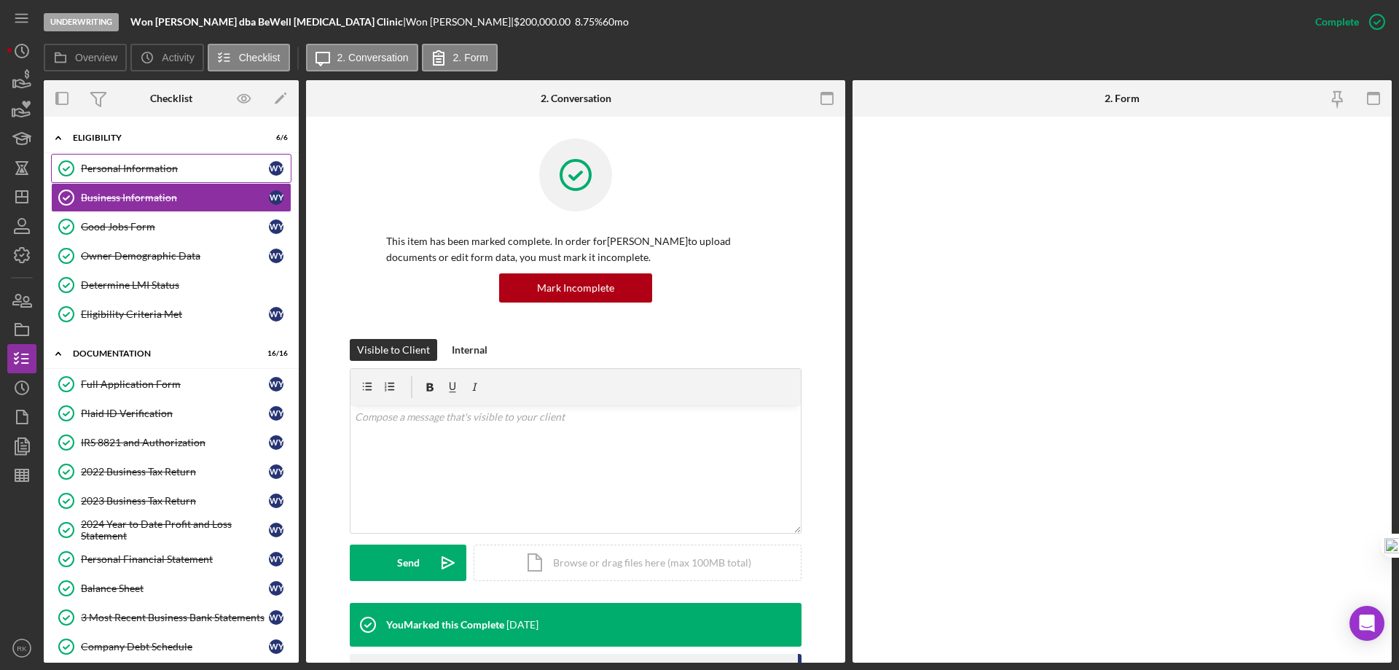
click at [126, 171] on div "Personal Information" at bounding box center [175, 168] width 188 height 12
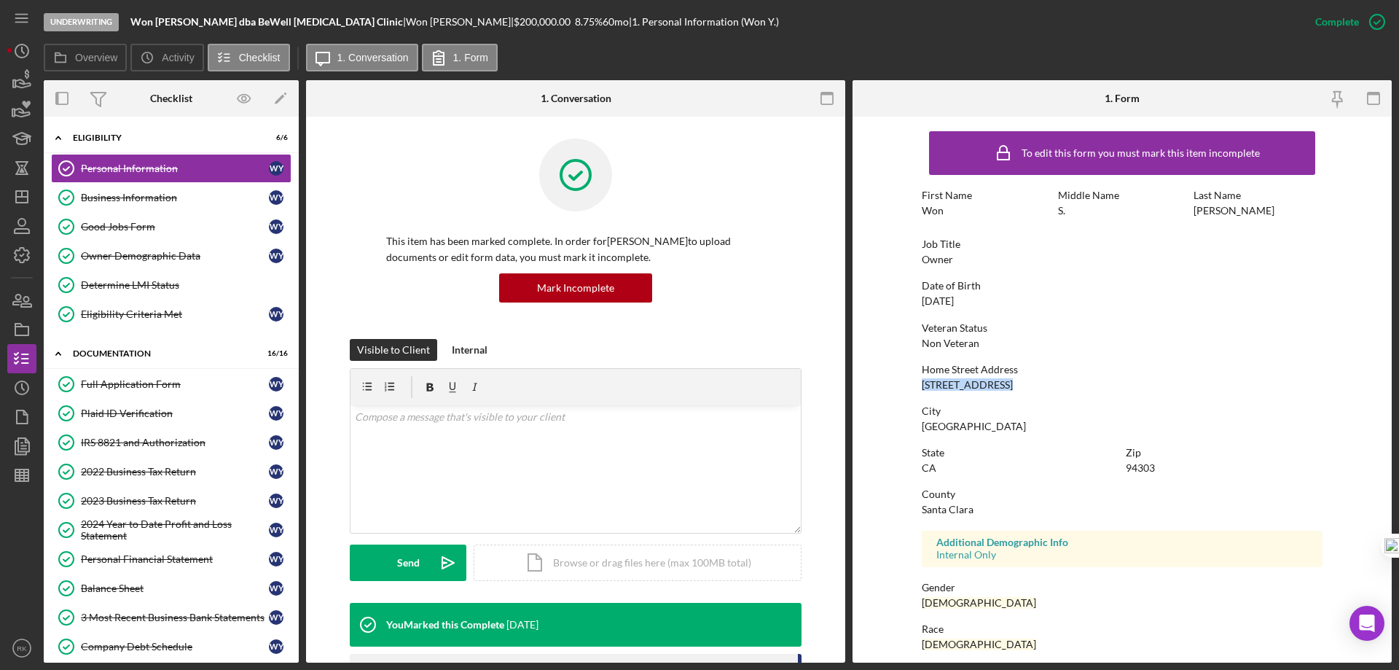
drag, startPoint x: 1002, startPoint y: 382, endPoint x: 919, endPoint y: 383, distance: 83.1
click at [897, 385] on form "To edit this form you must mark this item incomplete First Name Won Middle Name…" at bounding box center [1122, 390] width 539 height 546
copy div "[STREET_ADDRESS]"
drag, startPoint x: 128, startPoint y: 228, endPoint x: 145, endPoint y: 228, distance: 16.8
click at [128, 227] on div "Good Jobs Form" at bounding box center [175, 227] width 188 height 12
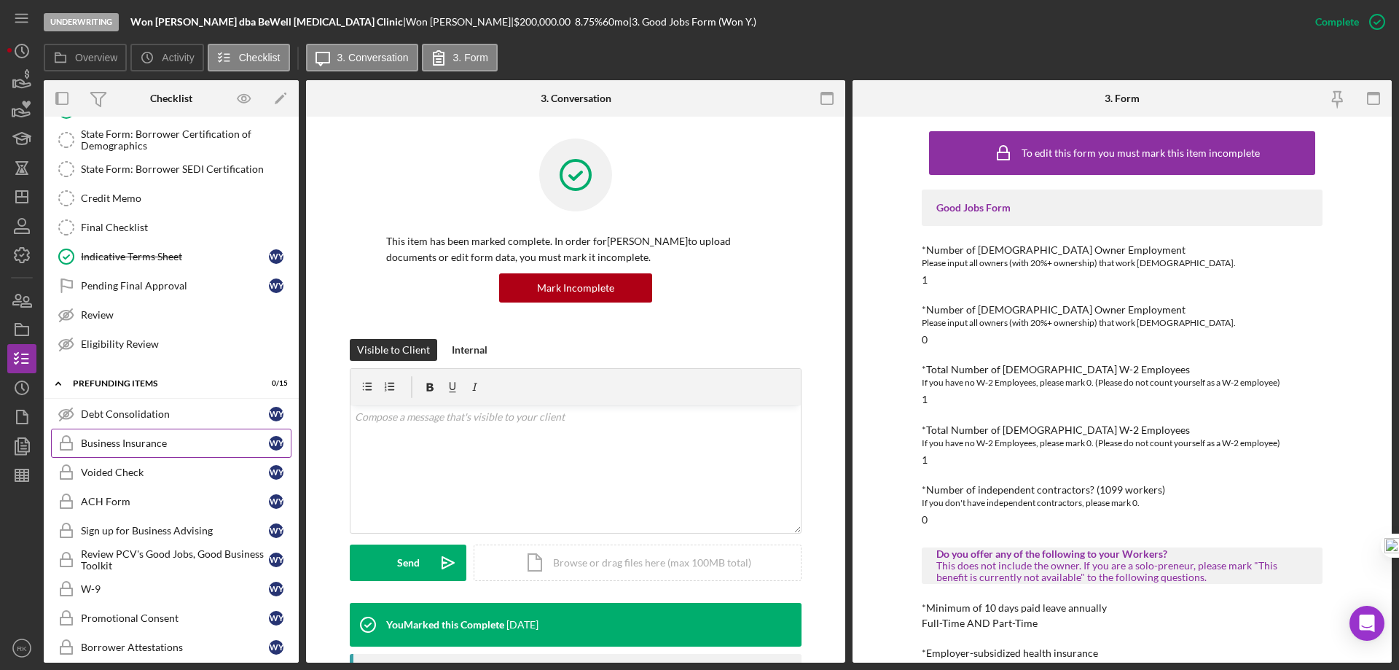
scroll to position [809, 0]
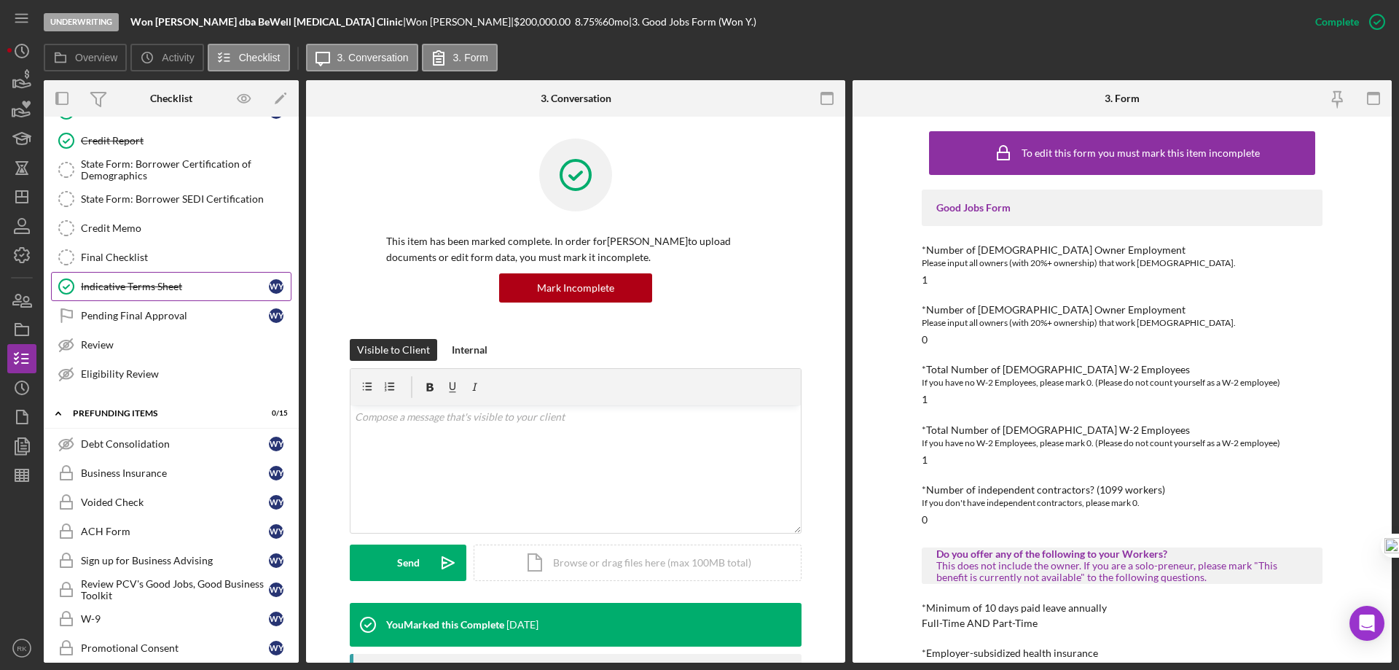
click at [148, 295] on link "Indicative Terms Sheet Indicative Terms Sheet W Y" at bounding box center [171, 286] width 240 height 29
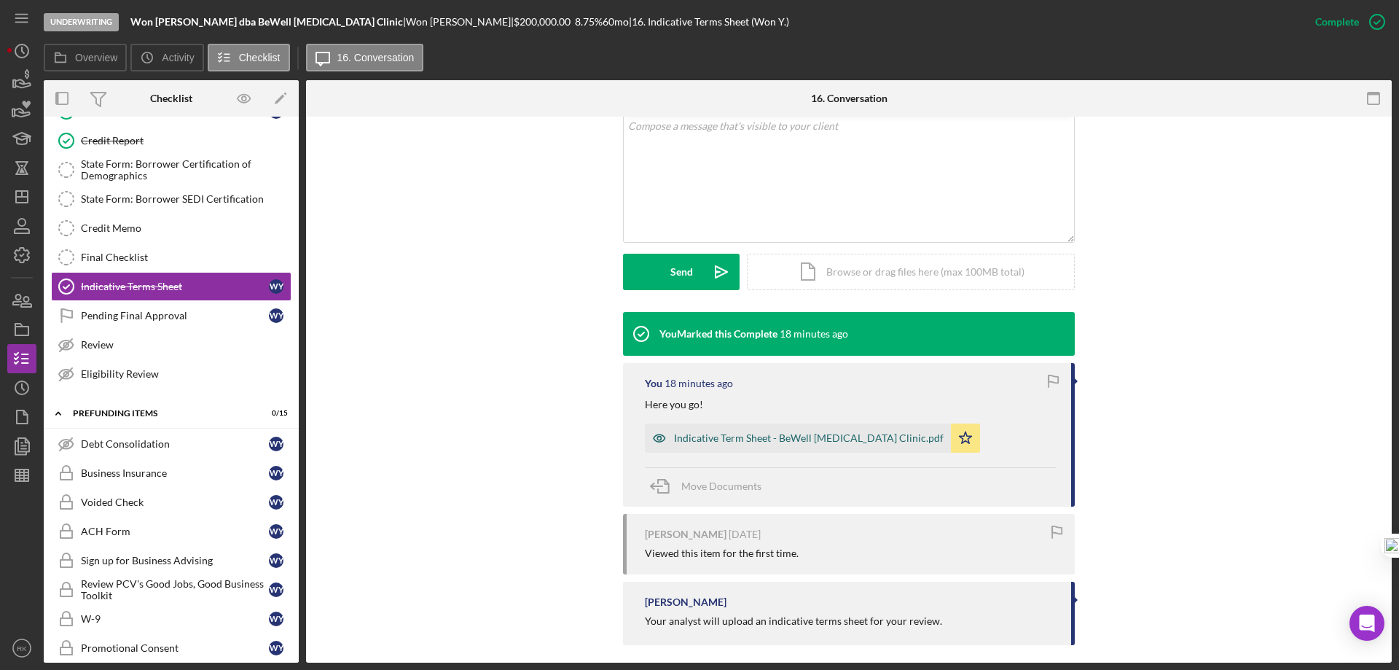
scroll to position [291, 0]
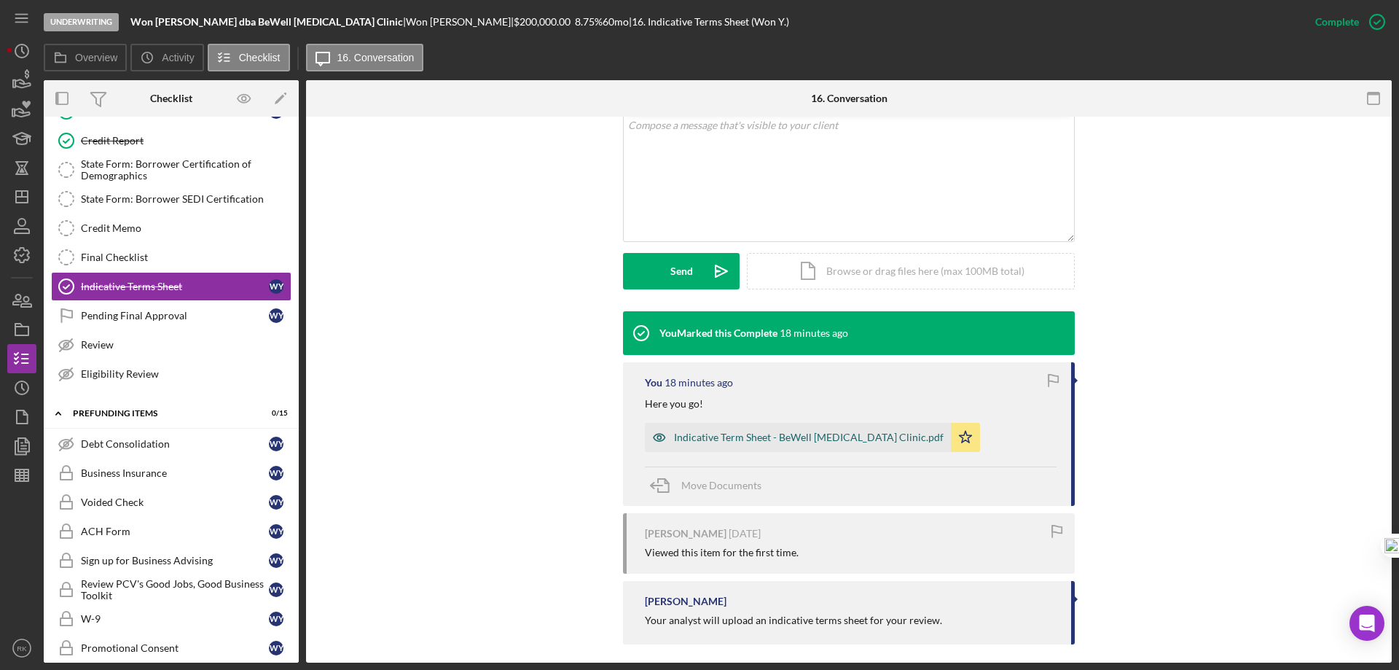
click at [784, 442] on div "Indicative Term Sheet - BeWell [MEDICAL_DATA] Clinic.pdf" at bounding box center [809, 437] width 270 height 12
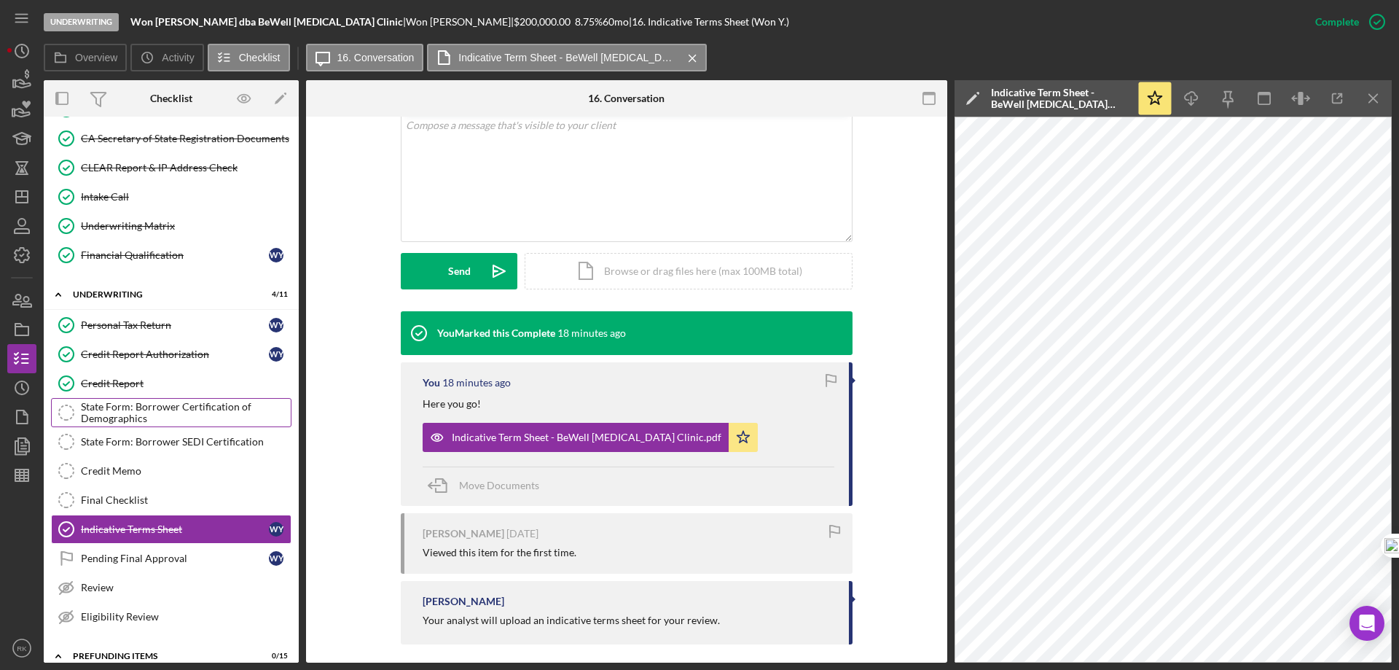
scroll to position [469, 0]
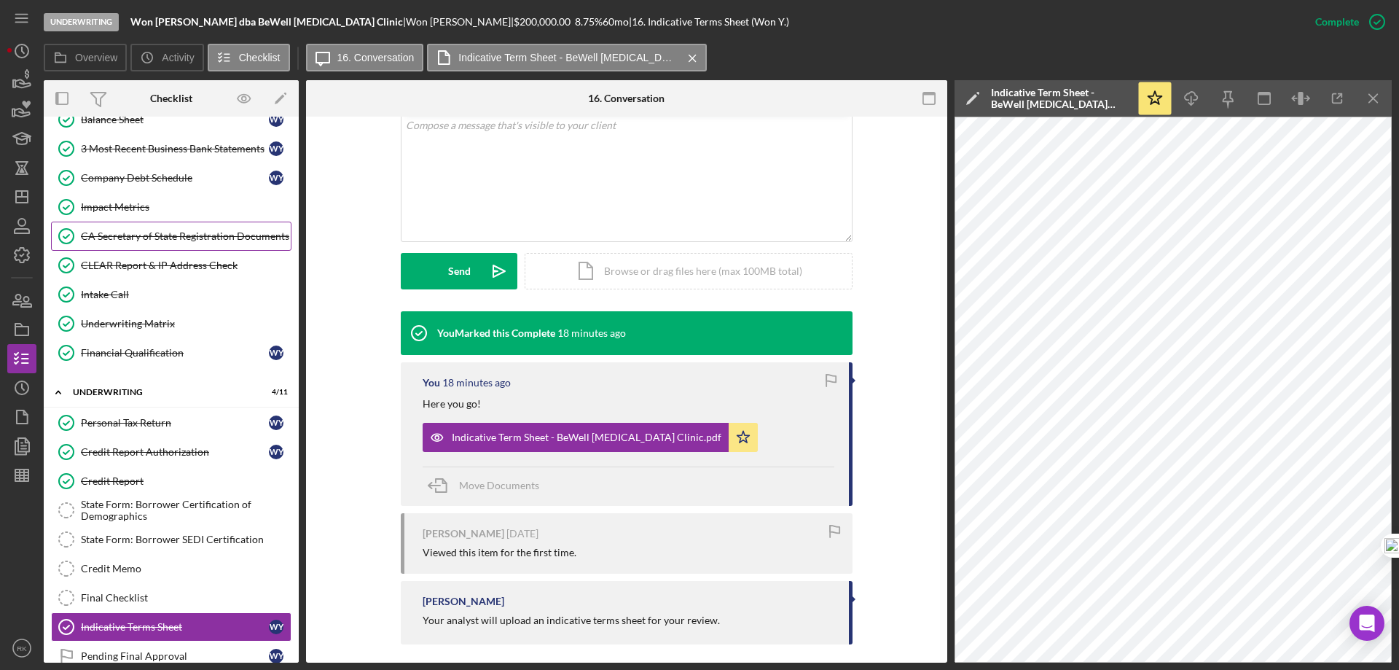
click at [162, 232] on div "CA Secretary of State Registration Documents" at bounding box center [186, 236] width 210 height 12
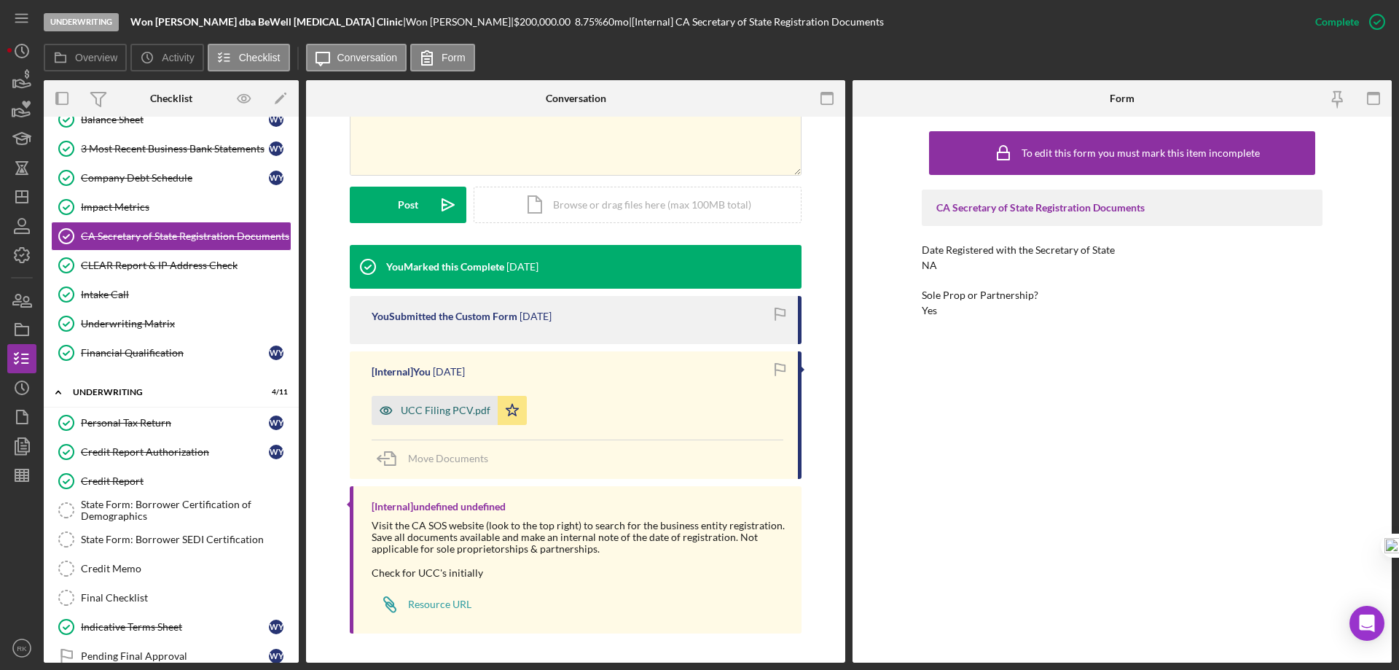
click at [407, 411] on div "UCC Filing PCV.pdf" at bounding box center [446, 410] width 90 height 12
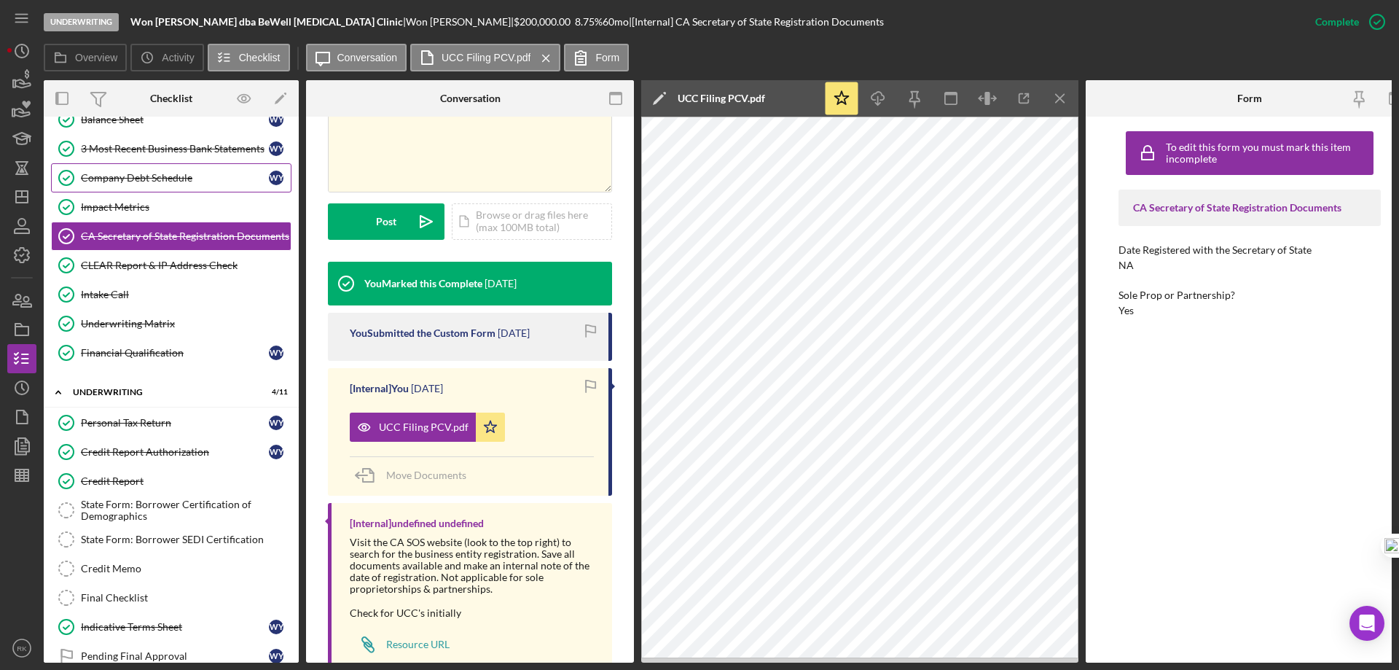
click at [139, 184] on div "Company Debt Schedule" at bounding box center [175, 178] width 188 height 12
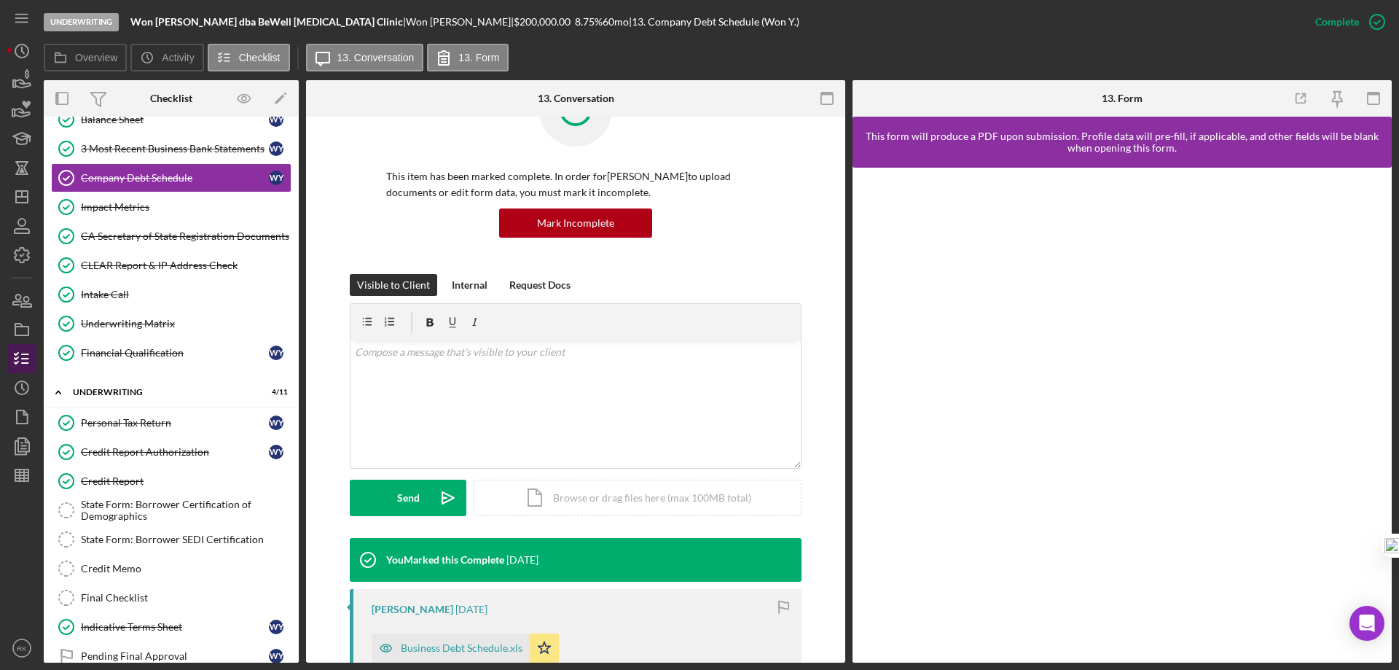
scroll to position [66, 0]
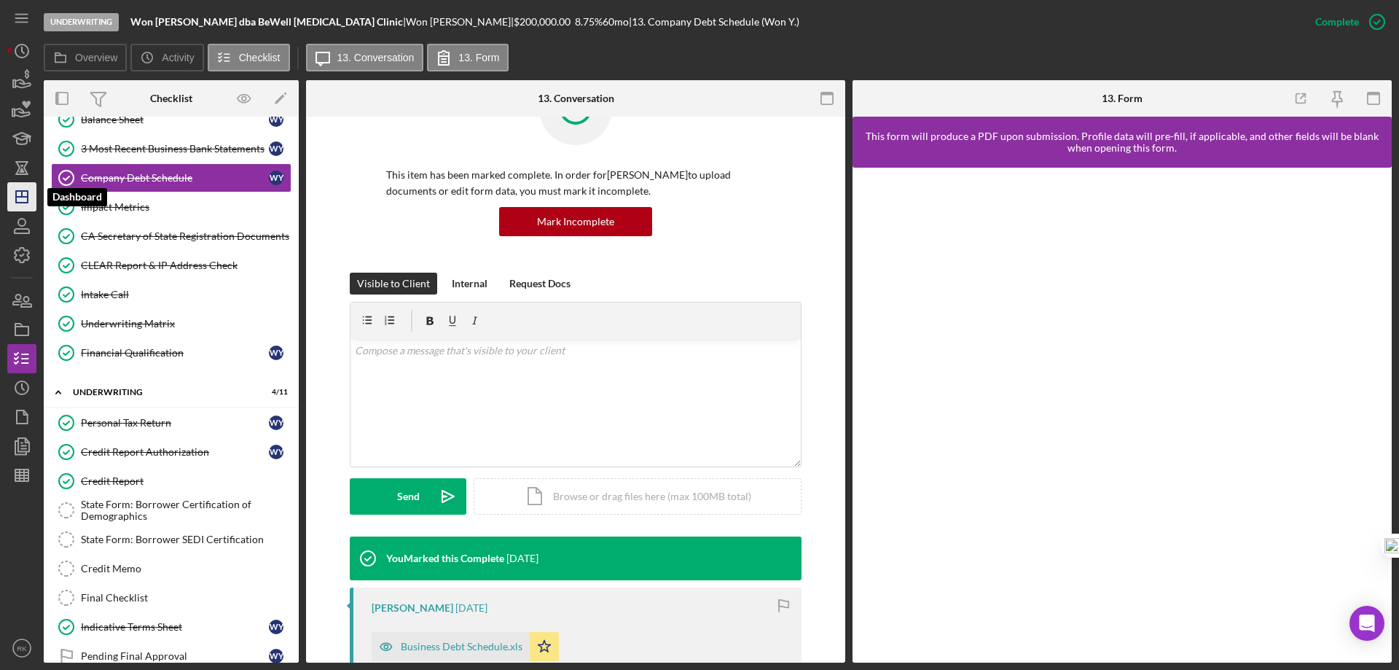
click at [21, 192] on icon "Icon/Dashboard" at bounding box center [22, 197] width 36 height 36
